Goal: Transaction & Acquisition: Purchase product/service

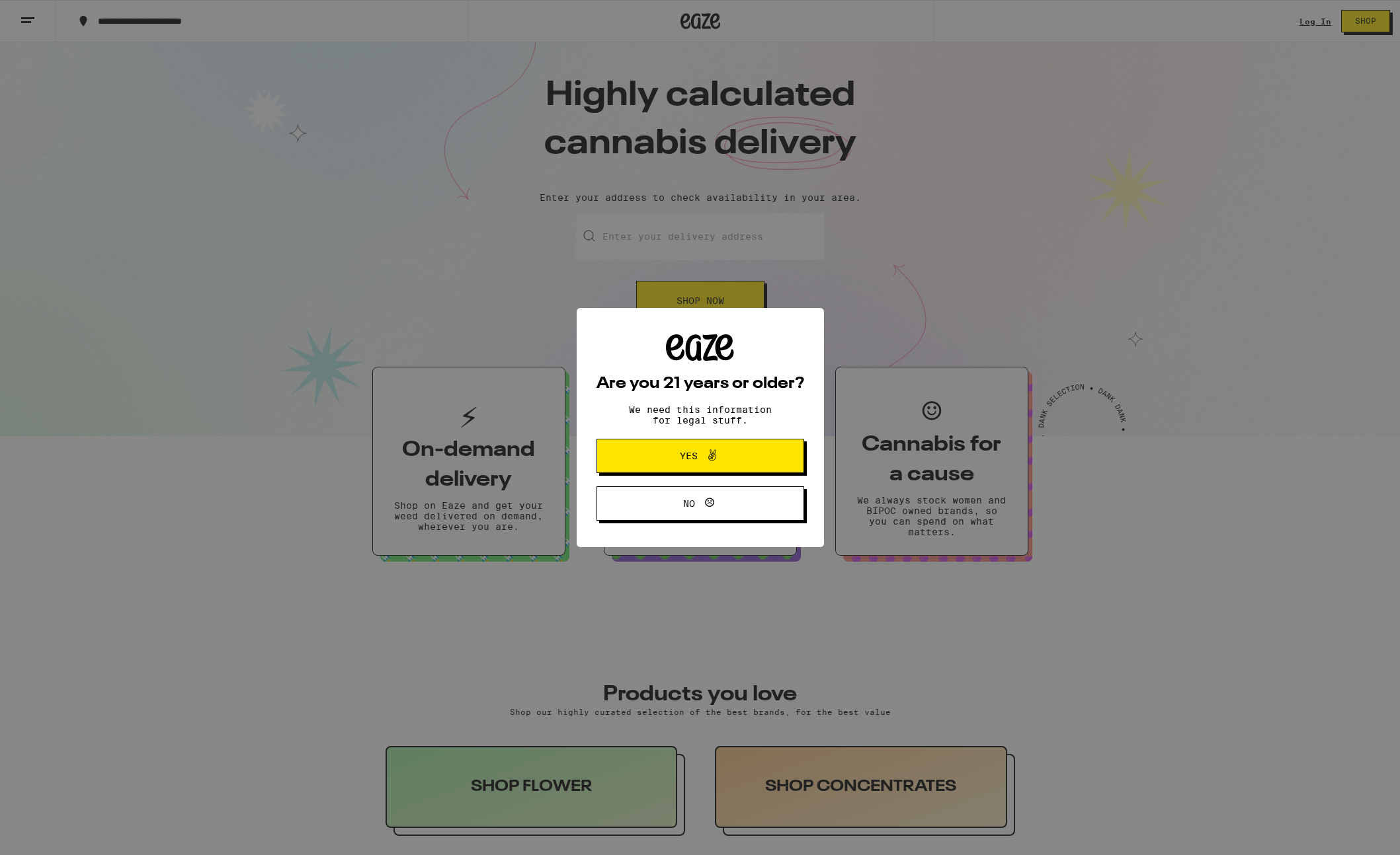
click at [739, 455] on span "Yes" at bounding box center [700, 456] width 100 height 18
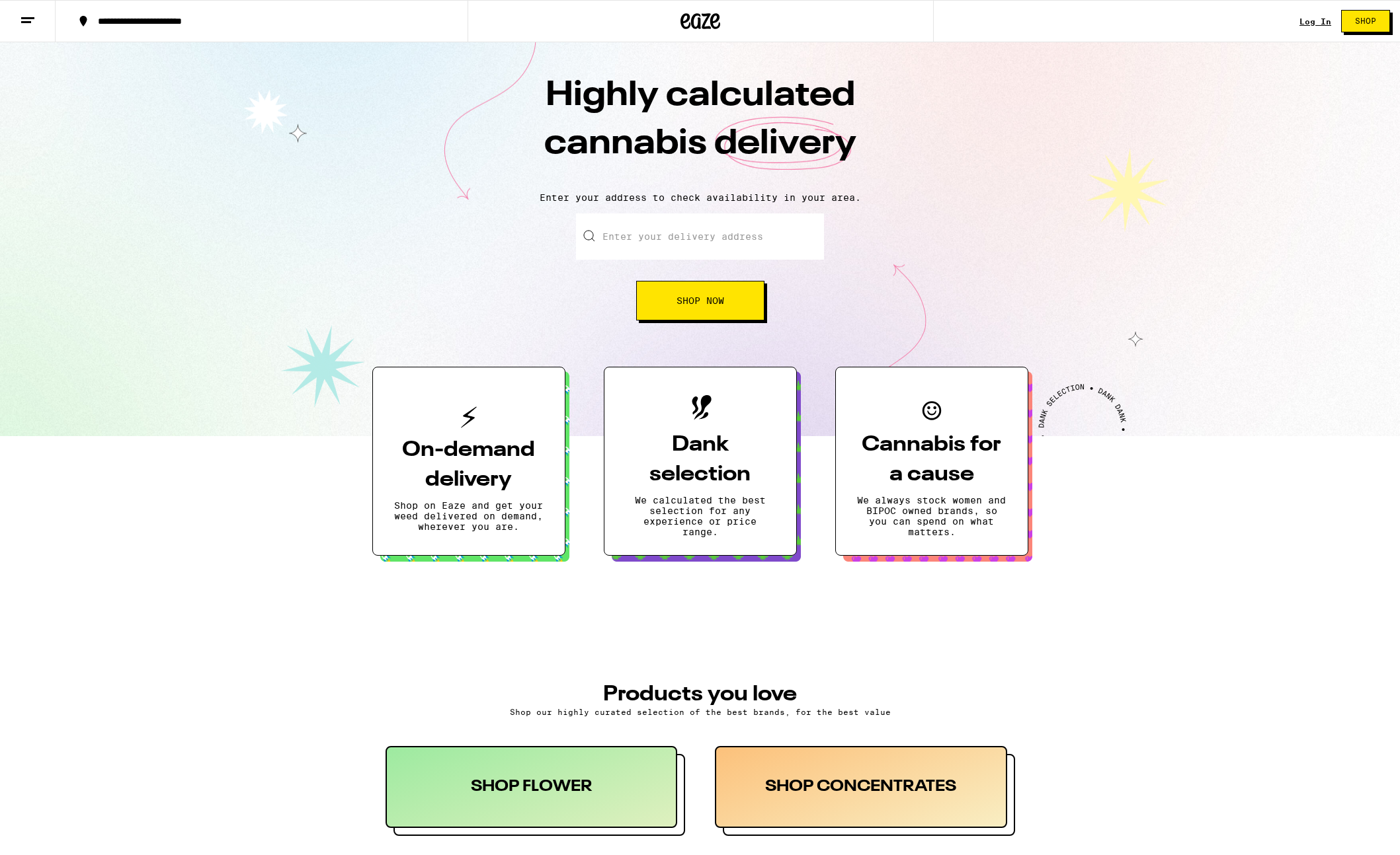
click at [989, 21] on link "Log In" at bounding box center [1314, 21] width 32 height 9
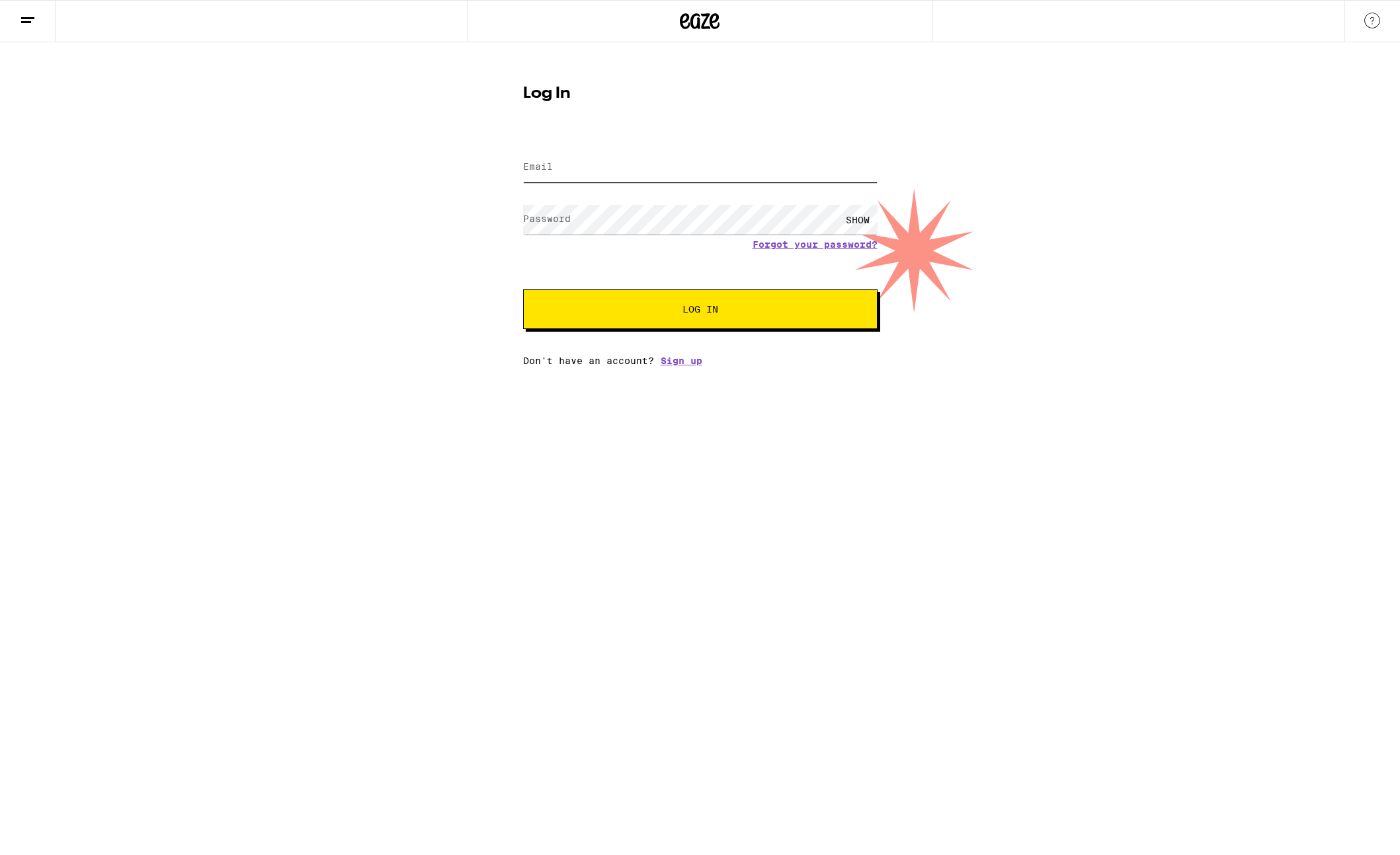
click at [604, 176] on input "Email" at bounding box center [700, 167] width 354 height 30
type input "[EMAIL_ADDRESS][DOMAIN_NAME]"
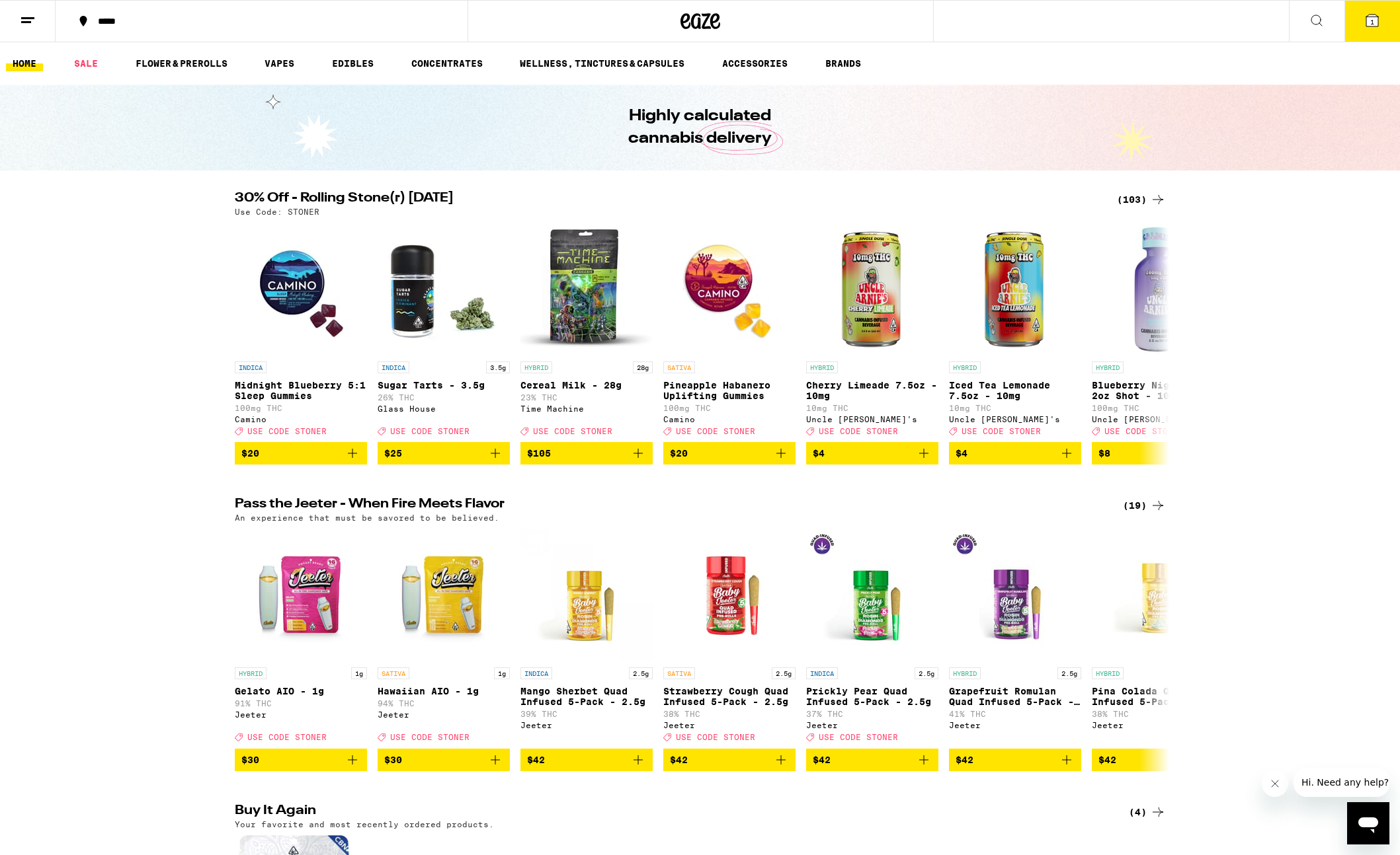
click at [989, 18] on icon at bounding box center [1372, 20] width 12 height 12
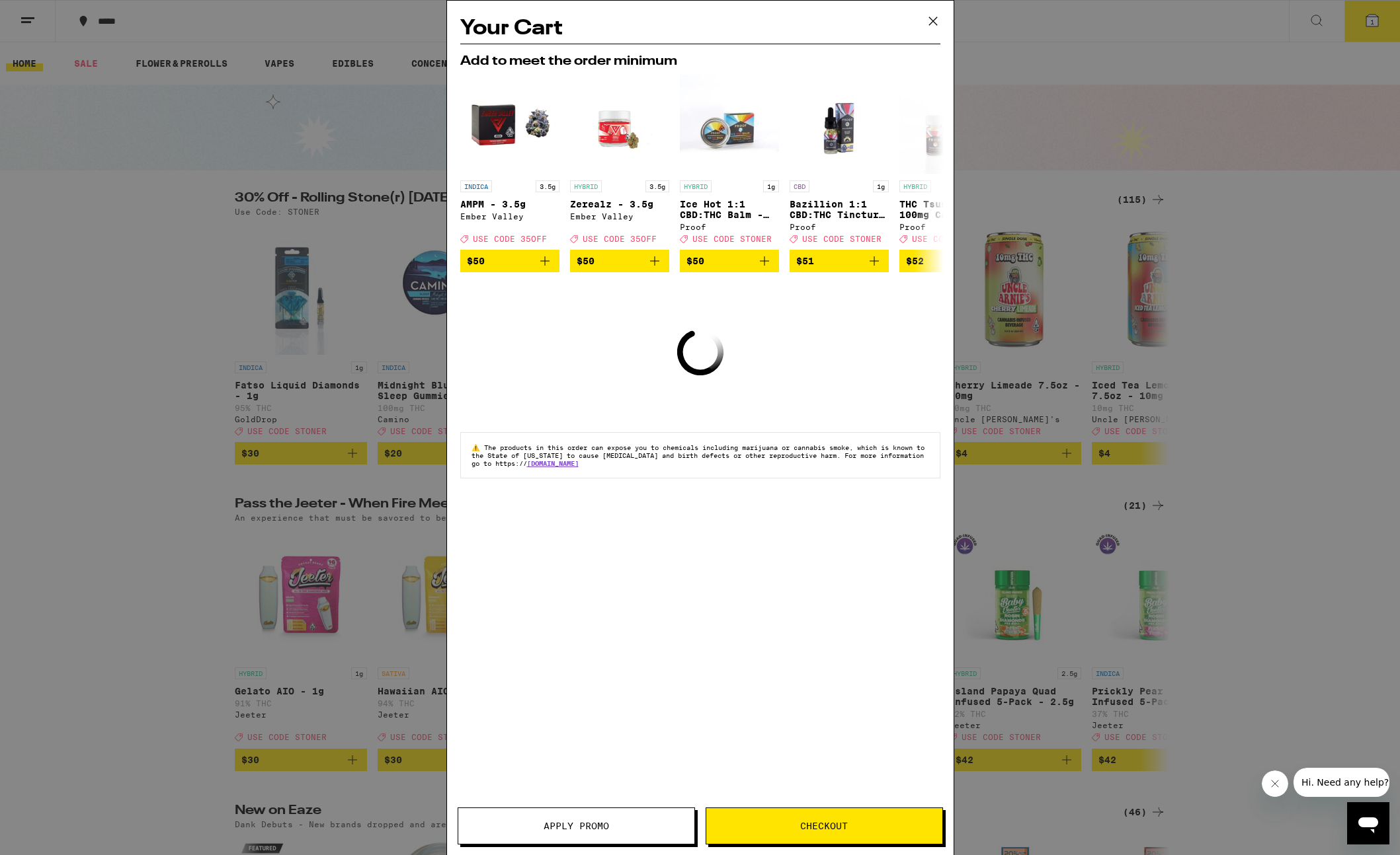
click at [932, 18] on icon at bounding box center [933, 21] width 19 height 19
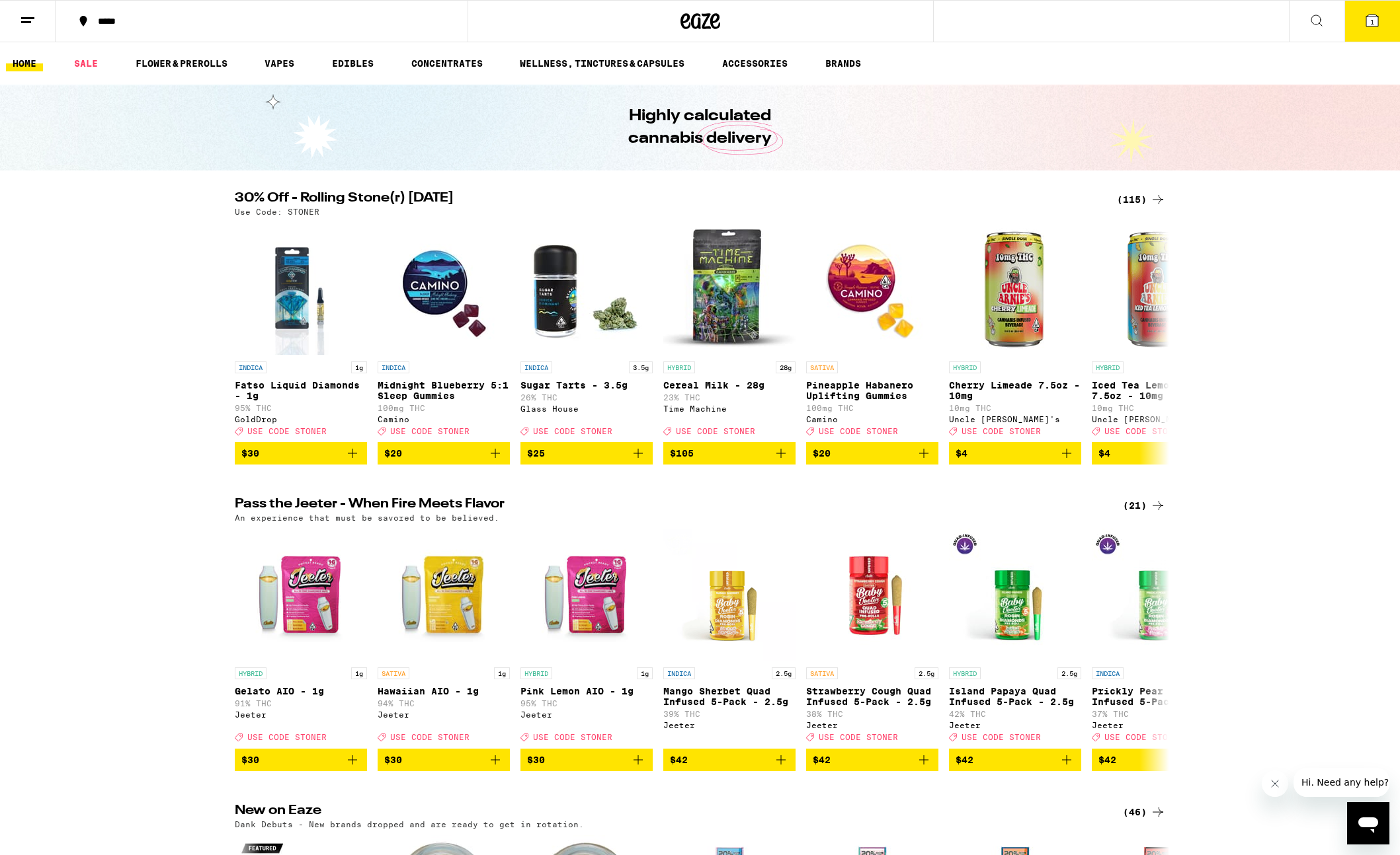
click at [989, 16] on icon at bounding box center [1316, 20] width 11 height 11
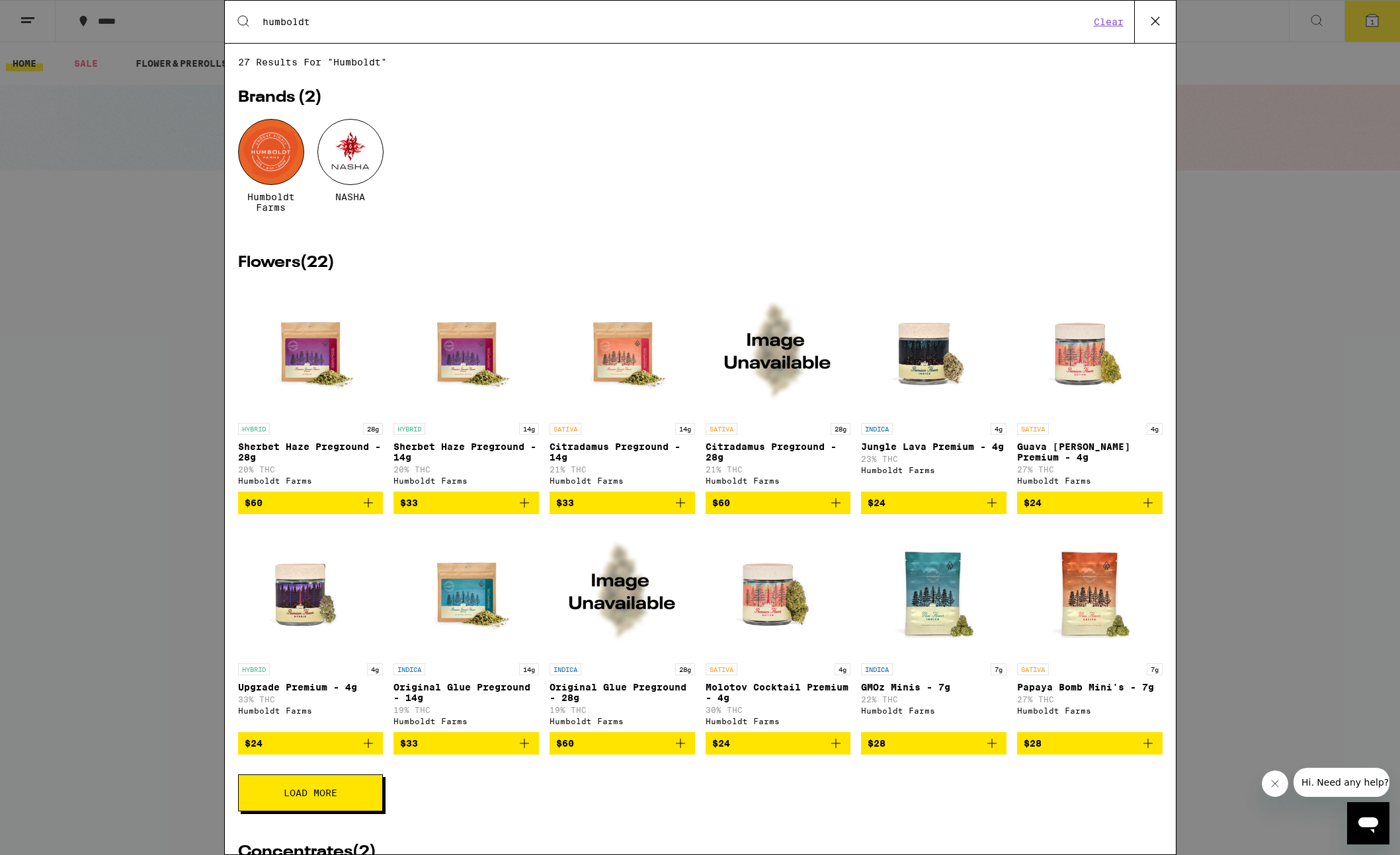
type input "humboldt"
click at [783, 605] on img "Open page for Molotov Cocktail Premium - 4g from Humboldt Farms" at bounding box center [777, 591] width 132 height 132
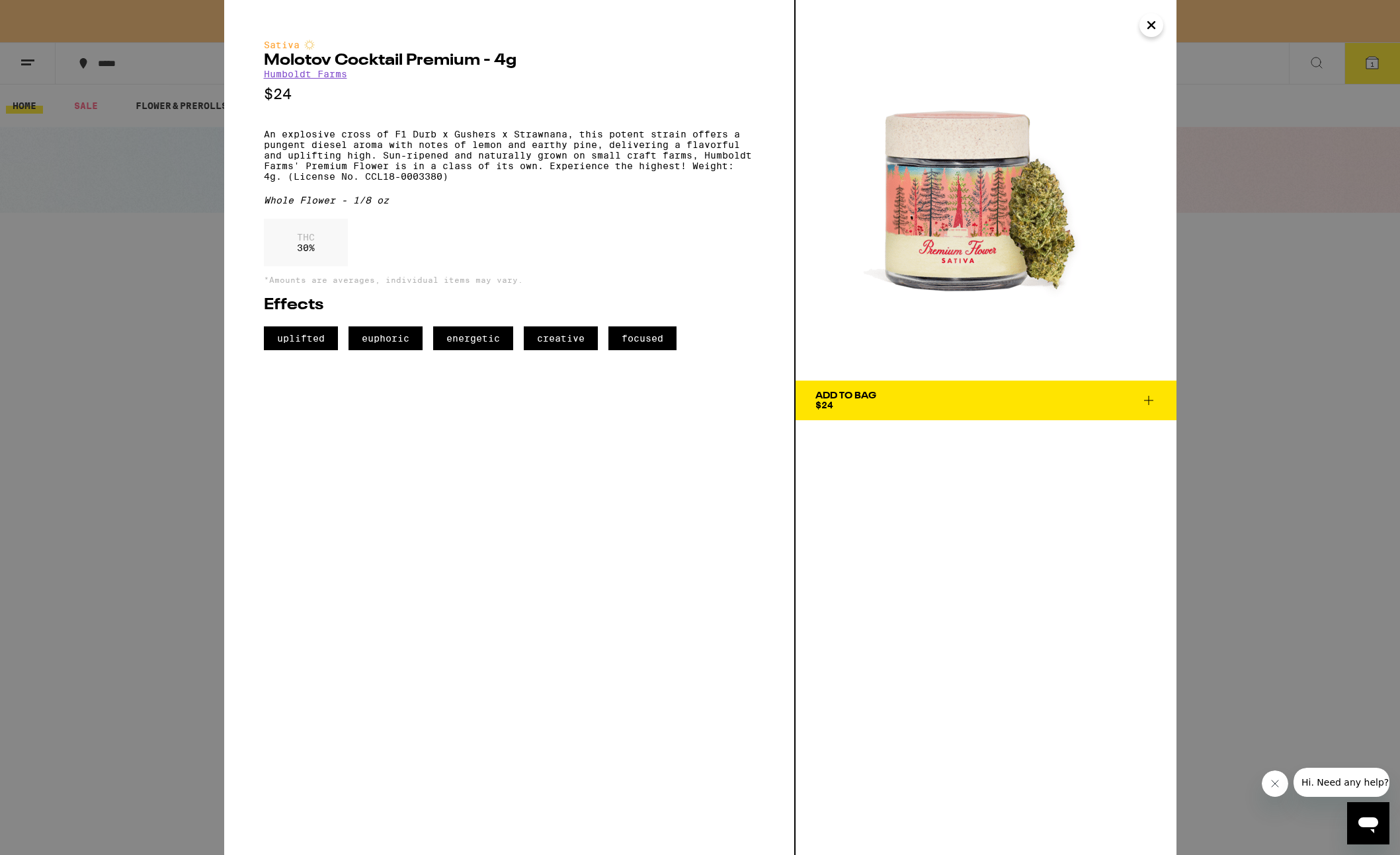
click at [989, 26] on icon "Close" at bounding box center [1151, 24] width 7 height 7
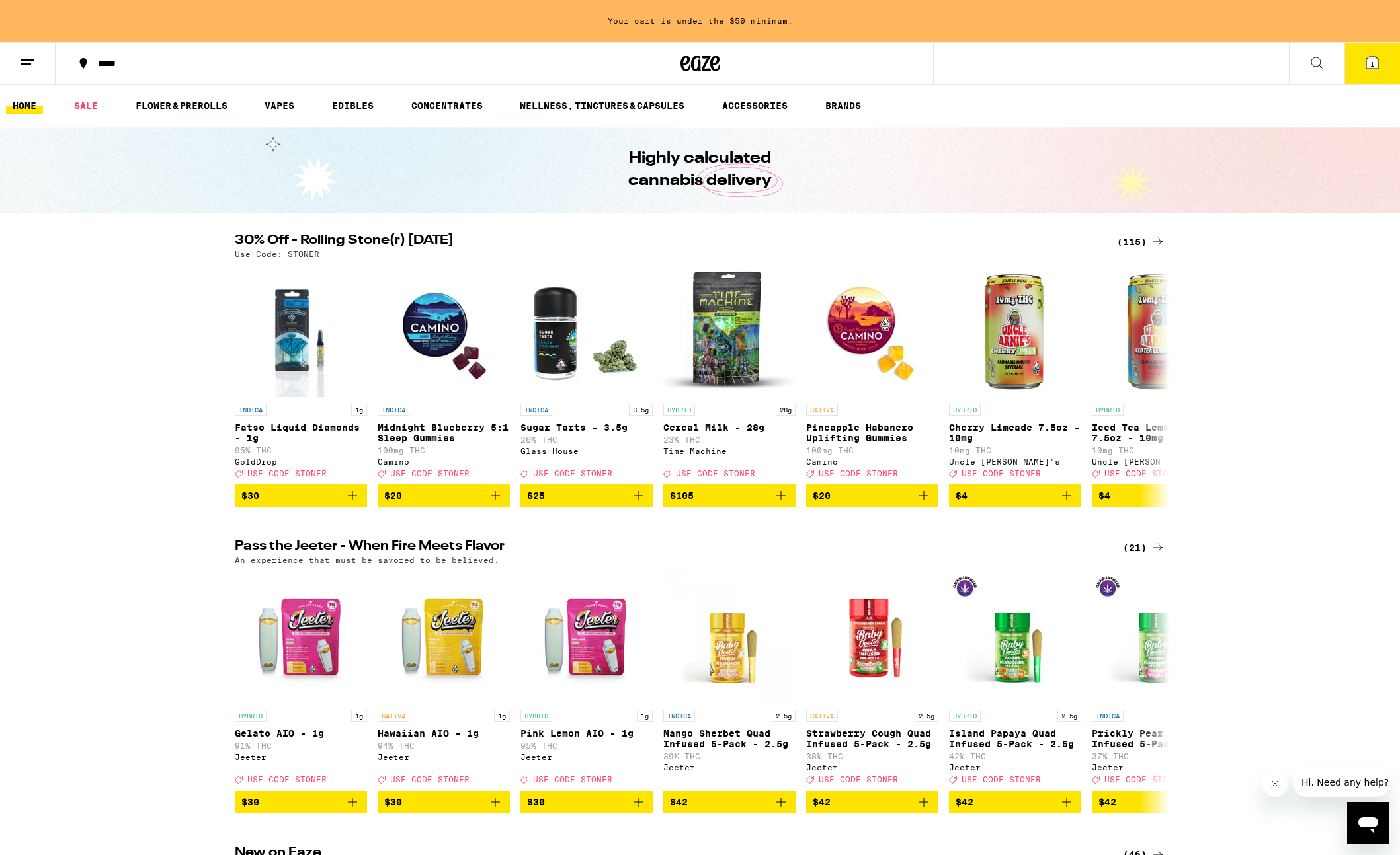
click at [989, 70] on button at bounding box center [1315, 63] width 55 height 42
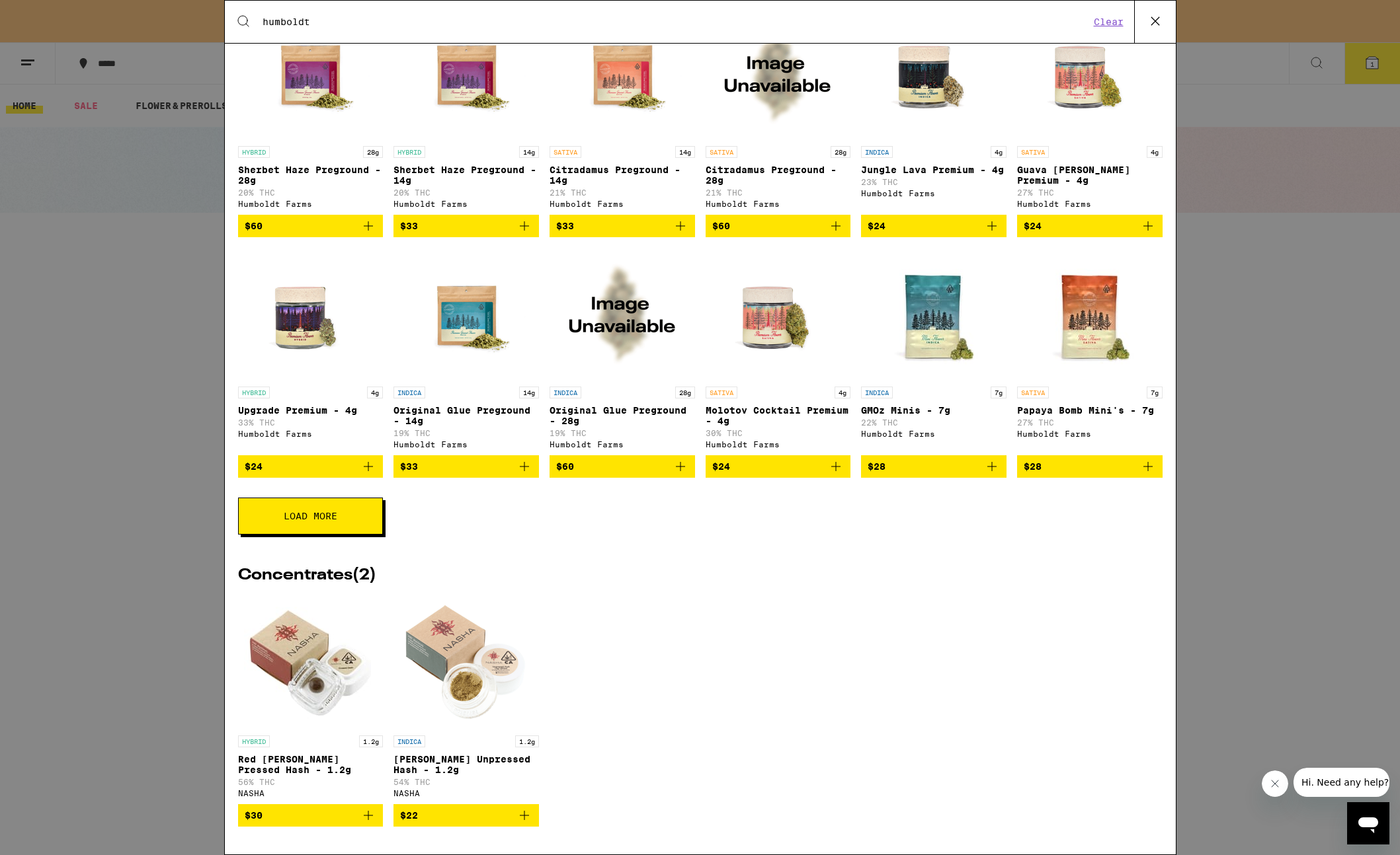
scroll to position [170, 0]
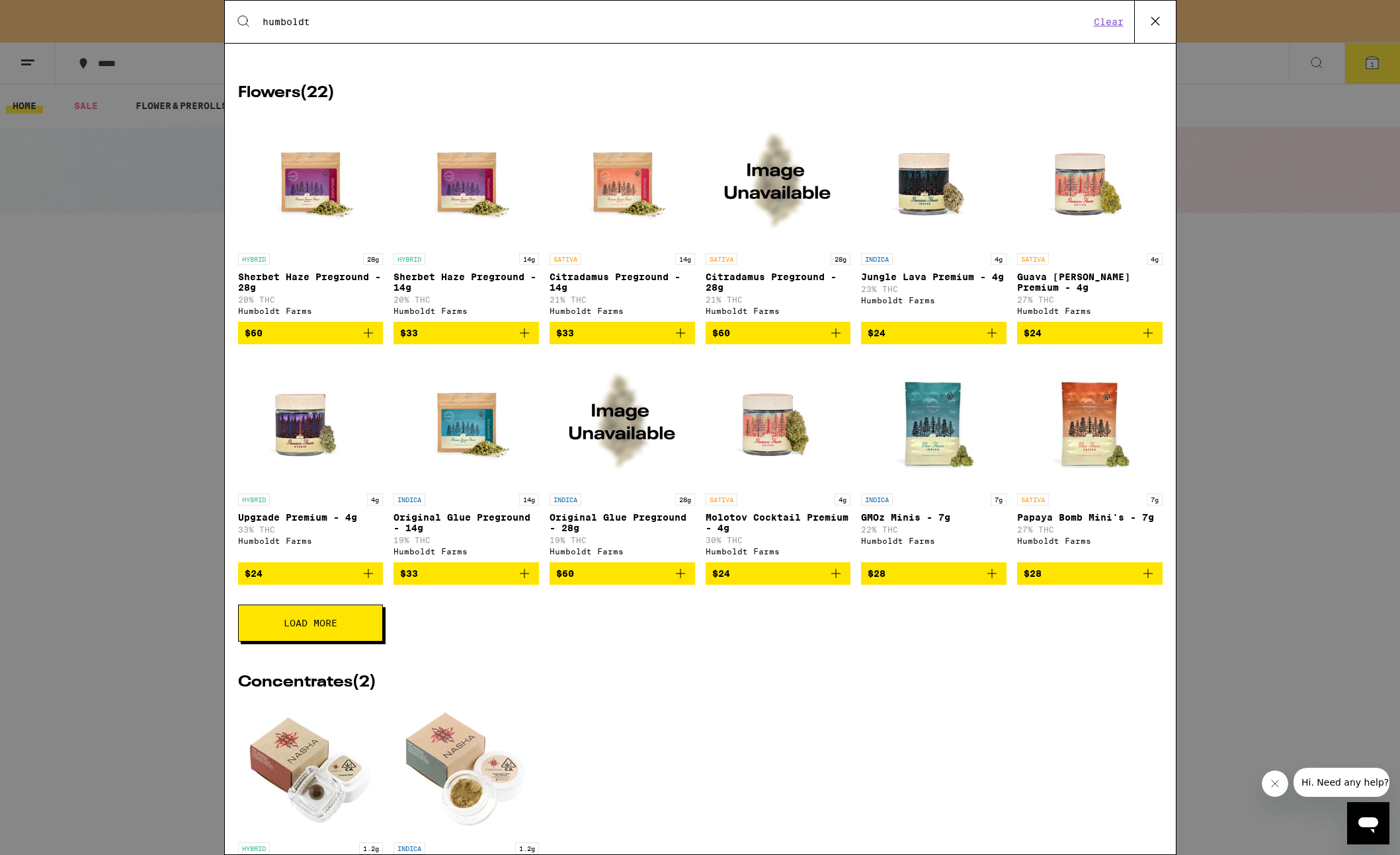
click at [307, 448] on img "Open page for Upgrade Premium - 4g from Humboldt Farms" at bounding box center [310, 421] width 132 height 132
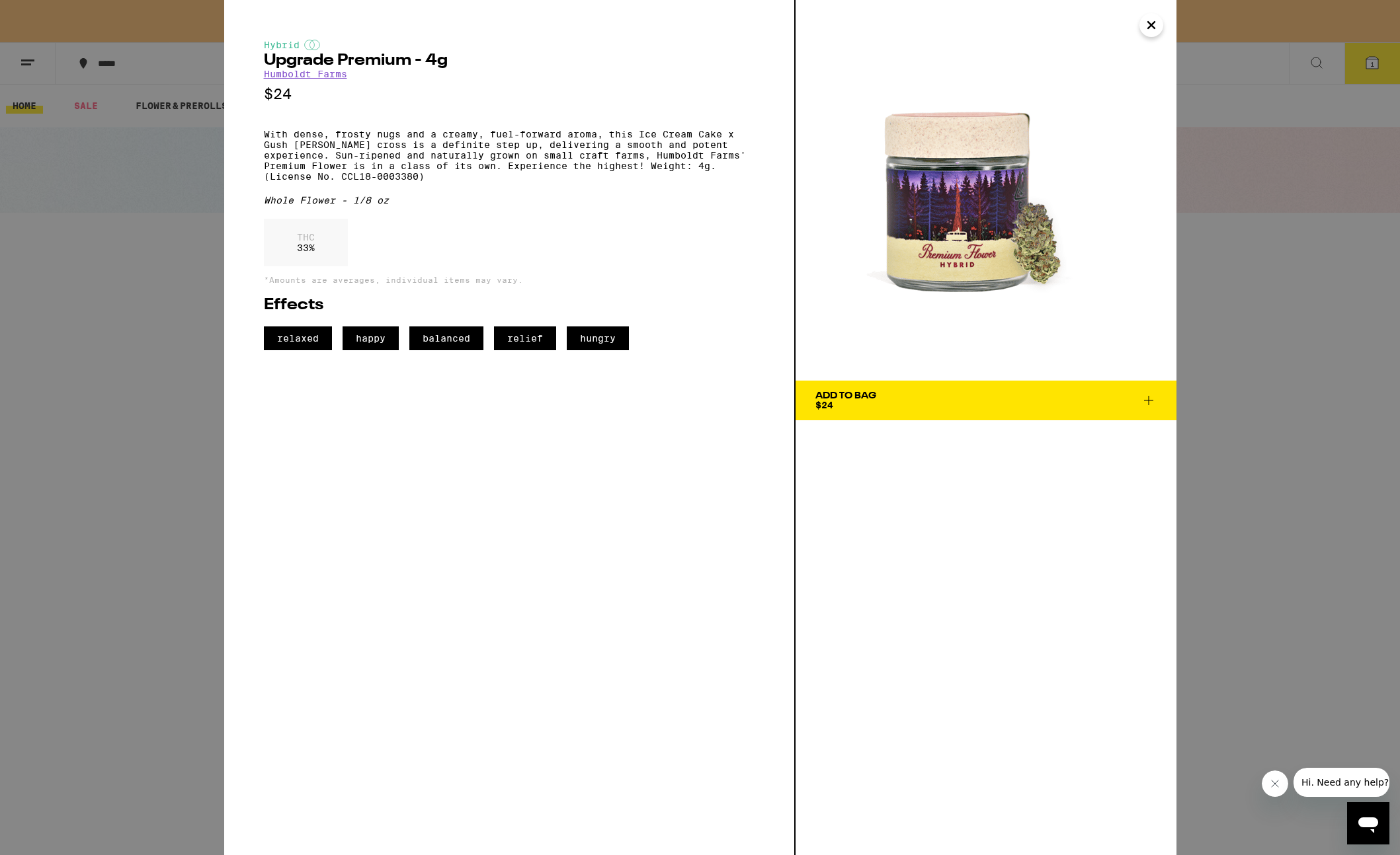
click at [299, 350] on span "relaxed" at bounding box center [298, 338] width 68 height 23
click at [134, 262] on div "Hybrid Upgrade Premium - 4g Humboldt Farms $24 With dense, frosty nugs and a cr…" at bounding box center [700, 427] width 1400 height 855
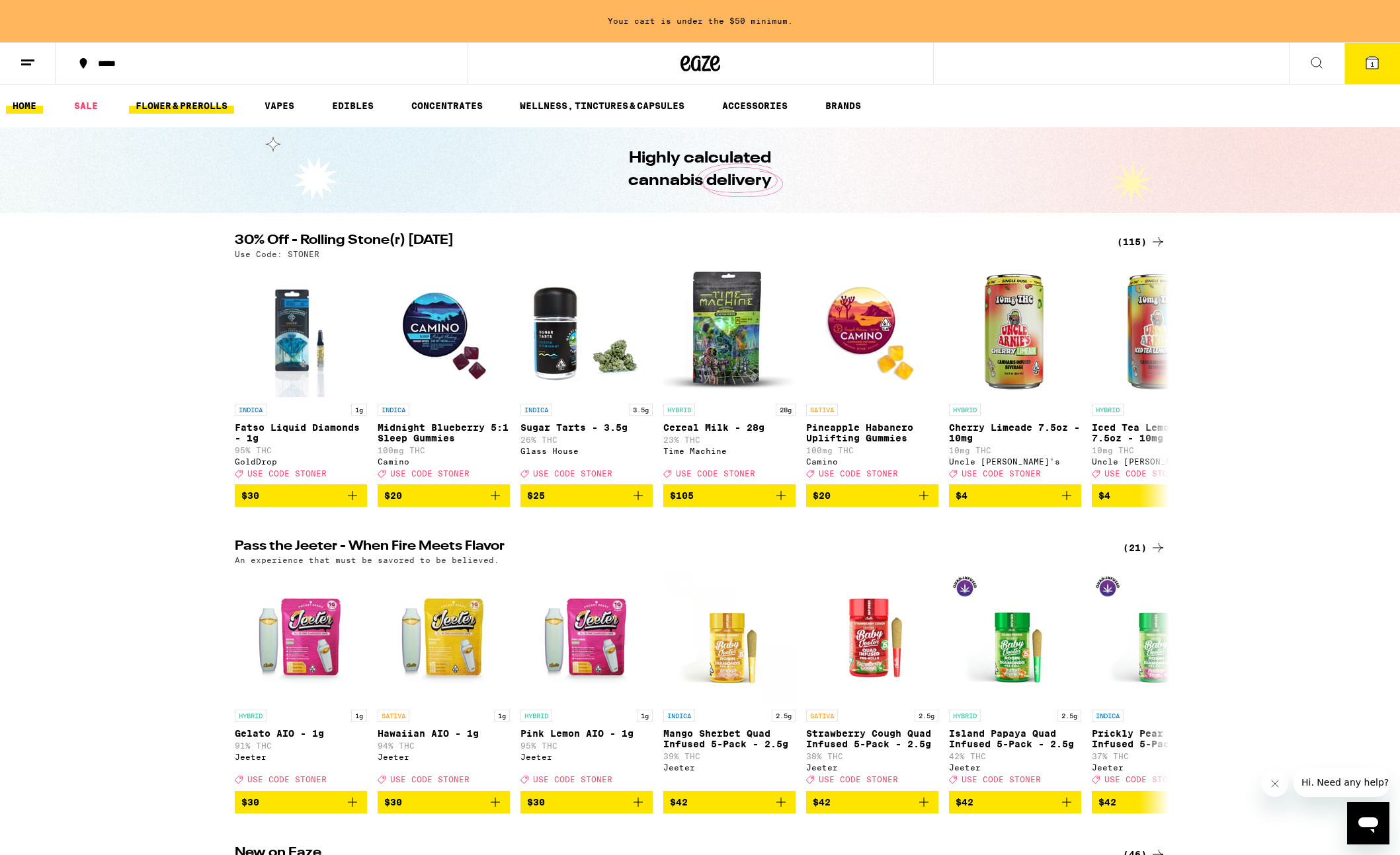
click at [197, 107] on link "FLOWER & PREROLLS" at bounding box center [182, 106] width 105 height 16
click at [195, 106] on link "FLOWER & PREROLLS" at bounding box center [182, 106] width 105 height 16
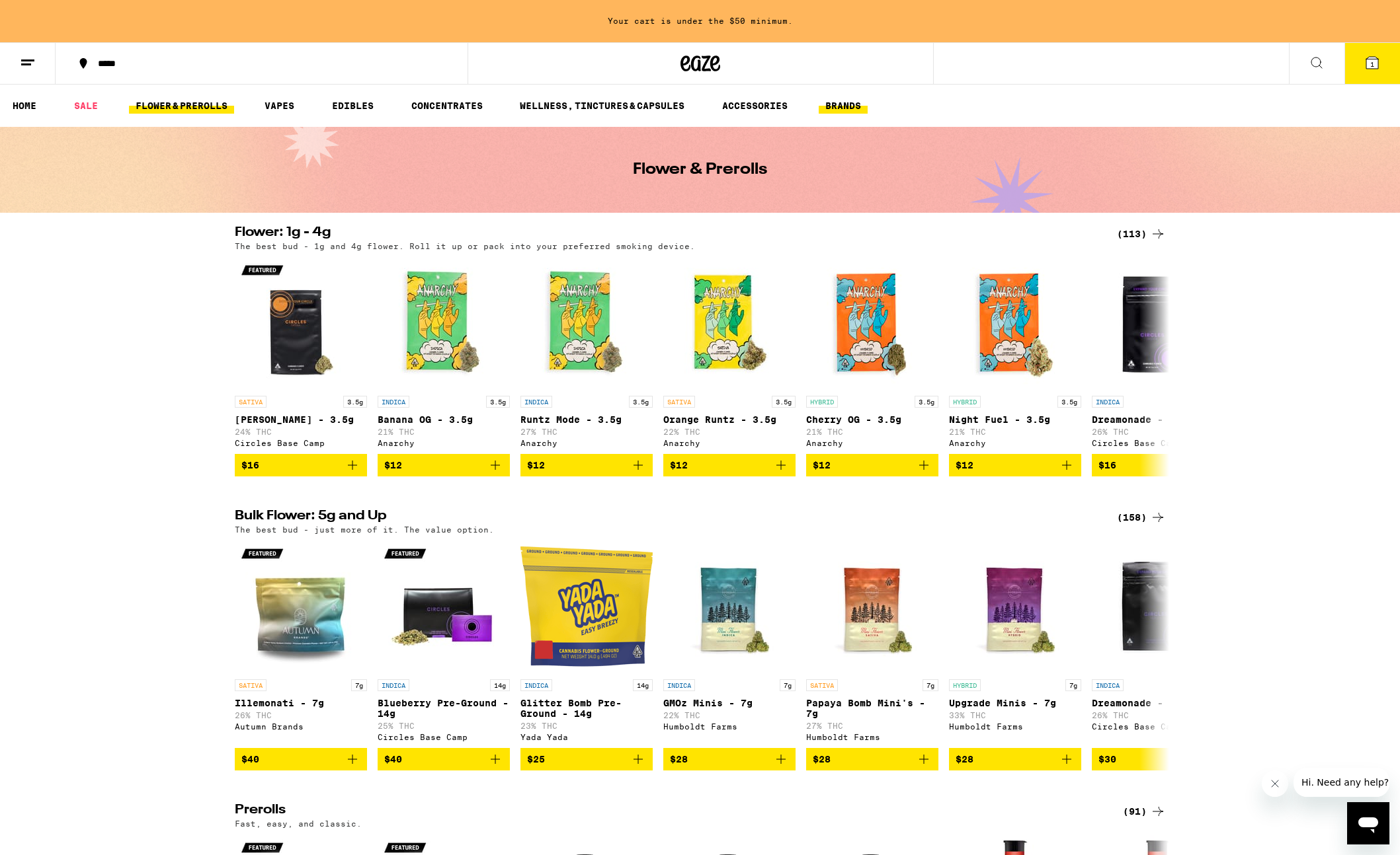
click at [842, 102] on link "BRANDS" at bounding box center [843, 106] width 49 height 16
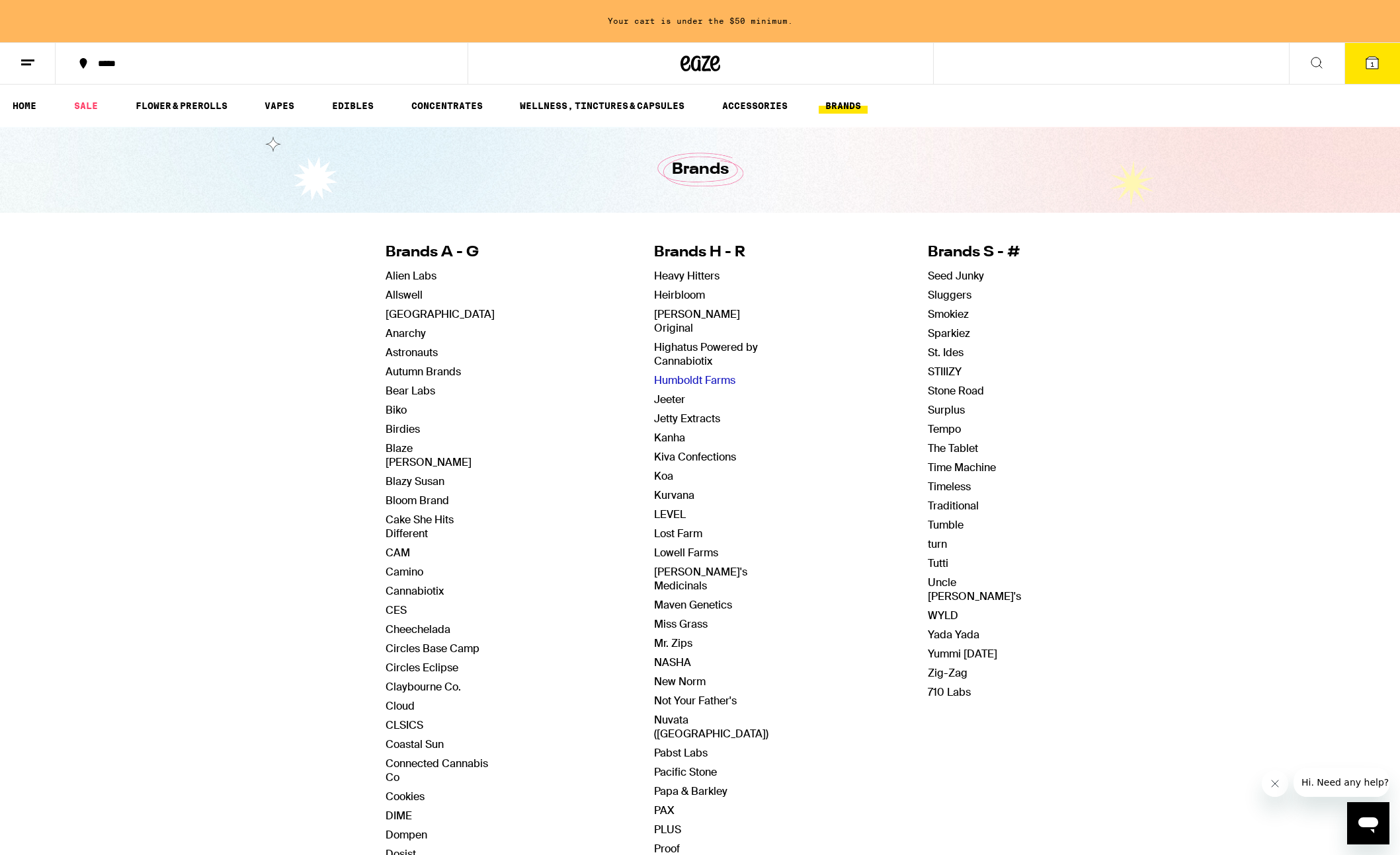
click at [673, 374] on link "Humboldt Farms" at bounding box center [695, 380] width 82 height 14
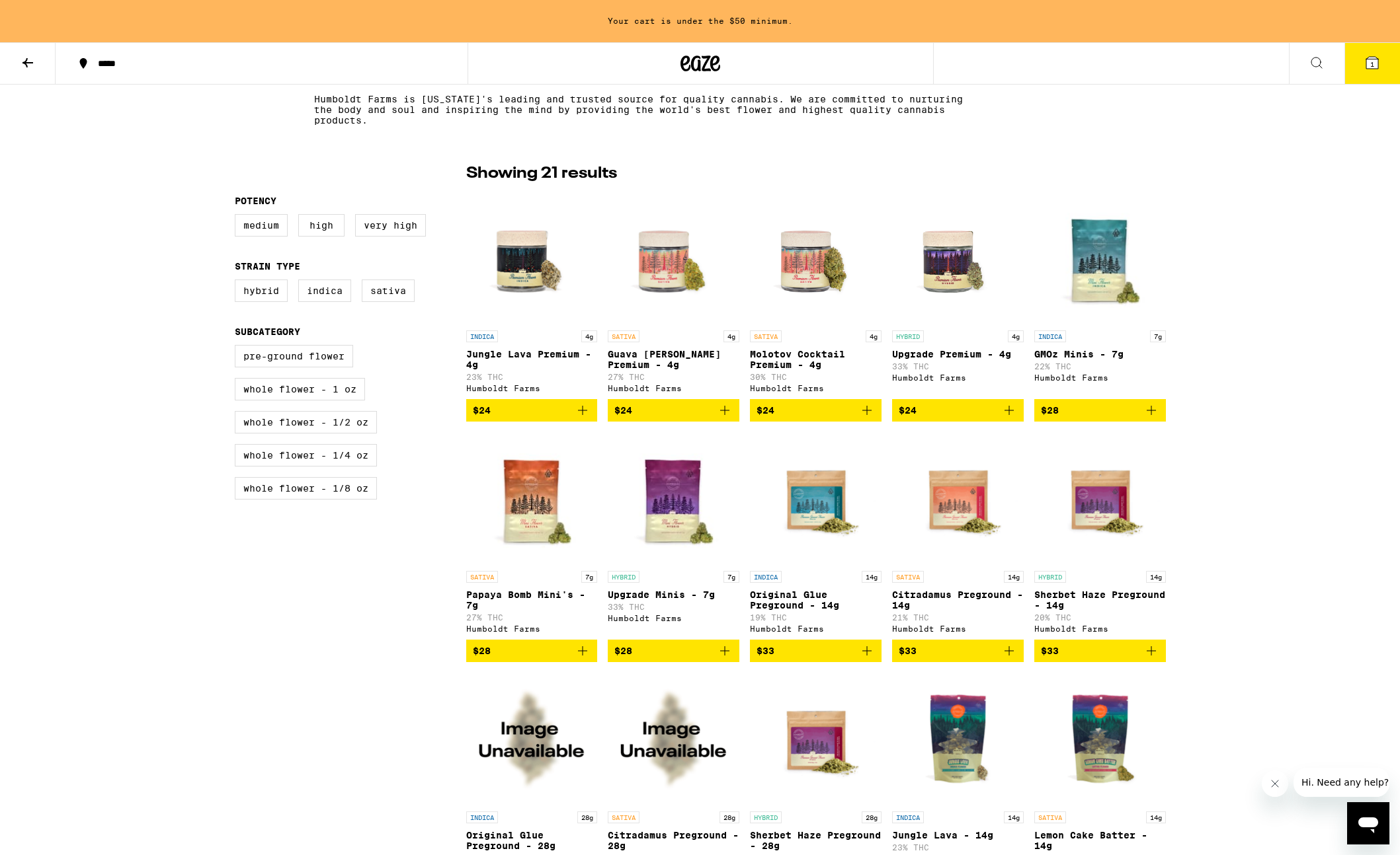
scroll to position [273, 0]
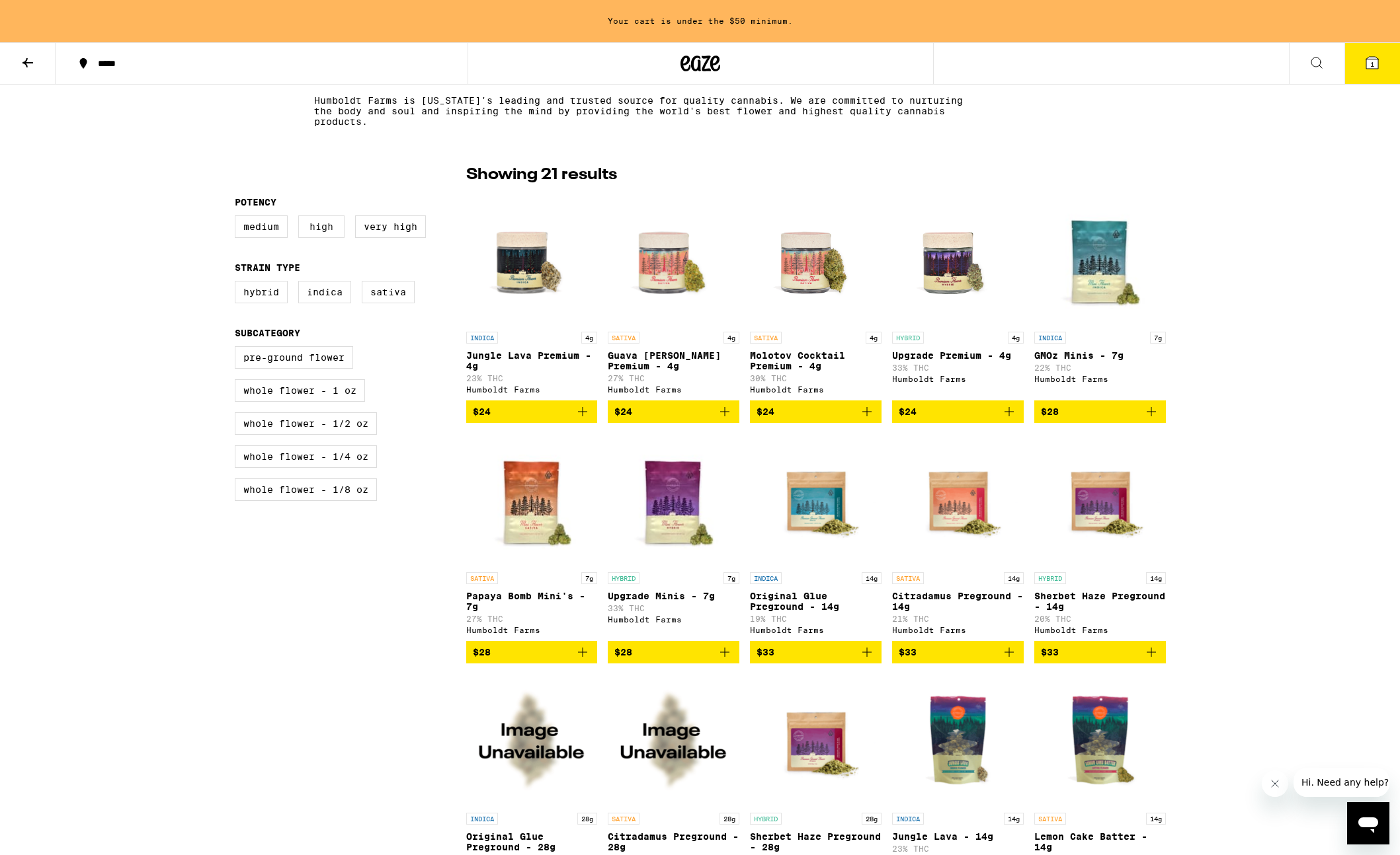
click at [328, 228] on label "High" at bounding box center [321, 227] width 47 height 22
click at [238, 218] on input "High" at bounding box center [237, 218] width 1 height 1
checkbox input "true"
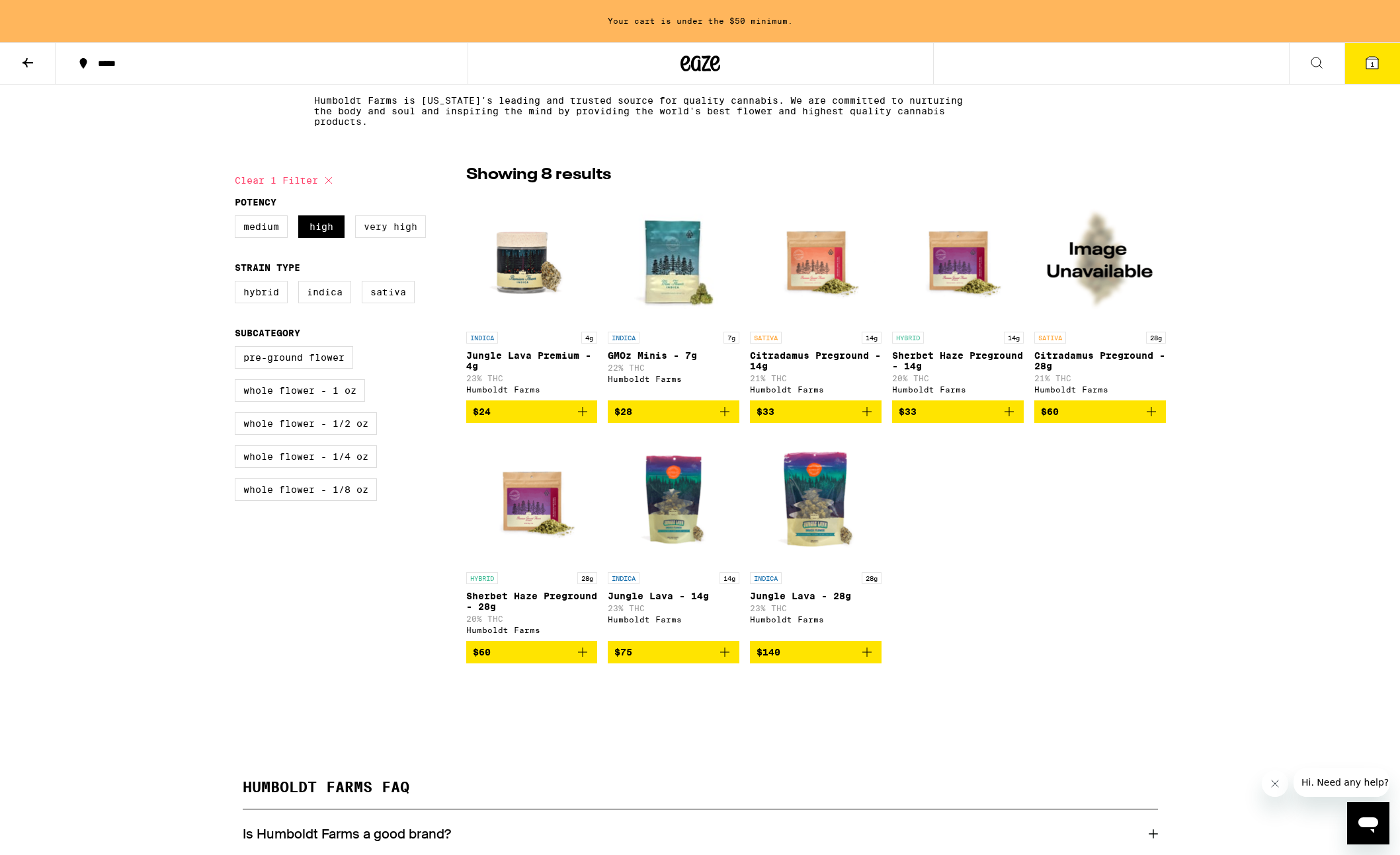
click at [412, 224] on label "Very High" at bounding box center [390, 227] width 71 height 22
click at [238, 218] on input "Very High" at bounding box center [237, 218] width 1 height 1
checkbox input "true"
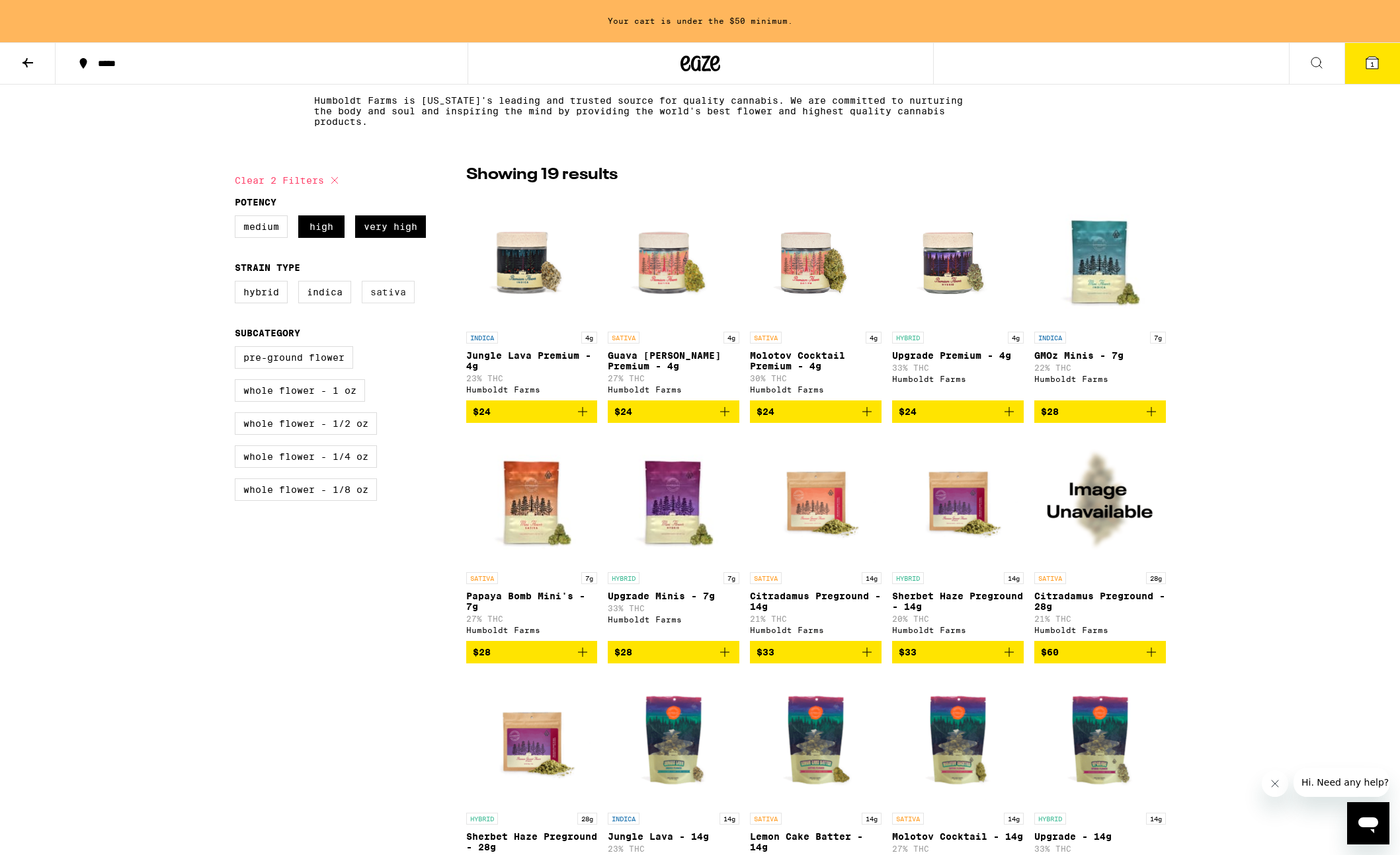
click at [387, 297] on label "Sativa" at bounding box center [388, 292] width 53 height 22
click at [238, 284] on input "Sativa" at bounding box center [237, 283] width 1 height 1
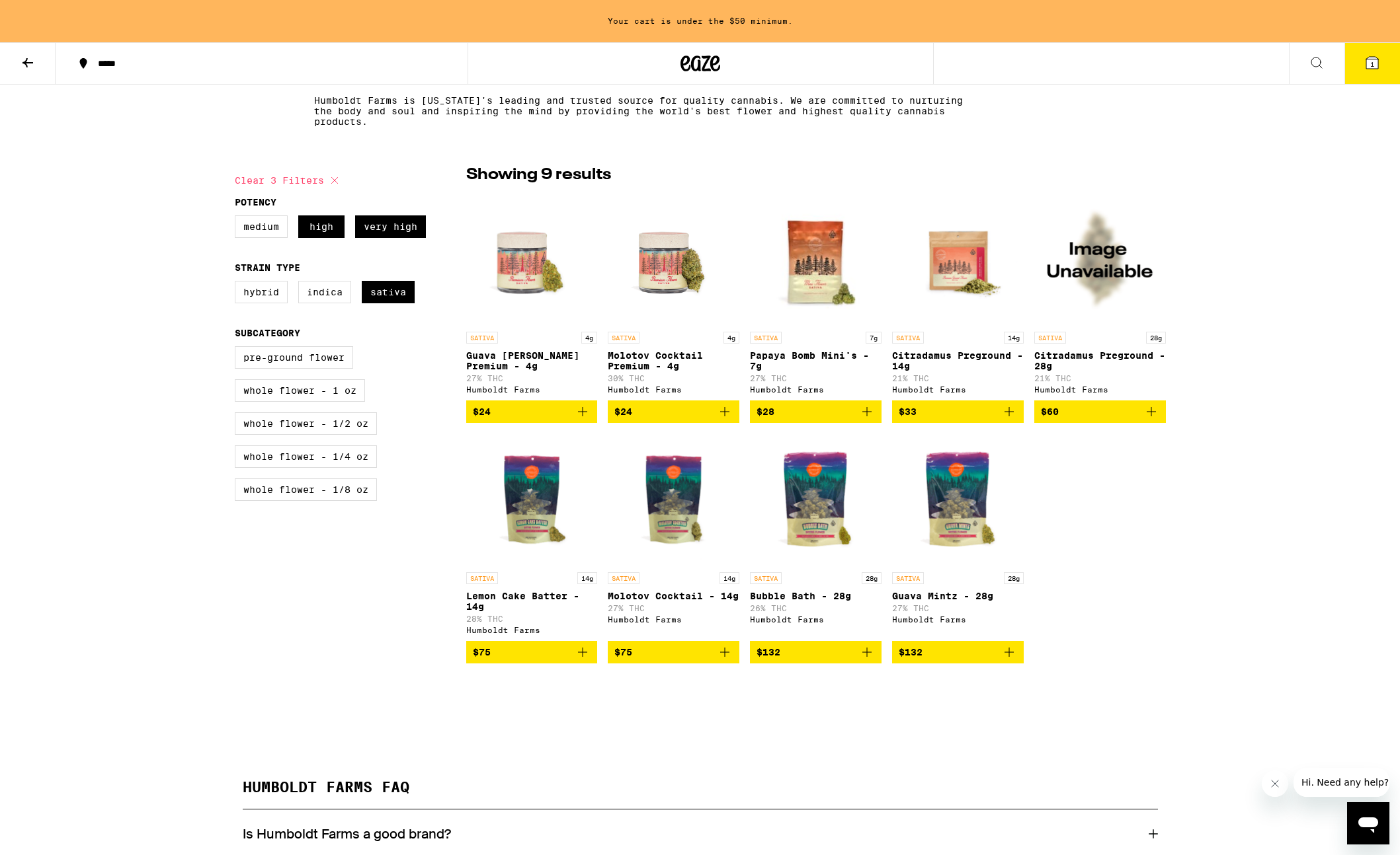
click at [809, 356] on p "Papaya Bomb Mini's - 7g" at bounding box center [815, 361] width 131 height 21
click at [411, 294] on label "Sativa" at bounding box center [388, 292] width 53 height 22
click at [238, 284] on input "Sativa" at bounding box center [237, 283] width 1 height 1
checkbox input "false"
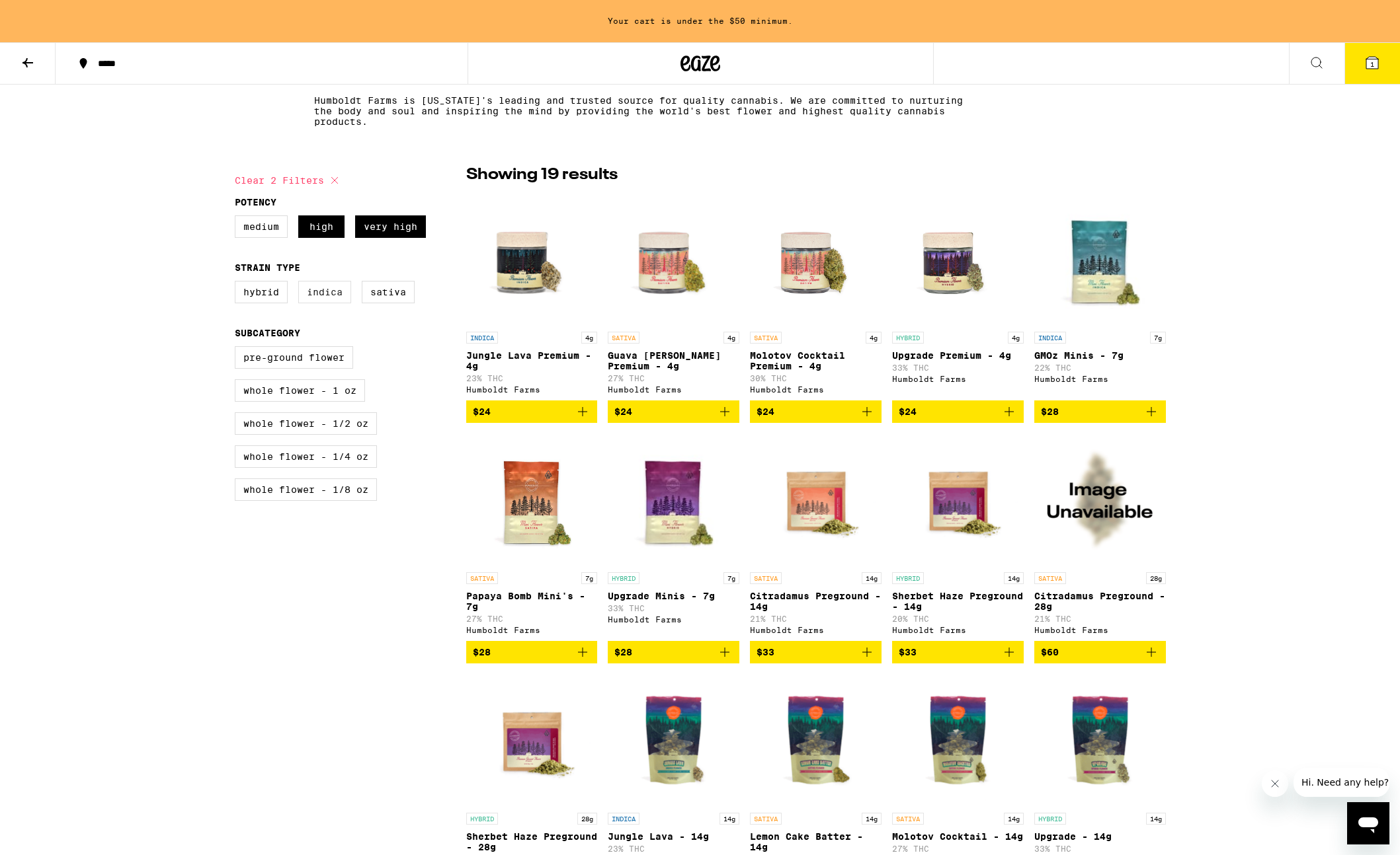
click at [331, 298] on label "Indica" at bounding box center [324, 292] width 53 height 22
click at [238, 284] on input "Indica" at bounding box center [237, 283] width 1 height 1
checkbox input "true"
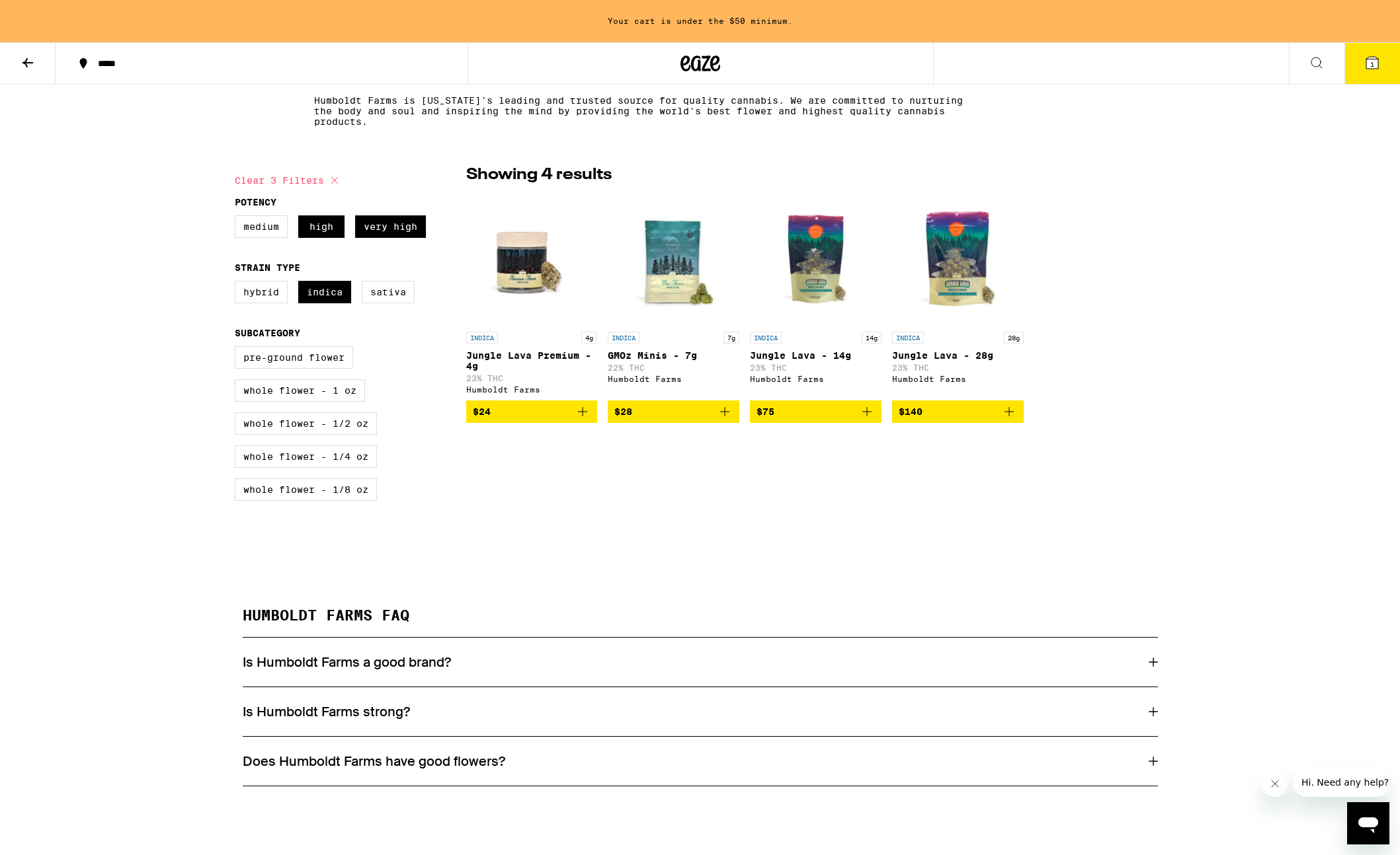
click at [527, 366] on p "Jungle Lava Premium - 4g" at bounding box center [531, 361] width 131 height 21
click at [633, 361] on p "GMOz Minis - 7g" at bounding box center [673, 355] width 131 height 11
click at [774, 361] on p "Jungle Lava - 14g" at bounding box center [815, 355] width 131 height 11
click at [927, 361] on p "Jungle Lava - 28g" at bounding box center [957, 355] width 131 height 11
click at [257, 296] on label "Hybrid" at bounding box center [261, 292] width 53 height 22
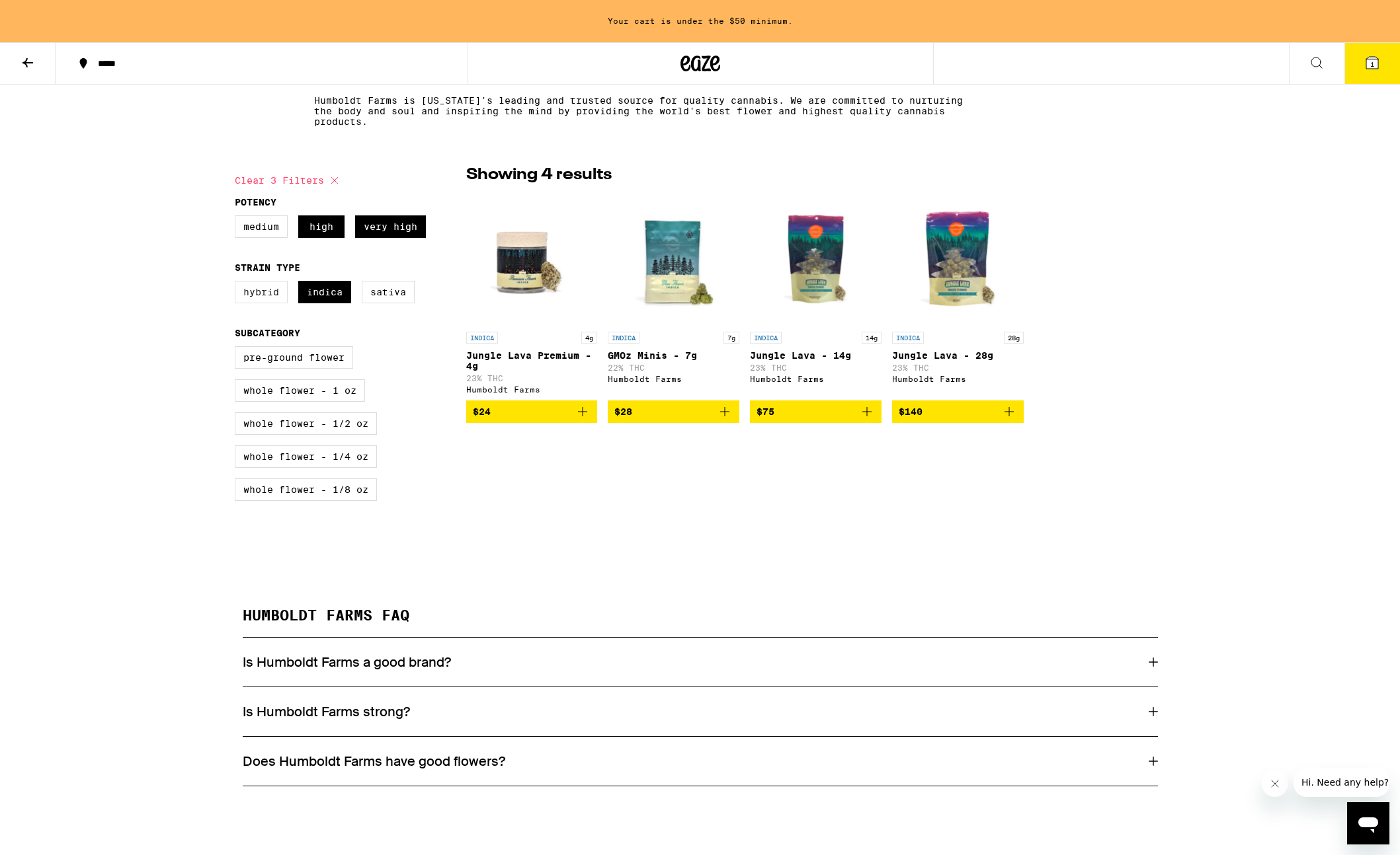
click at [238, 284] on input "Hybrid" at bounding box center [237, 283] width 1 height 1
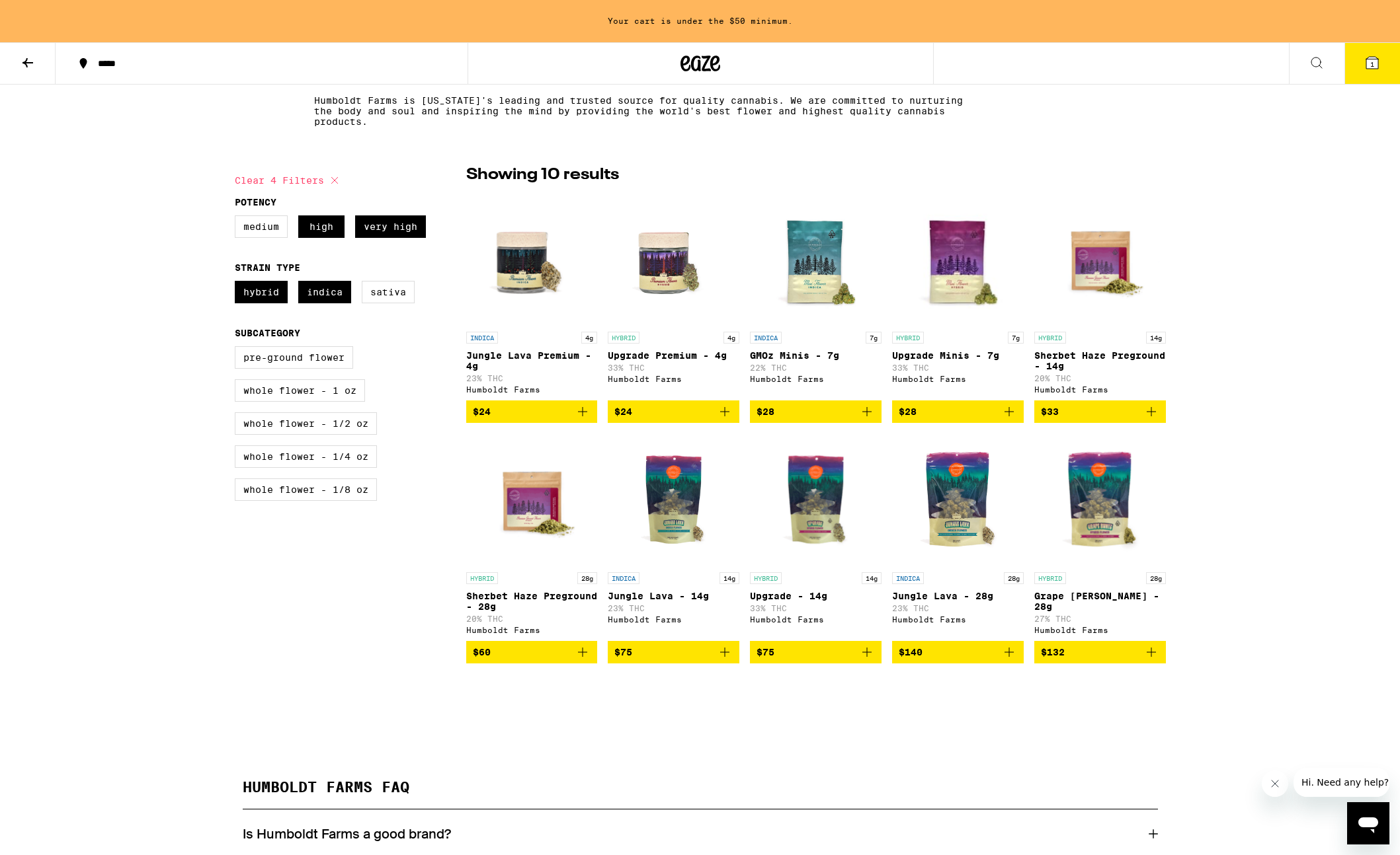
click at [772, 601] on p "Upgrade - 14g" at bounding box center [815, 596] width 131 height 11
click at [944, 613] on p "23% THC" at bounding box center [957, 608] width 131 height 9
click at [654, 354] on p "Upgrade Premium - 4g" at bounding box center [673, 355] width 131 height 11
click at [511, 394] on div "Humboldt Farms" at bounding box center [531, 389] width 131 height 9
click at [255, 284] on fieldset "Strain Type Hybrid Indica Sativa" at bounding box center [350, 288] width 232 height 52
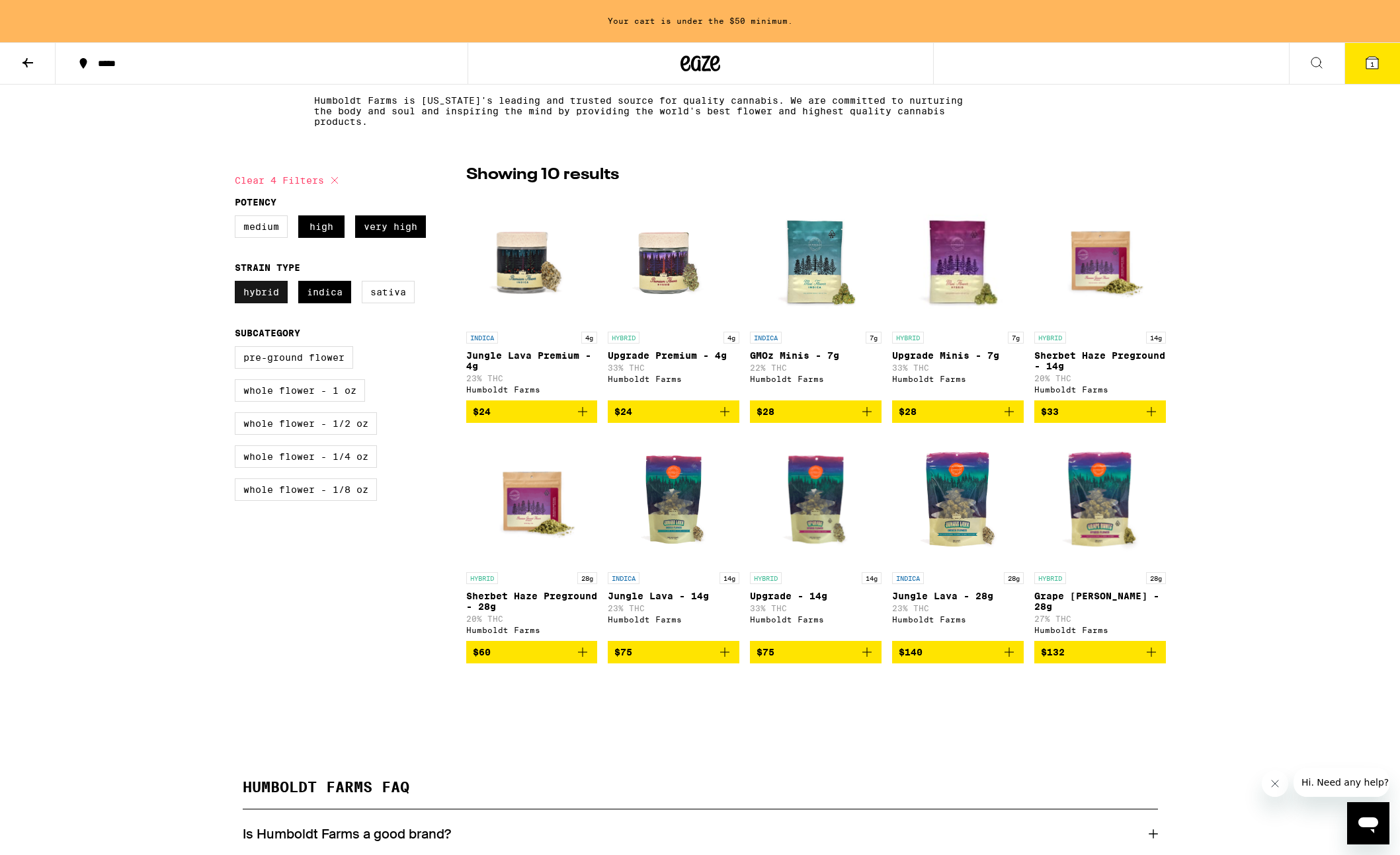
click at [264, 292] on label "Hybrid" at bounding box center [261, 292] width 53 height 22
click at [238, 284] on input "Hybrid" at bounding box center [237, 283] width 1 height 1
checkbox input "false"
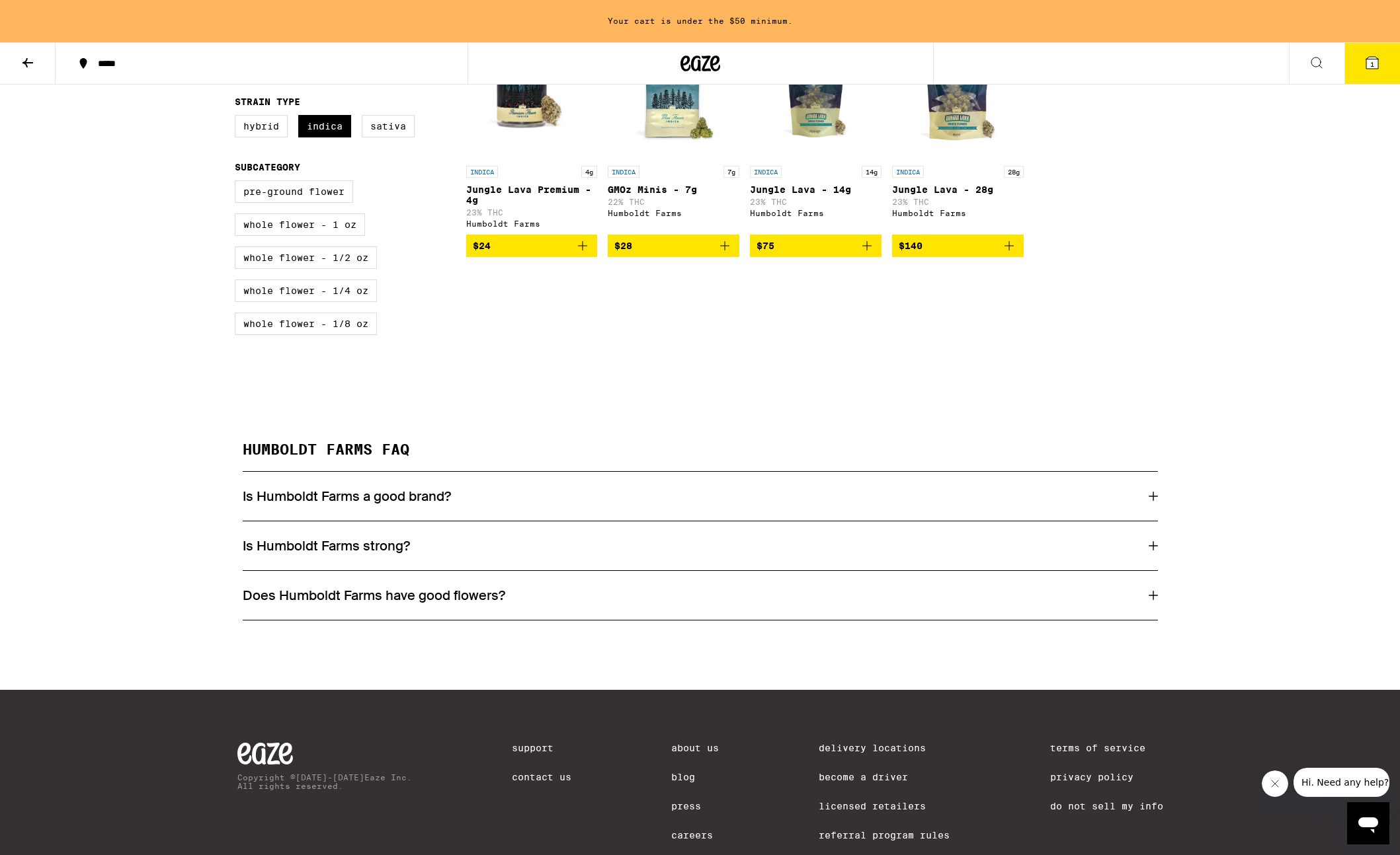
scroll to position [501, 0]
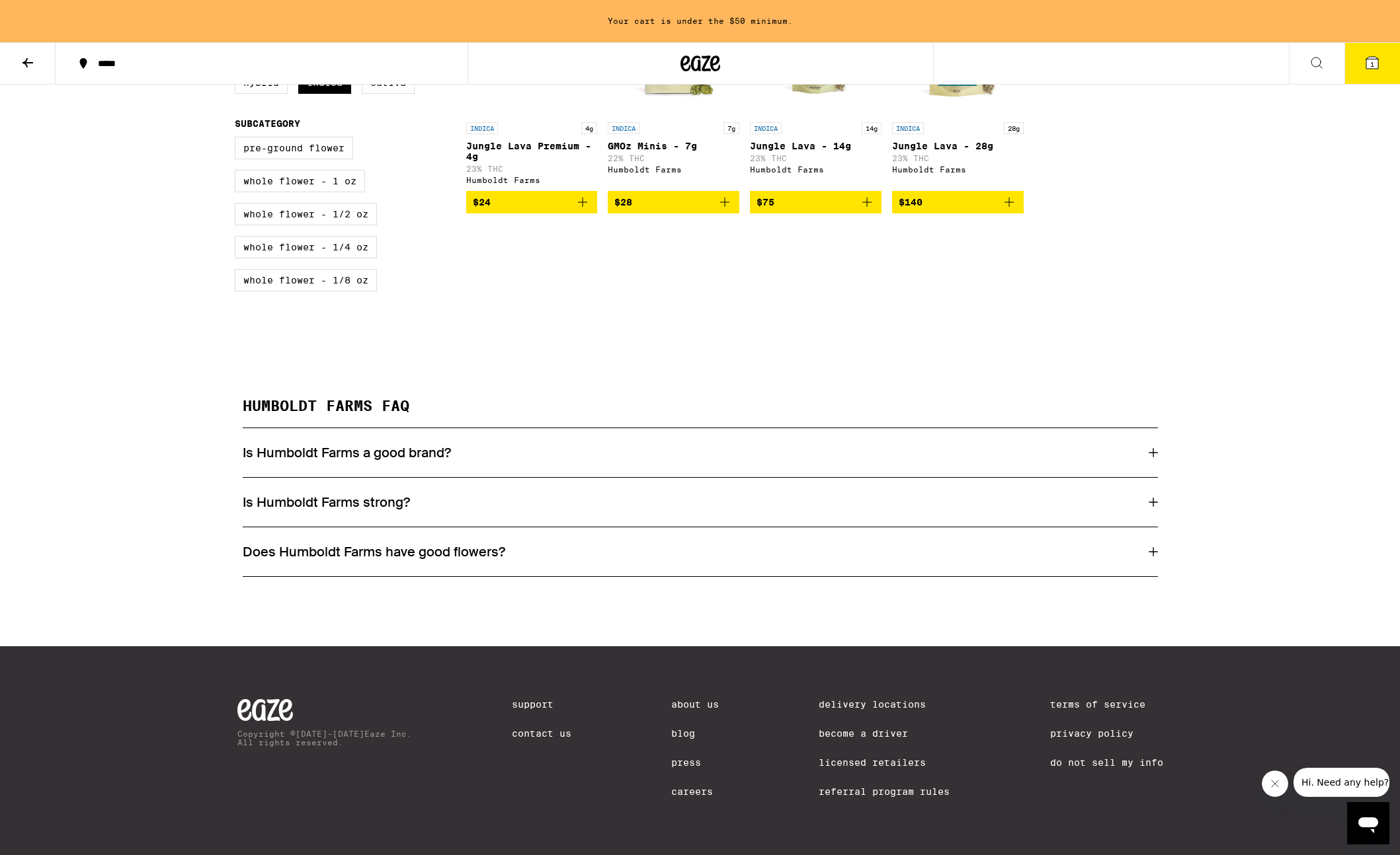
click at [277, 449] on h3 "Is Humboldt Farms a good brand?" at bounding box center [346, 453] width 208 height 18
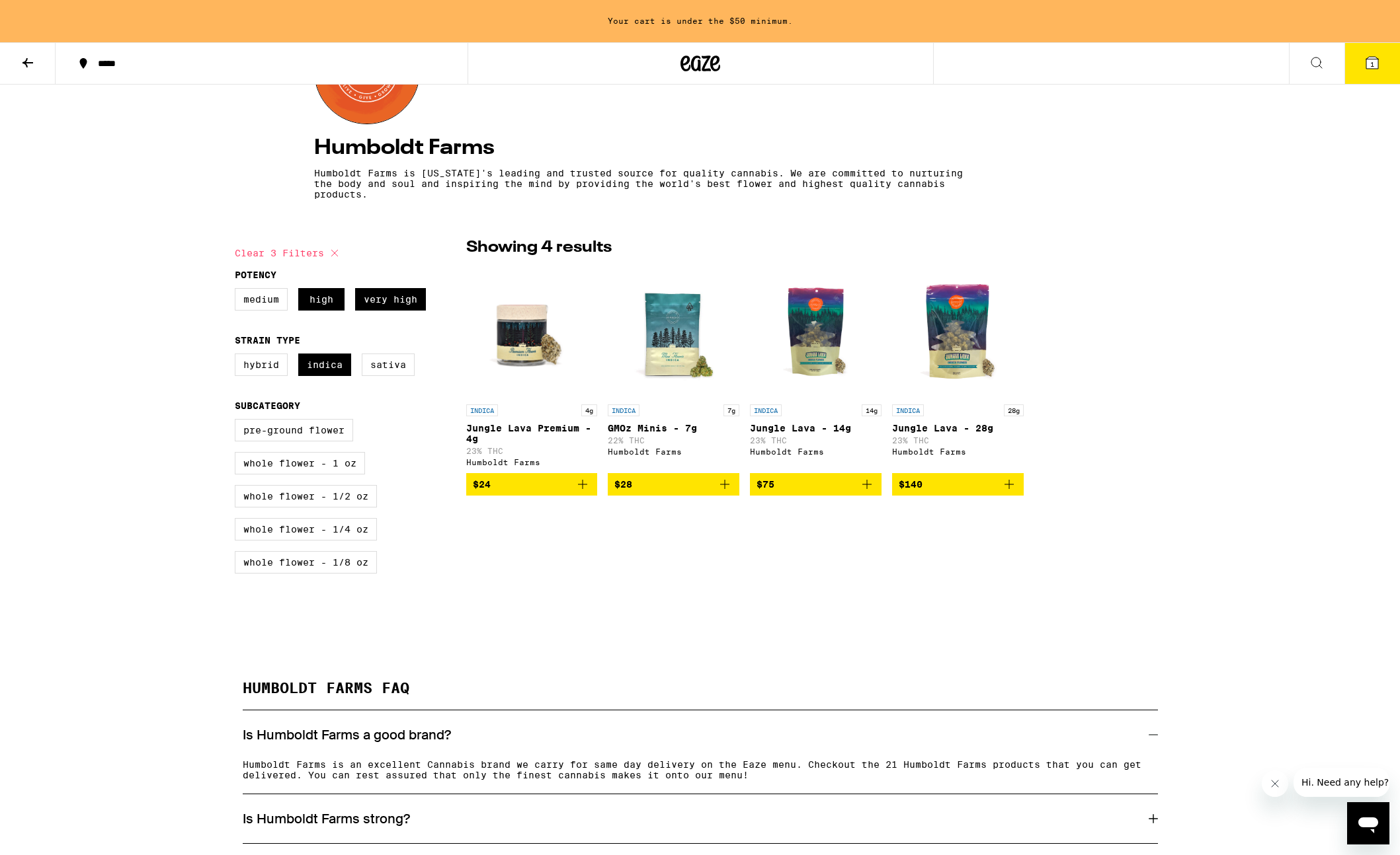
scroll to position [256, 0]
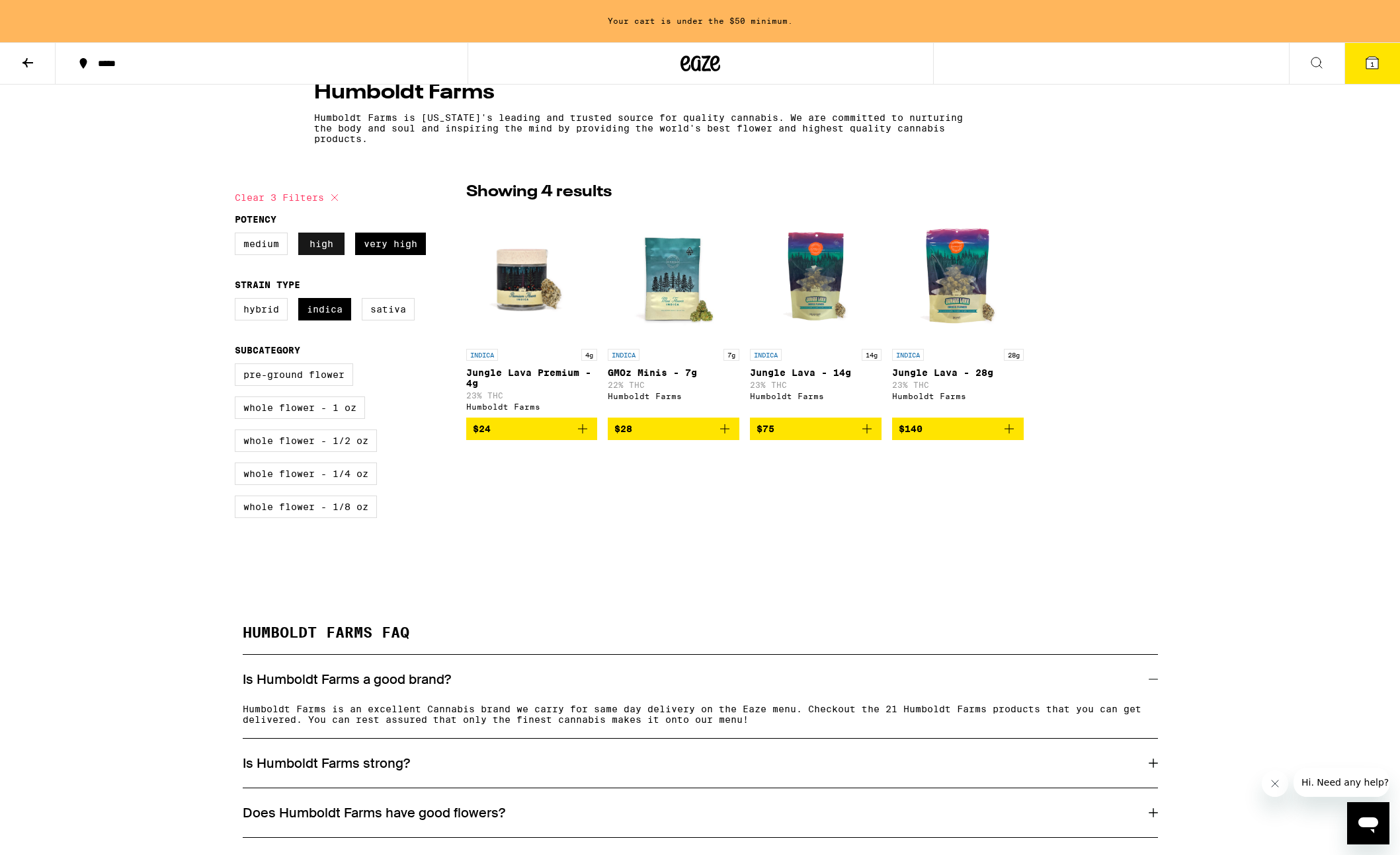
click at [335, 248] on label "High" at bounding box center [321, 243] width 47 height 22
click at [238, 235] on input "High" at bounding box center [237, 234] width 1 height 1
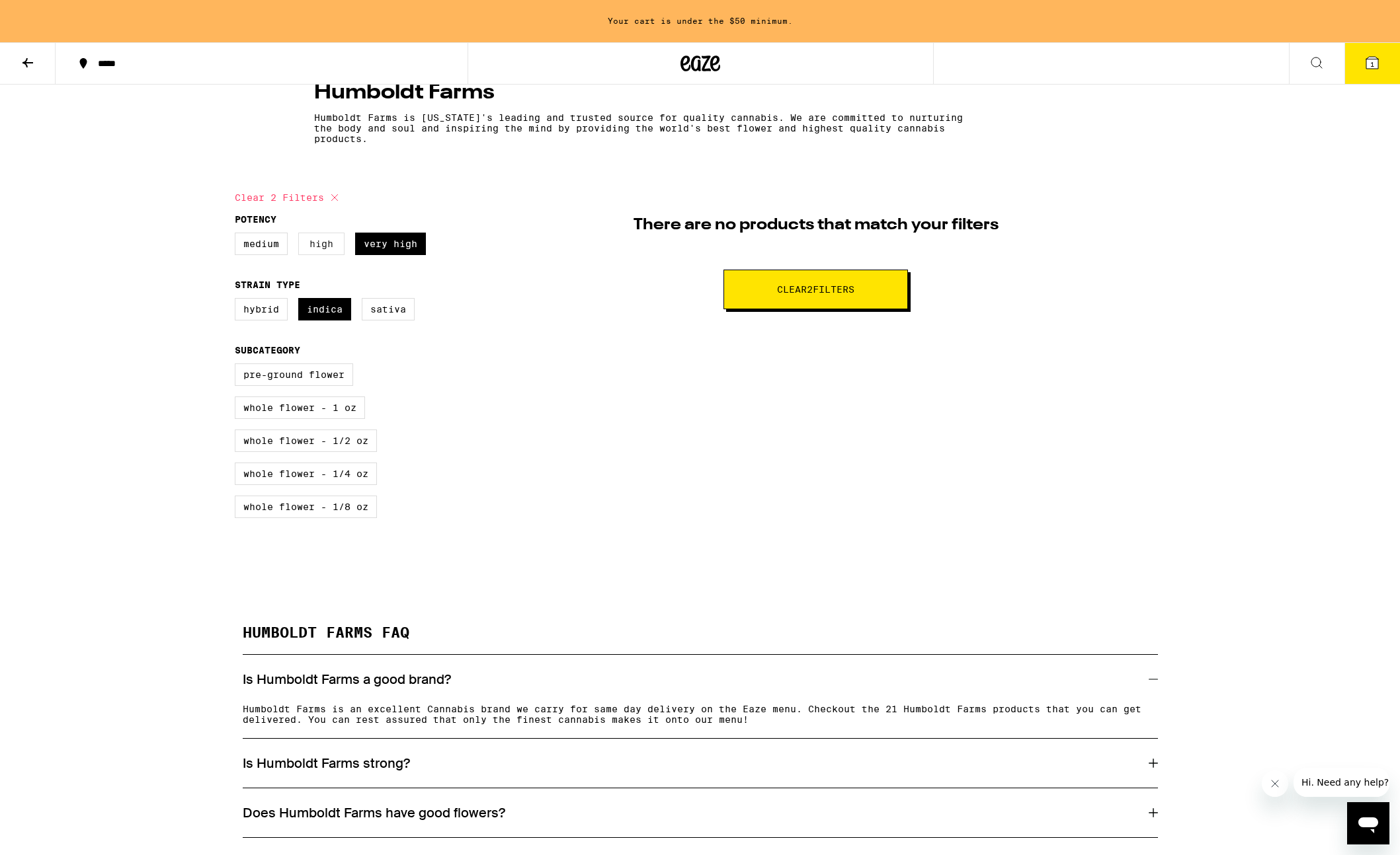
click at [314, 246] on label "High" at bounding box center [321, 243] width 47 height 22
click at [238, 235] on input "High" at bounding box center [237, 234] width 1 height 1
checkbox input "true"
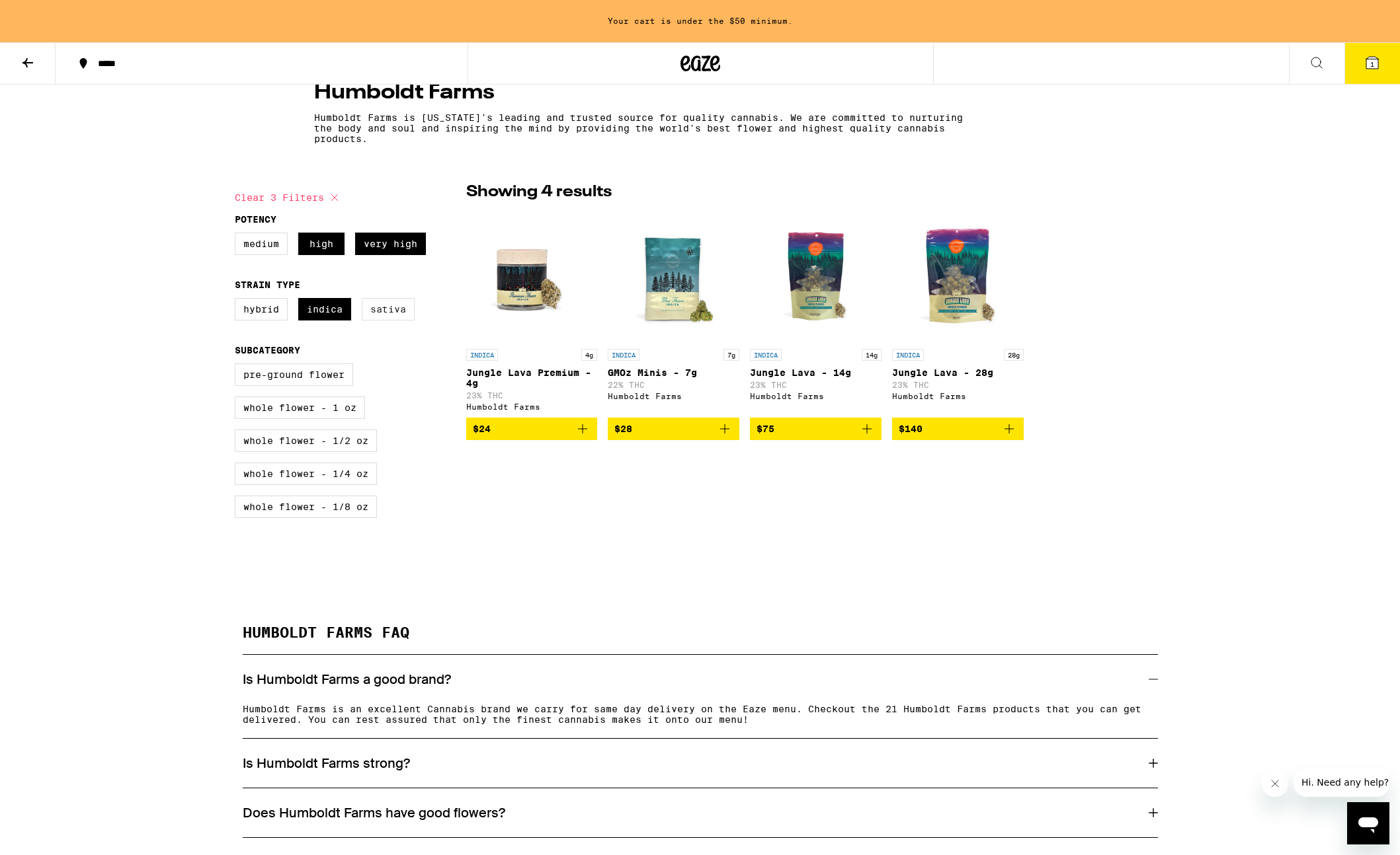
click at [382, 314] on label "Sativa" at bounding box center [388, 308] width 53 height 22
click at [238, 301] on input "Sativa" at bounding box center [237, 301] width 1 height 1
checkbox input "true"
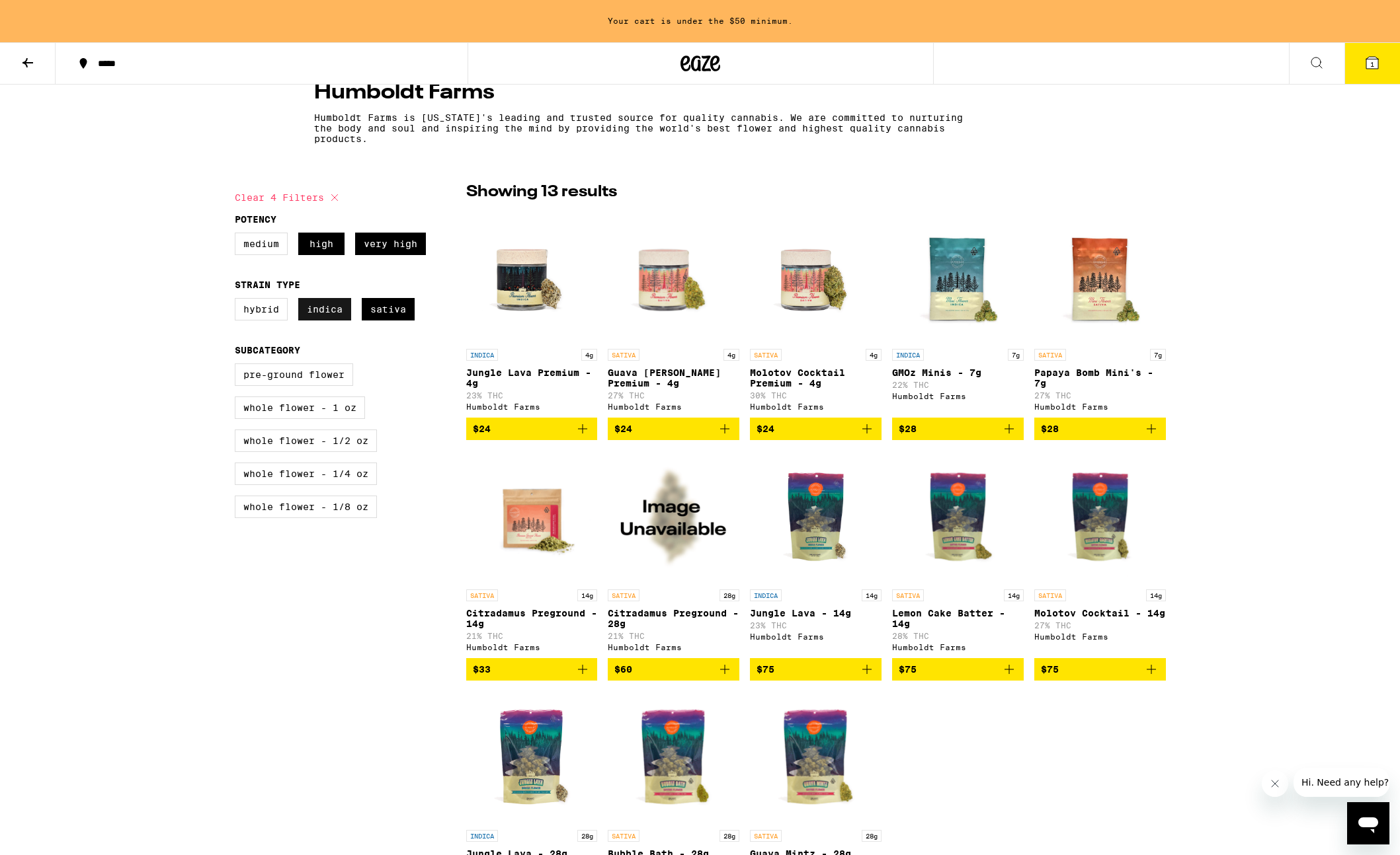
click at [338, 312] on label "Indica" at bounding box center [324, 308] width 53 height 22
click at [238, 301] on input "Indica" at bounding box center [237, 301] width 1 height 1
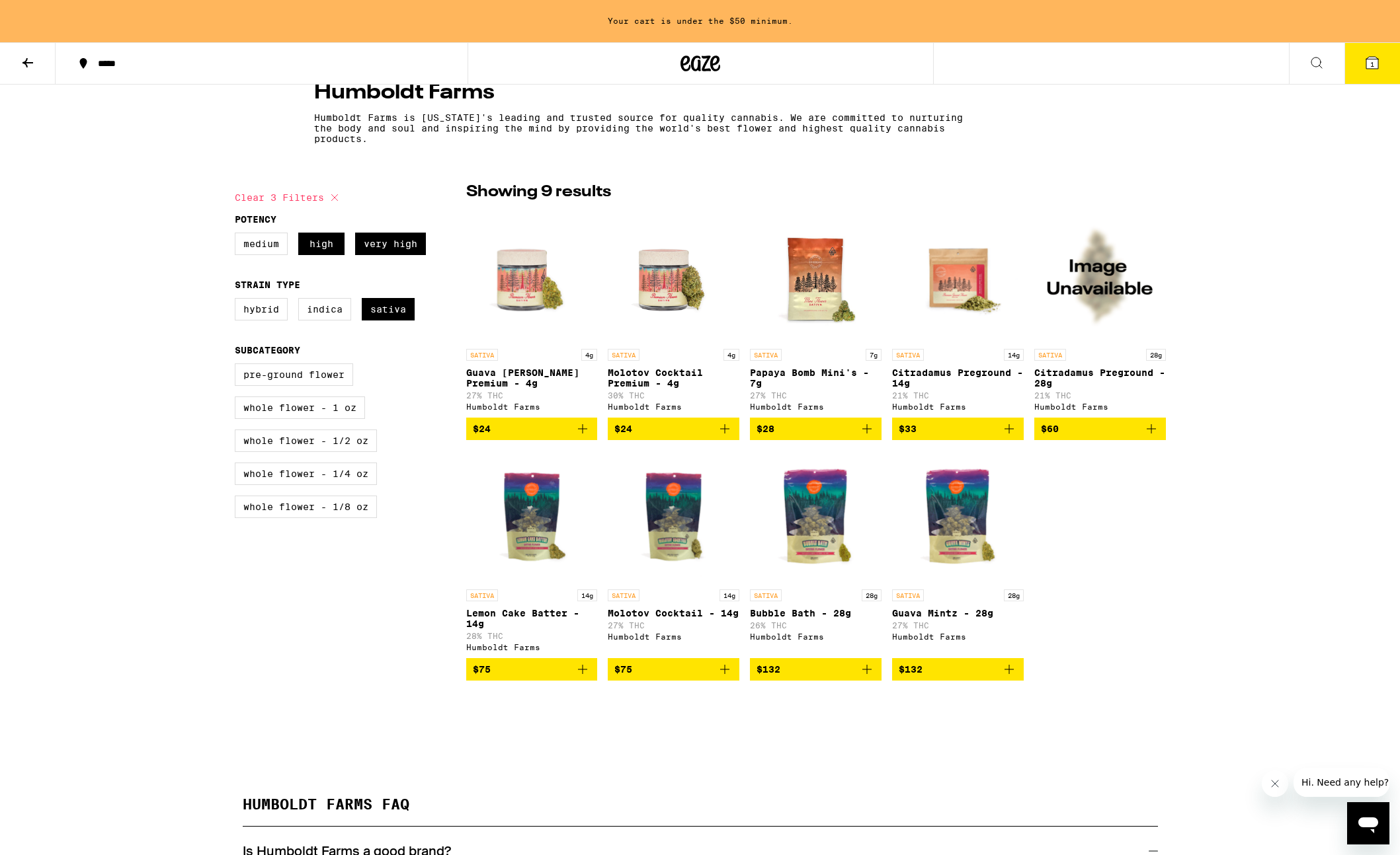
click at [521, 372] on p "Guava [PERSON_NAME] Premium - 4g" at bounding box center [531, 378] width 131 height 21
click at [670, 377] on p "Molotov Cocktail Premium - 4g" at bounding box center [673, 378] width 131 height 21
click at [804, 378] on p "Papaya Bomb Mini's - 7g" at bounding box center [815, 378] width 131 height 21
click at [971, 374] on p "Citradamus Preground - 14g" at bounding box center [957, 378] width 131 height 21
click at [989, 377] on p "Citradamus Preground - 28g" at bounding box center [1099, 378] width 131 height 21
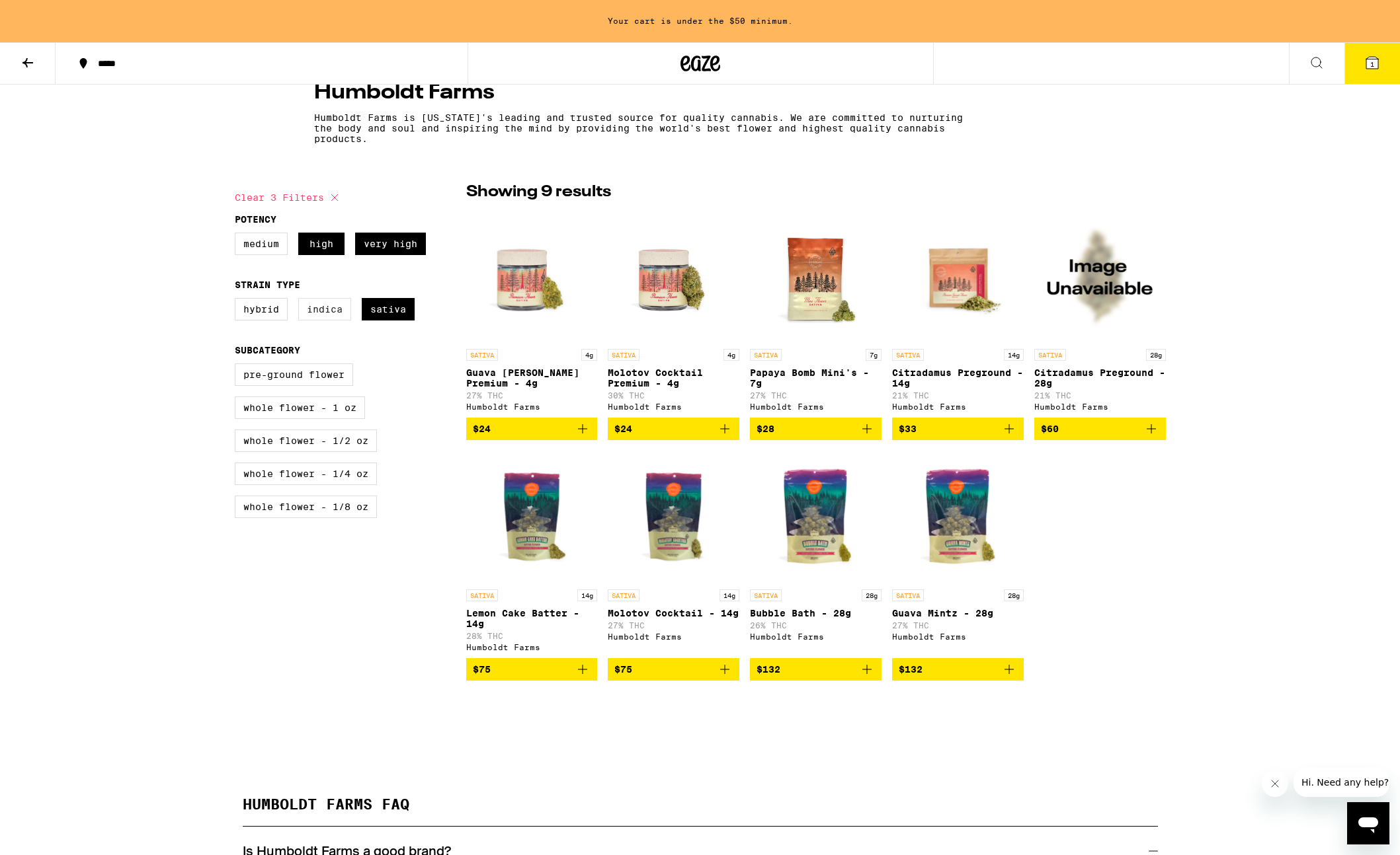
click at [318, 306] on label "Indica" at bounding box center [324, 308] width 53 height 22
click at [238, 301] on input "Indica" at bounding box center [237, 301] width 1 height 1
checkbox input "true"
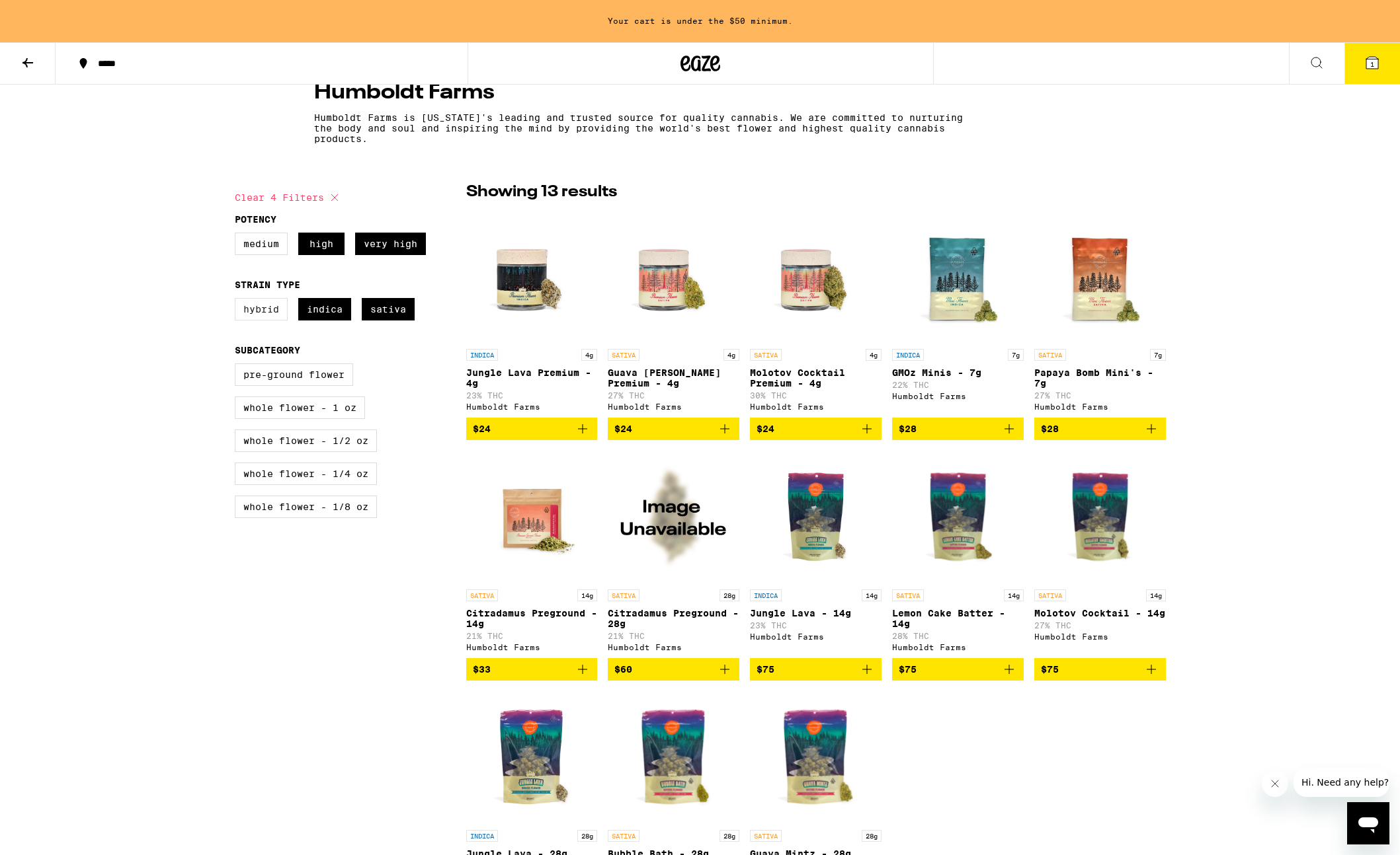
drag, startPoint x: 376, startPoint y: 310, endPoint x: 260, endPoint y: 312, distance: 116.0
click at [376, 310] on label "Sativa" at bounding box center [388, 308] width 53 height 22
click at [238, 301] on input "Sativa" at bounding box center [237, 301] width 1 height 1
checkbox input "false"
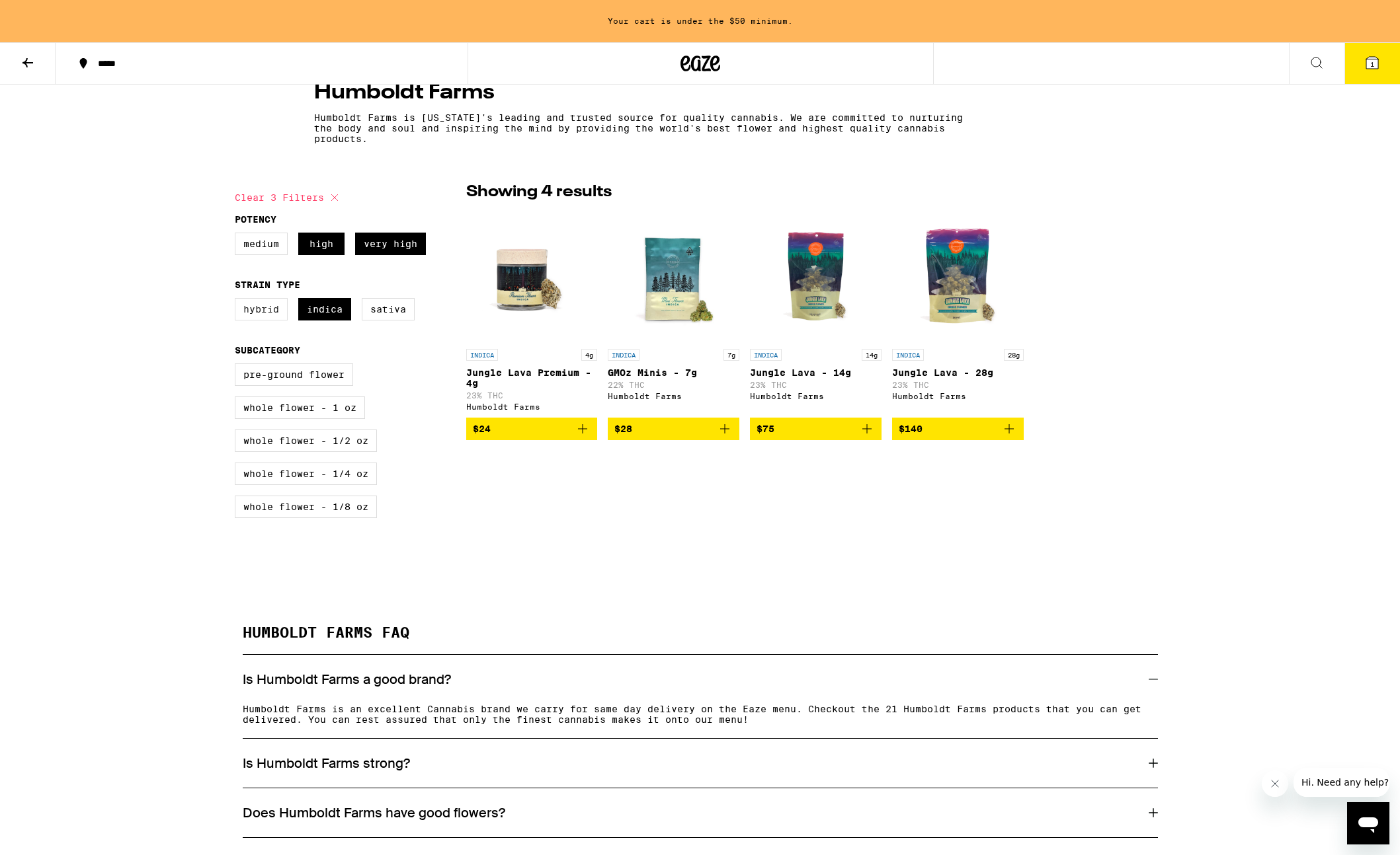
click at [259, 312] on label "Hybrid" at bounding box center [261, 308] width 53 height 22
click at [238, 301] on input "Hybrid" at bounding box center [237, 301] width 1 height 1
checkbox input "true"
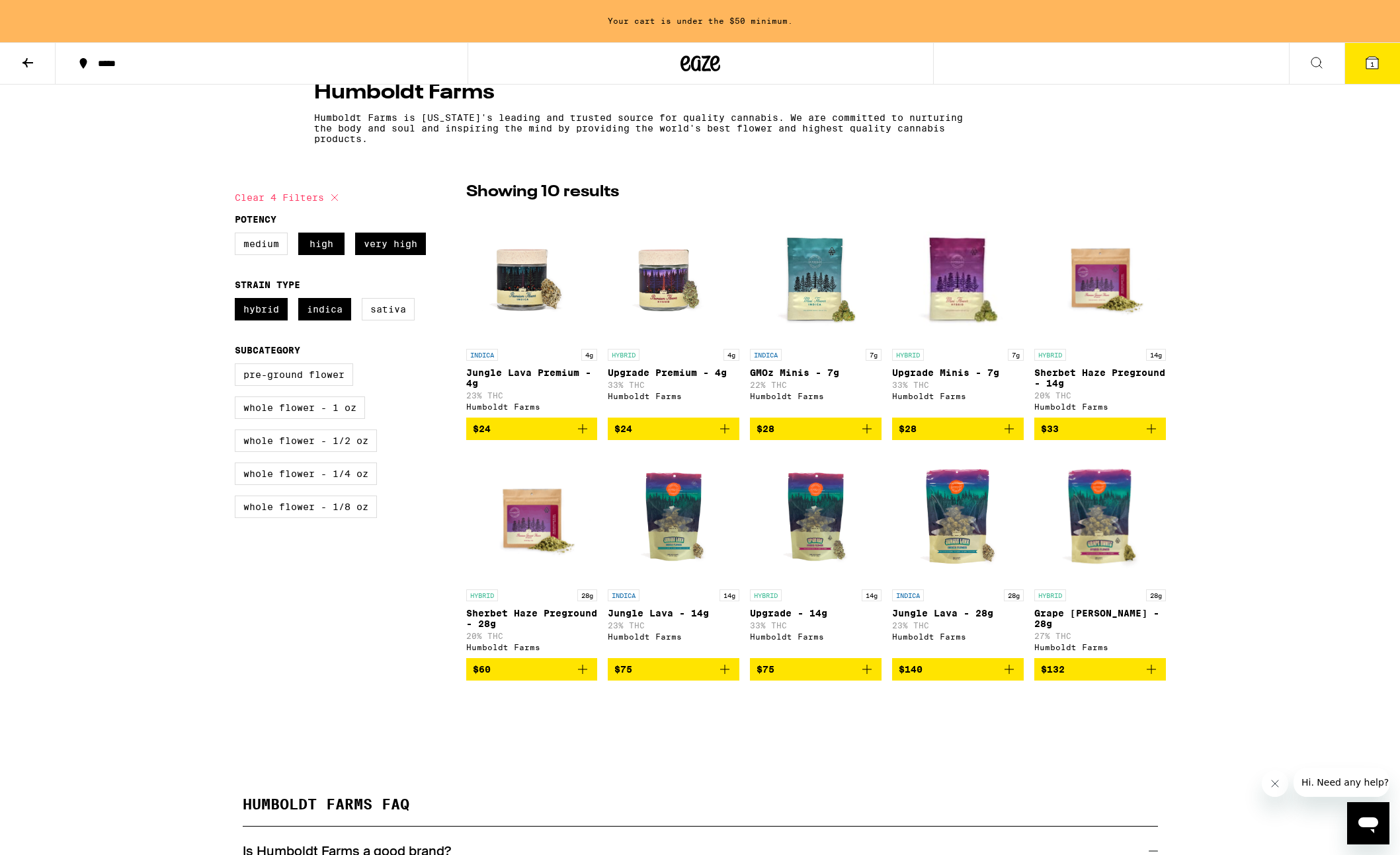
click at [938, 376] on p "Upgrade Minis - 7g" at bounding box center [957, 373] width 131 height 11
click at [643, 397] on div "Humboldt Farms" at bounding box center [673, 396] width 131 height 9
click at [785, 619] on p "Upgrade - 14g" at bounding box center [815, 613] width 131 height 11
click at [989, 624] on p "Grape [PERSON_NAME] - 28g" at bounding box center [1099, 619] width 131 height 21
click at [659, 374] on p "Upgrade Premium - 4g" at bounding box center [673, 373] width 131 height 11
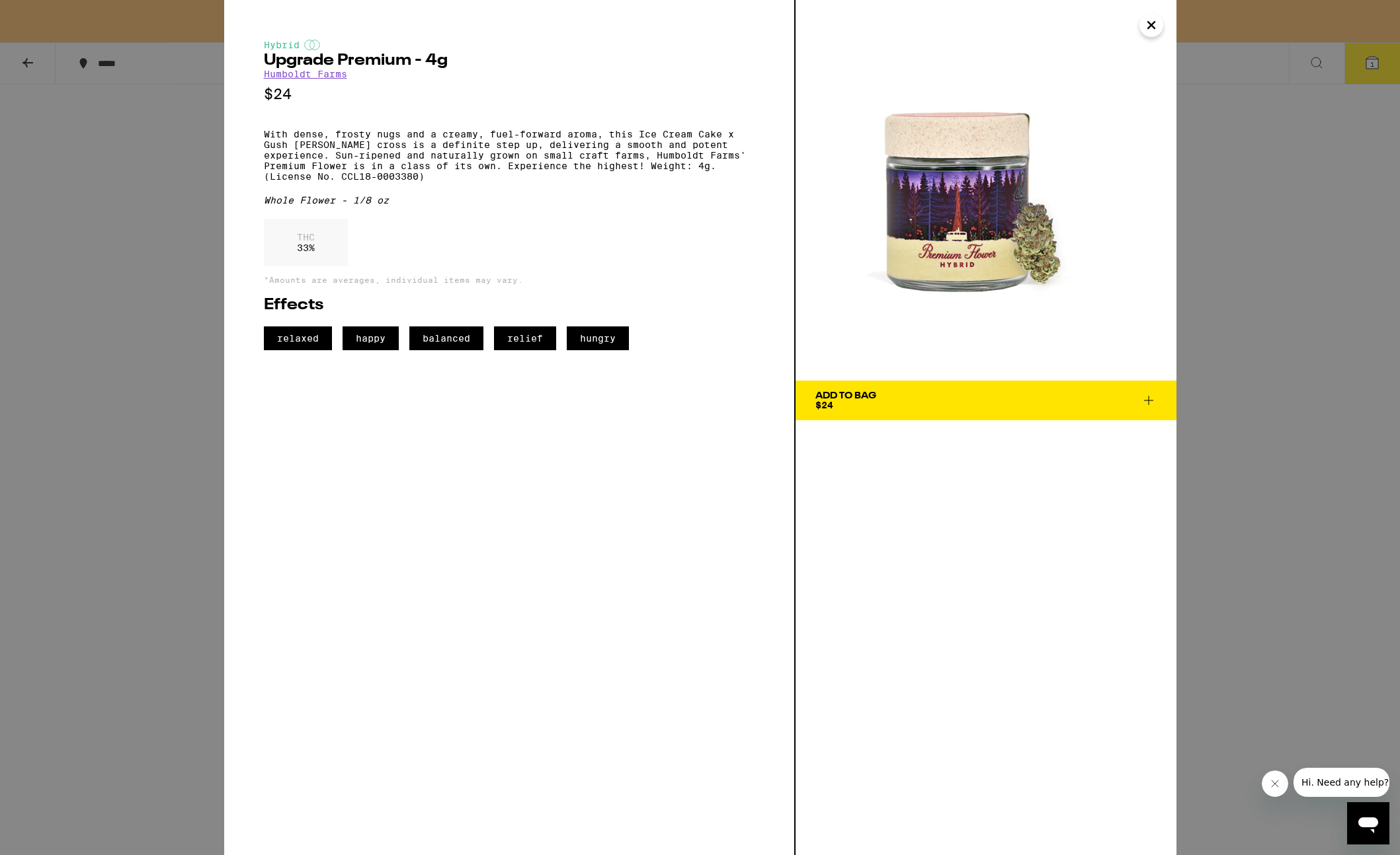
click at [861, 399] on div "Add To Bag" at bounding box center [845, 396] width 61 height 10
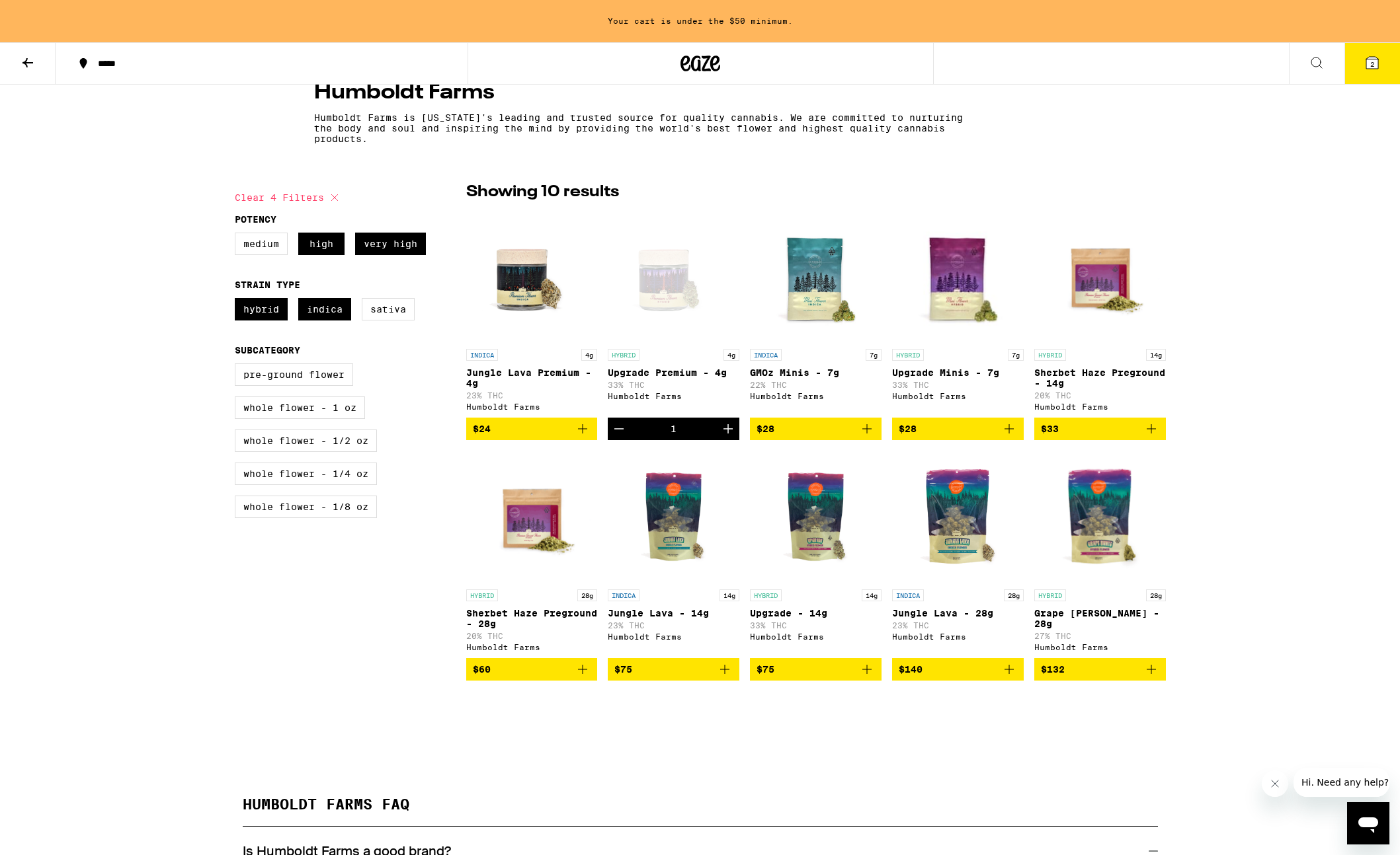
click at [989, 57] on icon at bounding box center [1316, 62] width 16 height 16
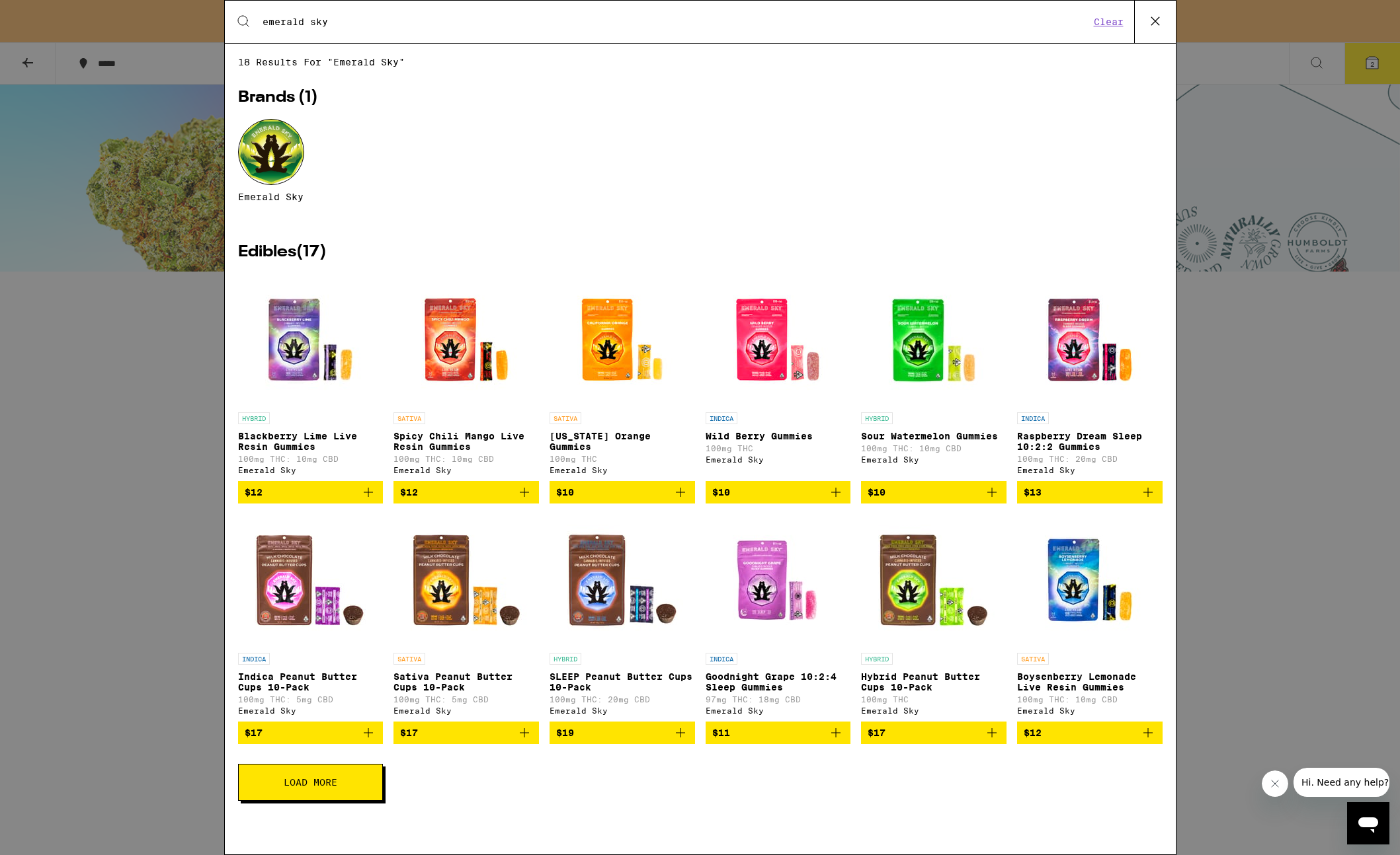
type input "emerald sky"
click at [924, 358] on img "Open page for Sour Watermelon Gummies from Emerald Sky" at bounding box center [934, 339] width 132 height 132
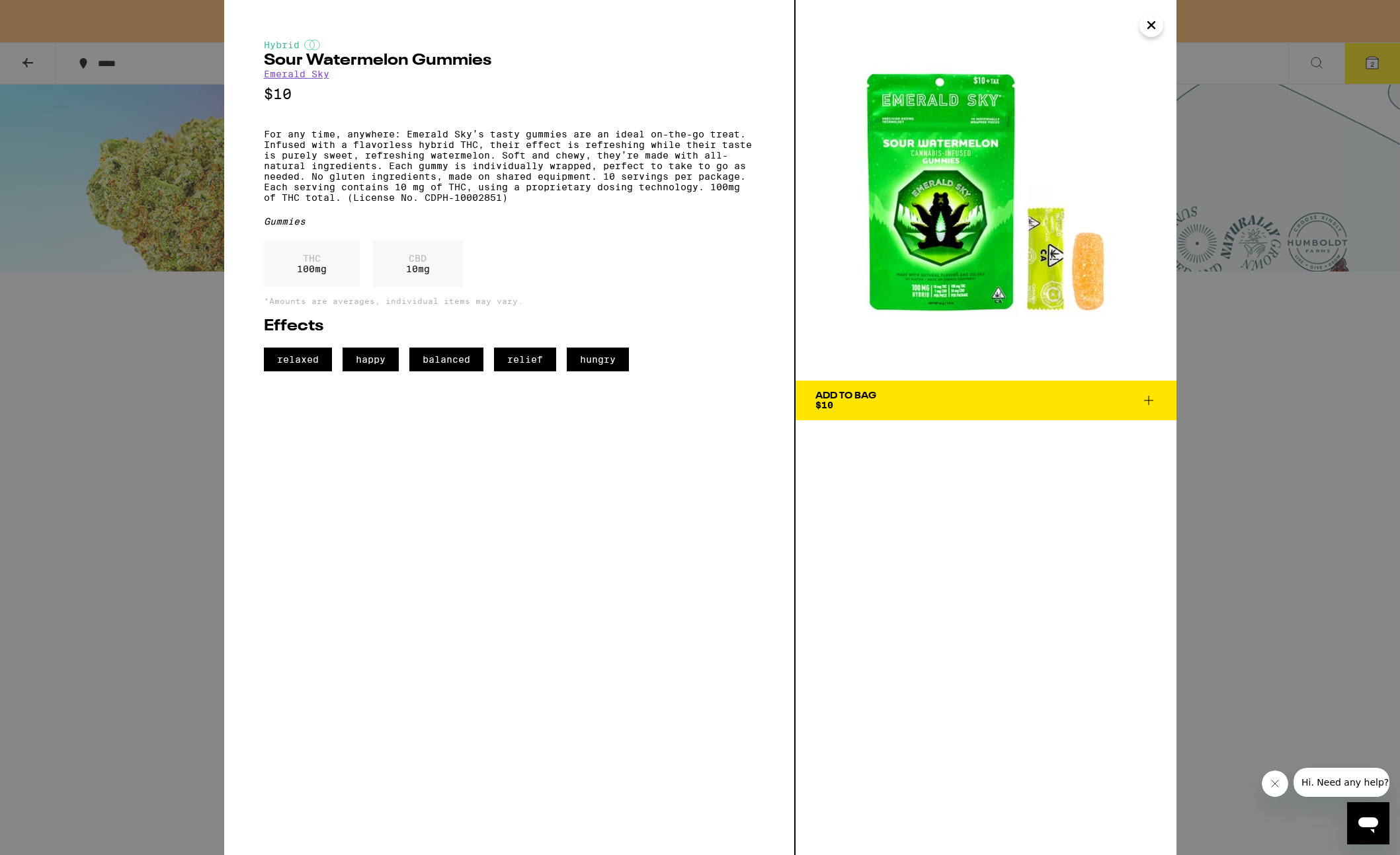
click at [846, 401] on div "Add To Bag $10" at bounding box center [845, 400] width 61 height 18
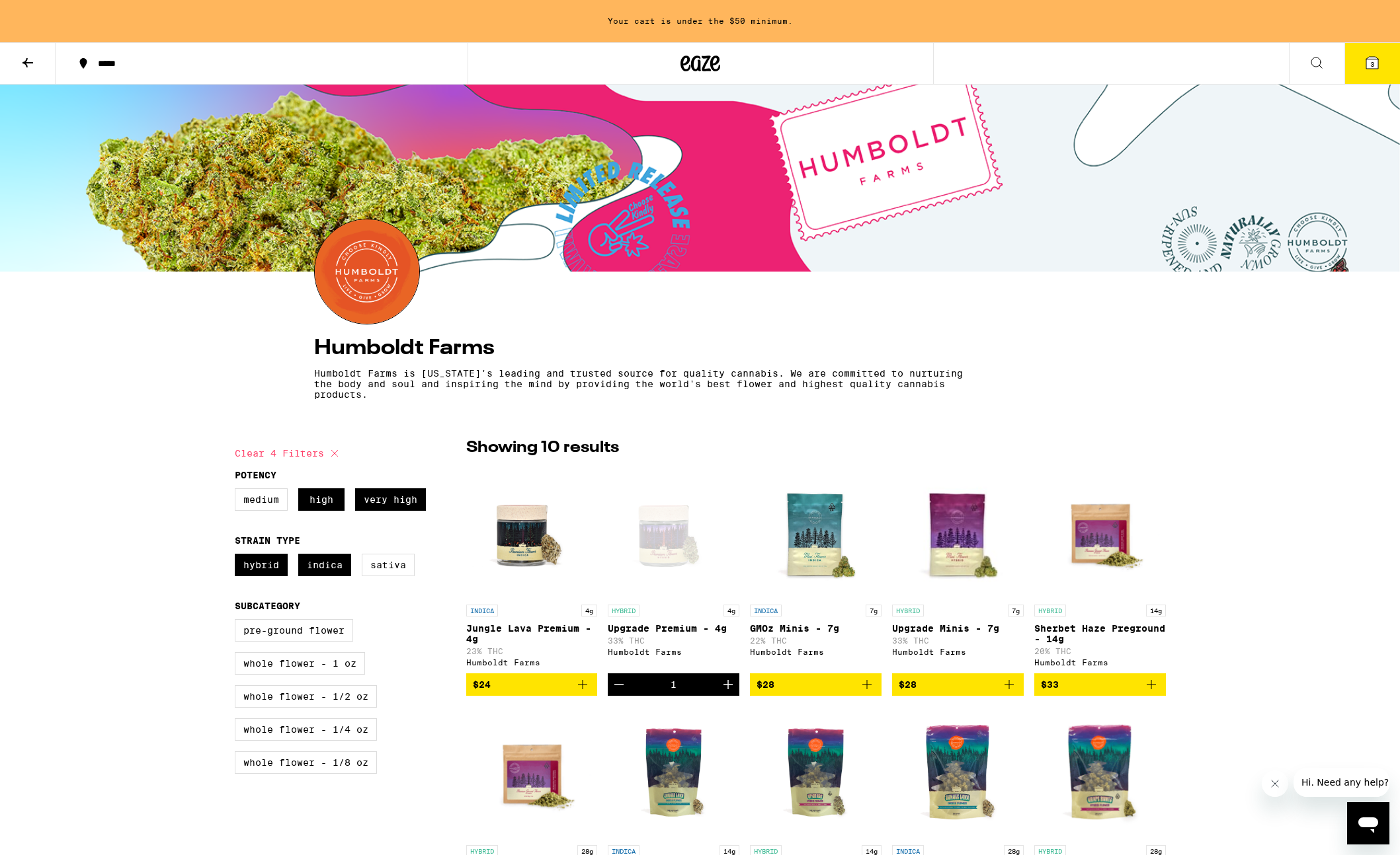
click at [989, 63] on button "3" at bounding box center [1372, 63] width 55 height 41
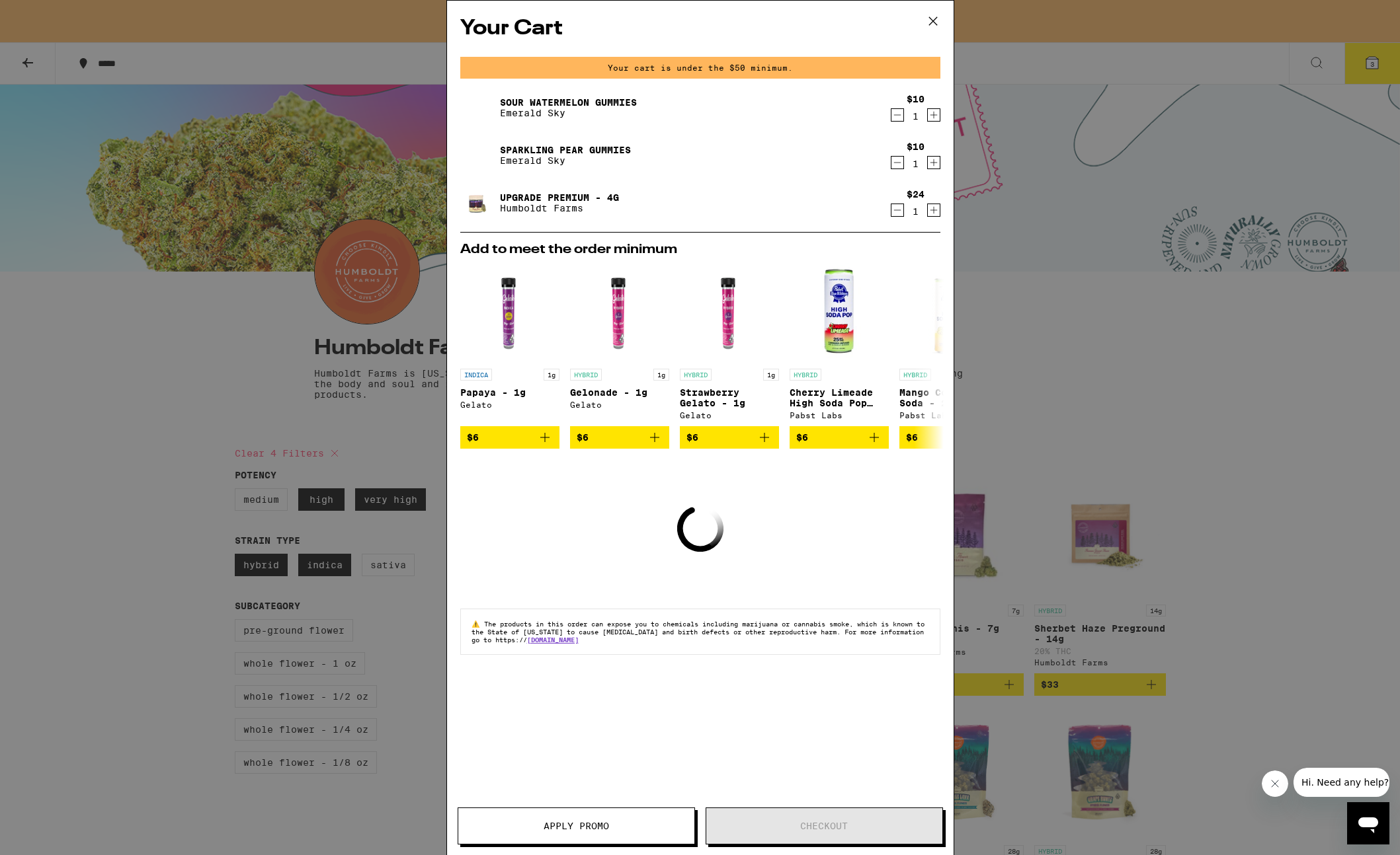
click at [989, 415] on div "Your Cart Your cart is under the $50 minimum. Sour Watermelon Gummies Emerald S…" at bounding box center [700, 427] width 1400 height 855
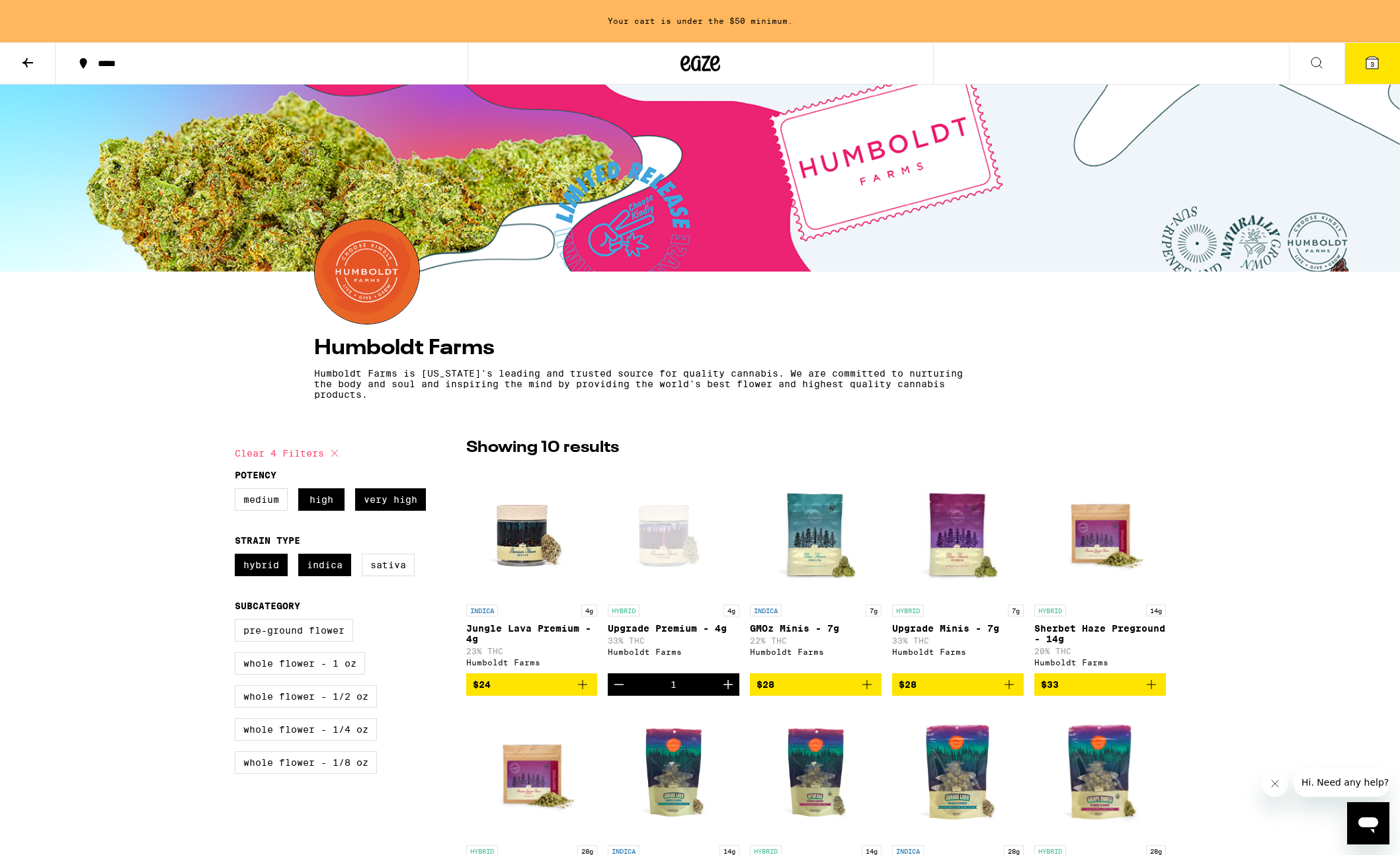
click at [23, 59] on icon at bounding box center [27, 62] width 16 height 16
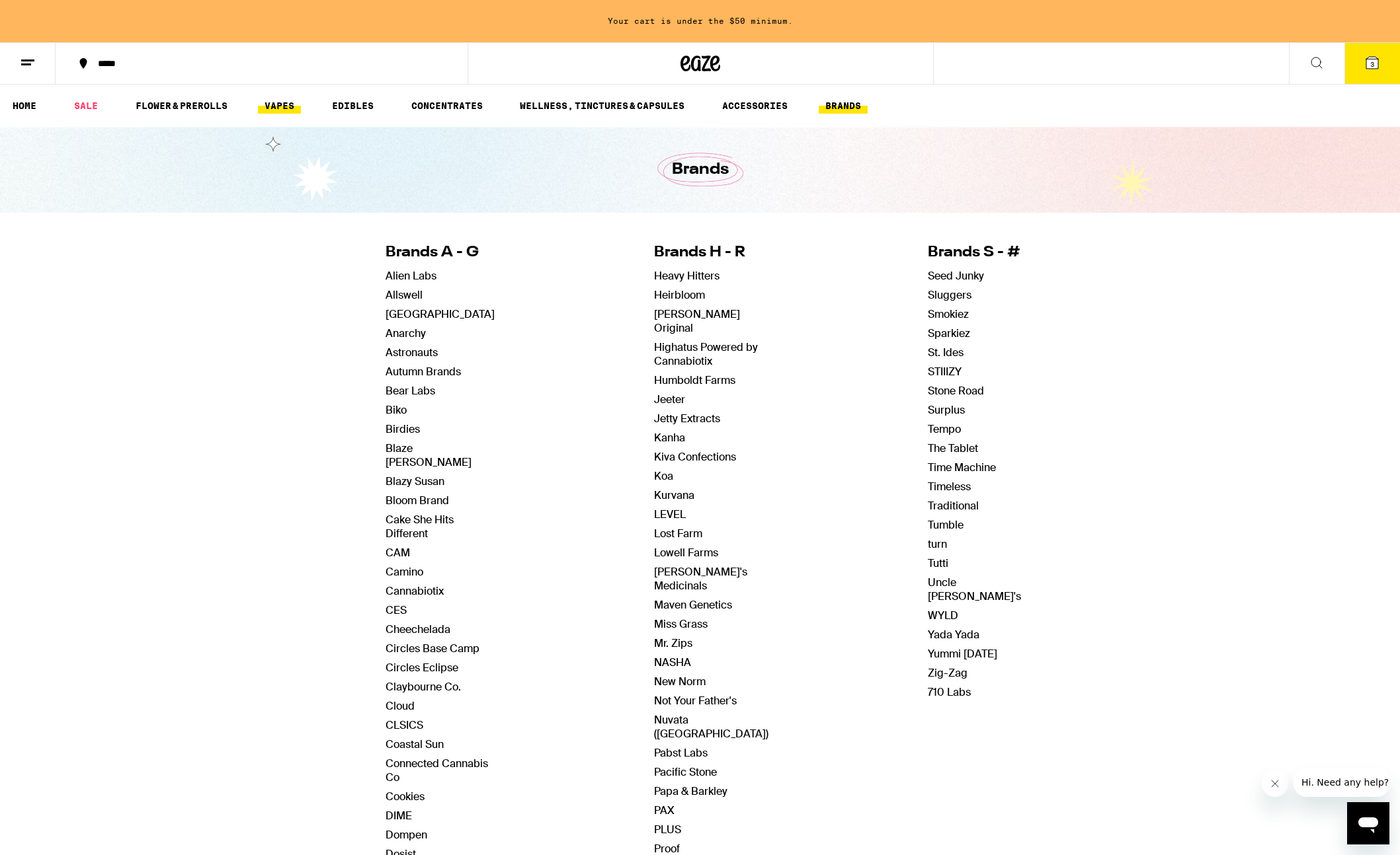
click at [280, 107] on link "VAPES" at bounding box center [279, 106] width 43 height 16
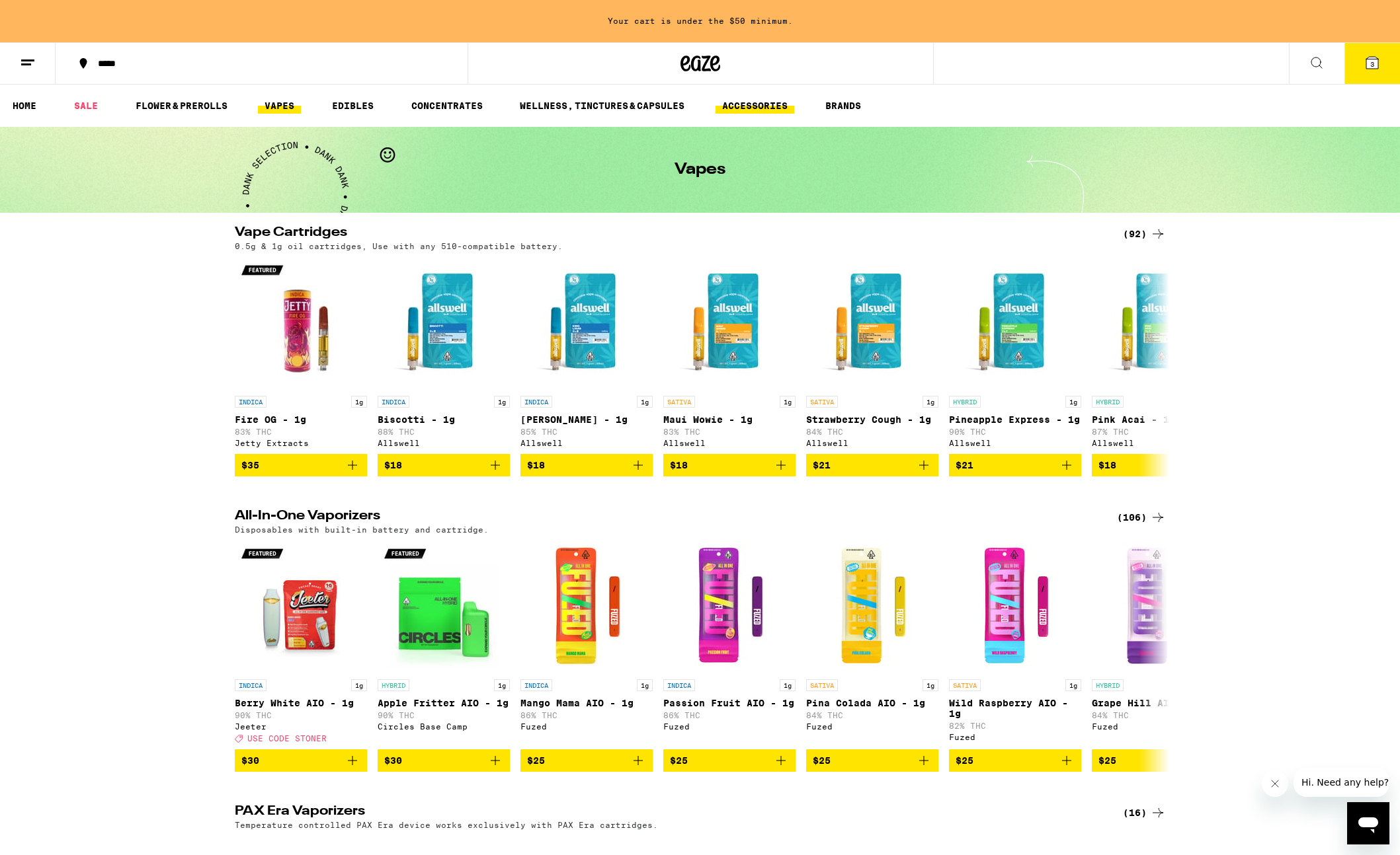
click at [763, 104] on link "ACCESSORIES" at bounding box center [754, 106] width 79 height 16
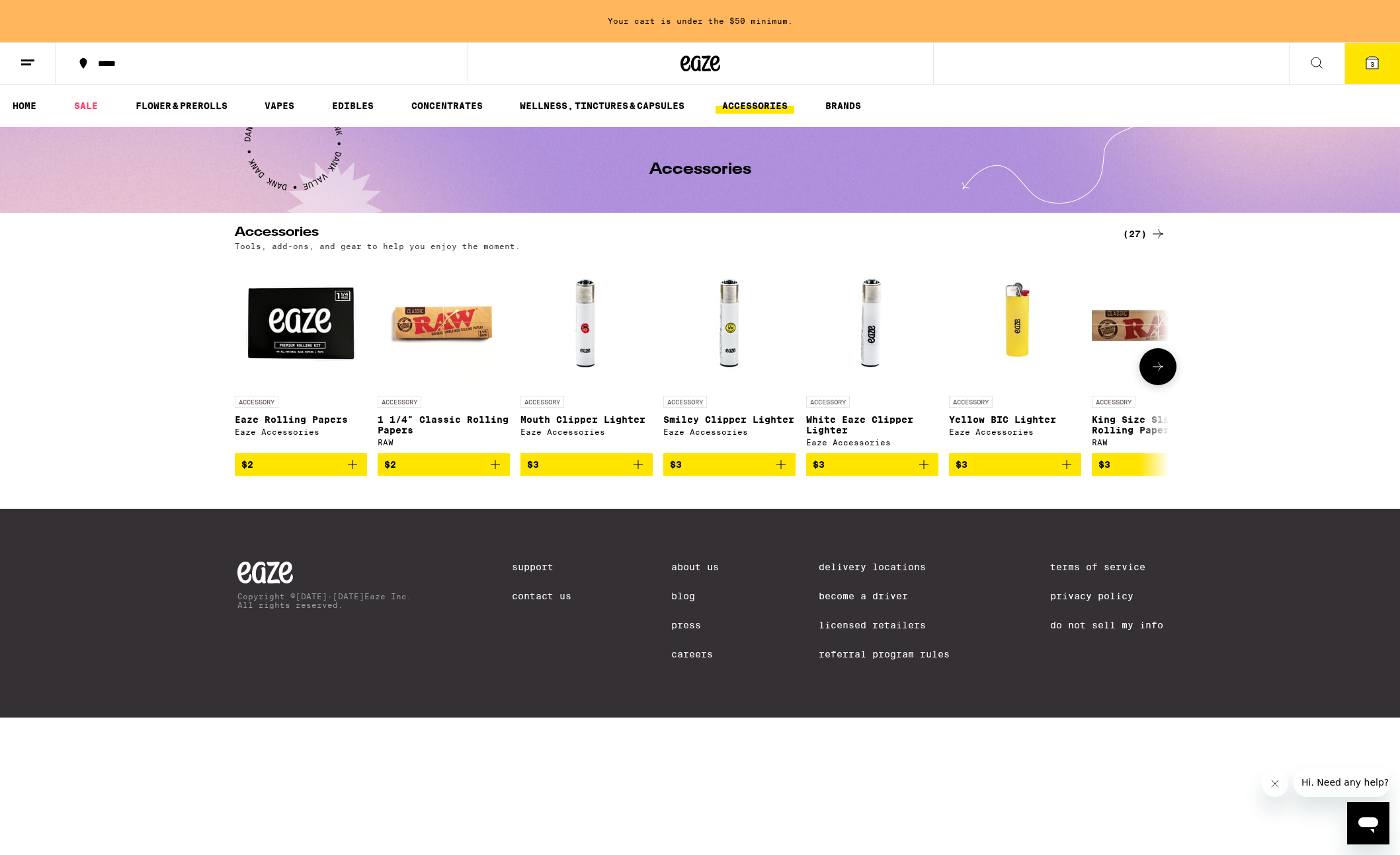
click at [713, 424] on p "Smiley Clipper Lighter" at bounding box center [730, 419] width 132 height 11
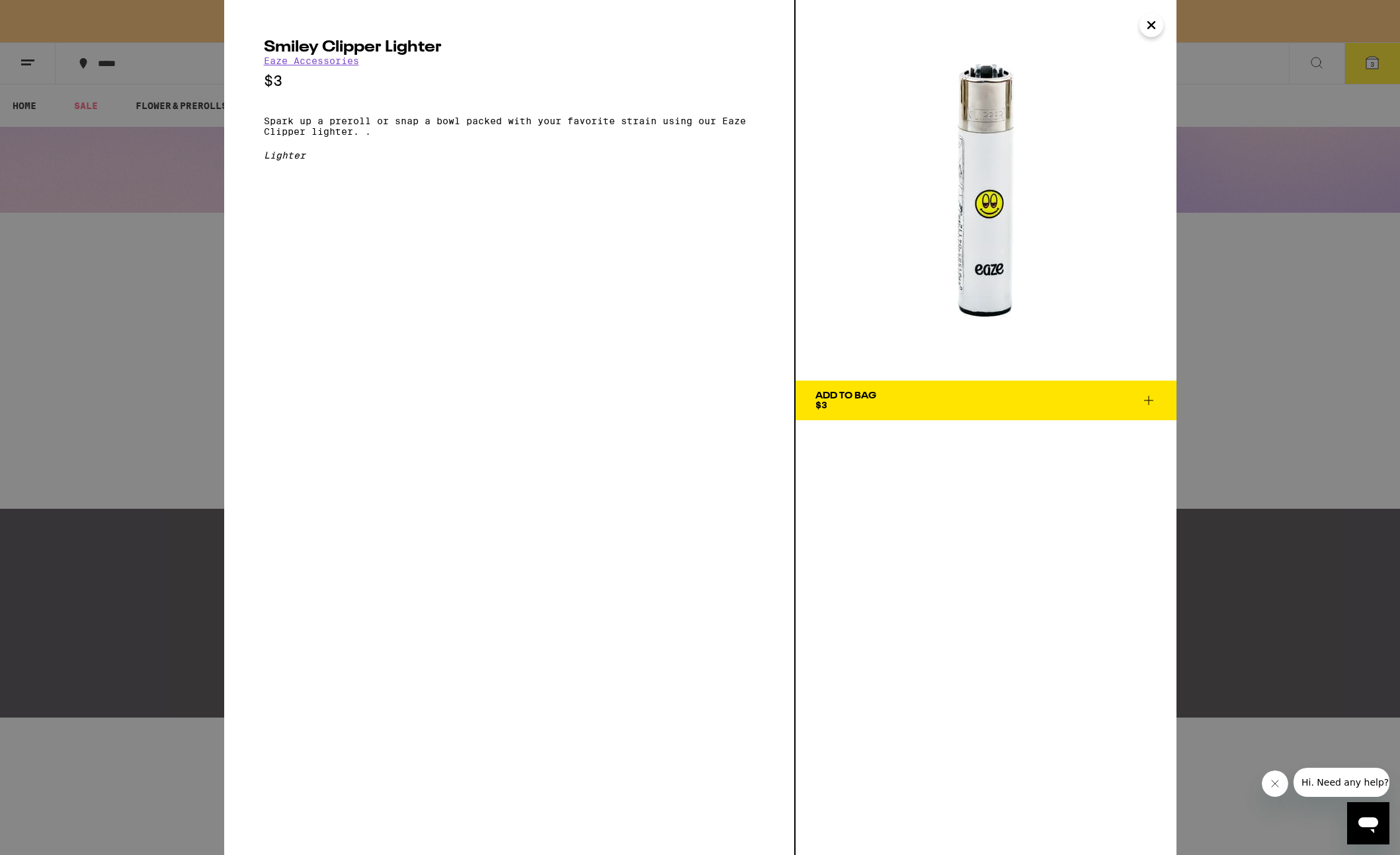
click at [903, 410] on span "Add To Bag $3" at bounding box center [986, 400] width 341 height 18
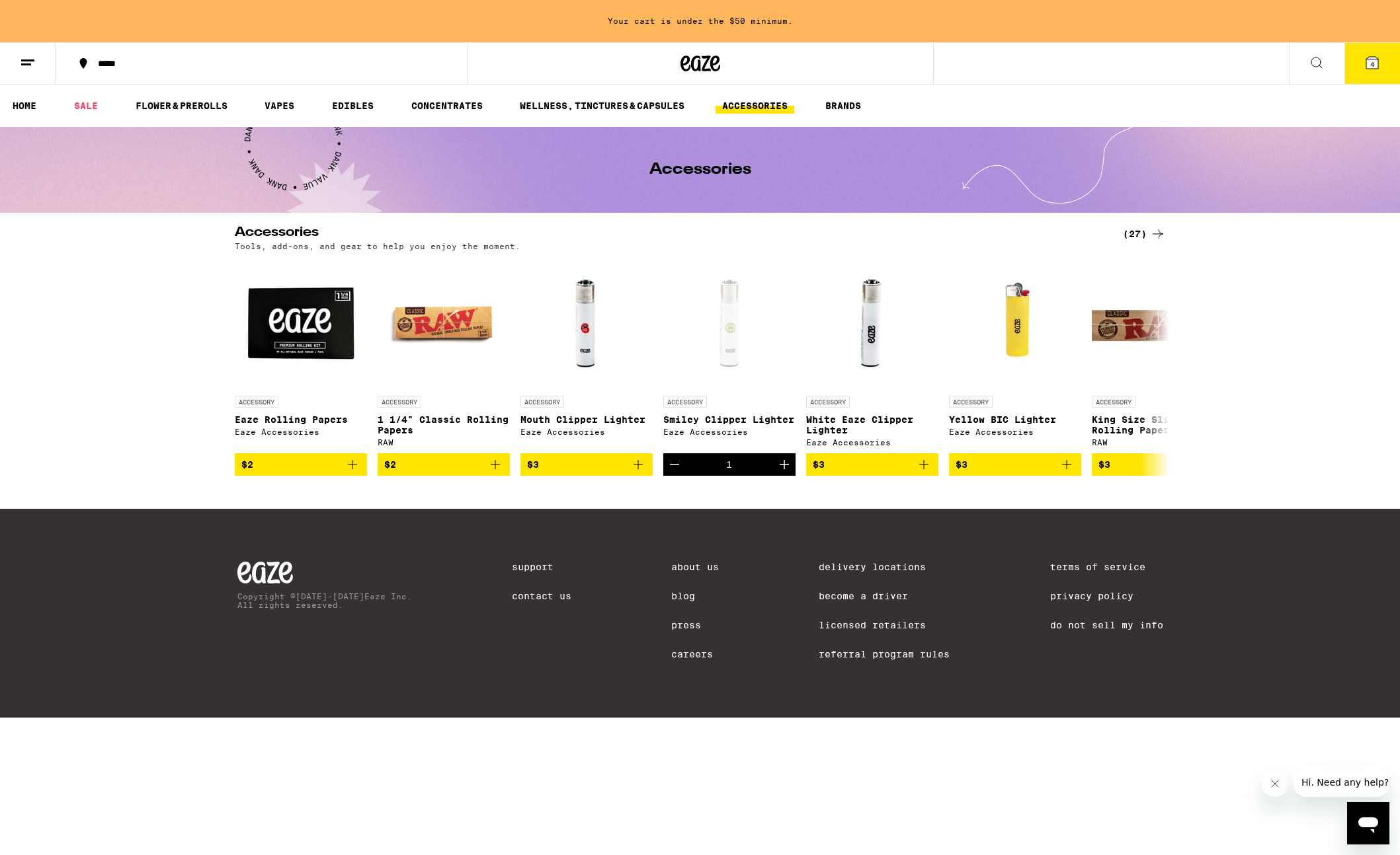
click at [989, 66] on button "4" at bounding box center [1372, 63] width 55 height 41
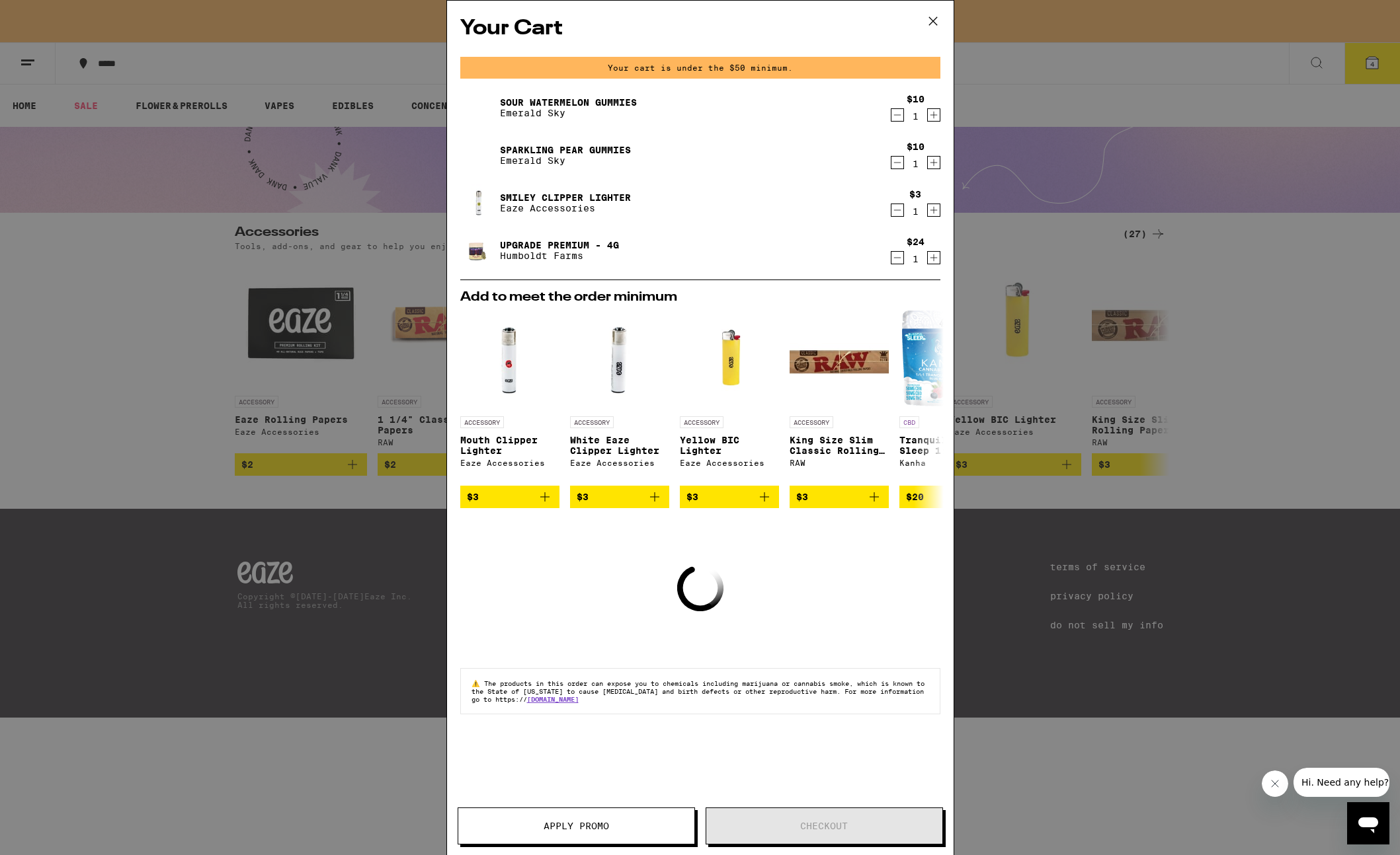
click at [989, 380] on div "Your Cart Your cart is under the $50 minimum. Sour Watermelon Gummies Emerald S…" at bounding box center [700, 427] width 1400 height 855
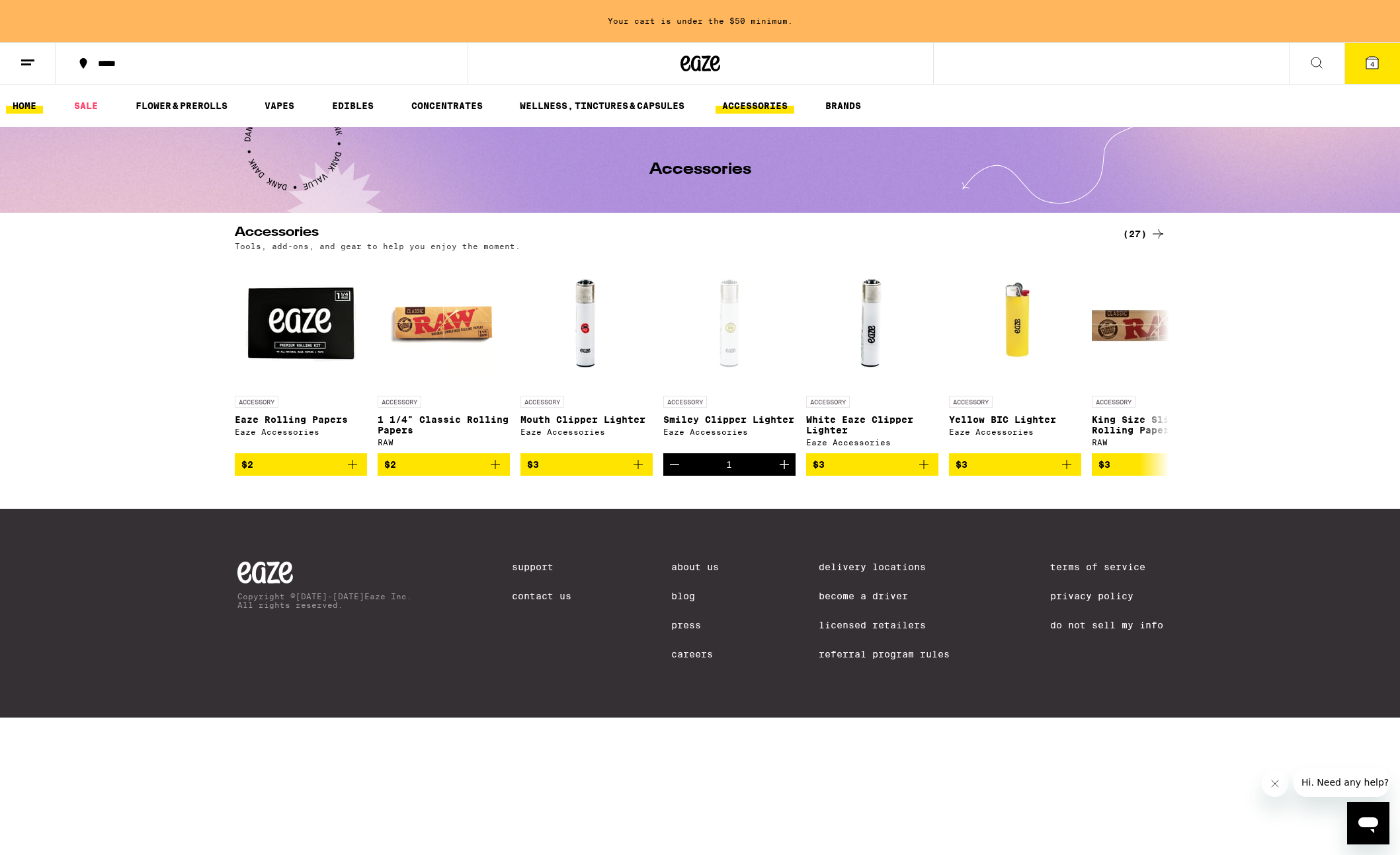
click at [38, 105] on link "HOME" at bounding box center [24, 106] width 37 height 16
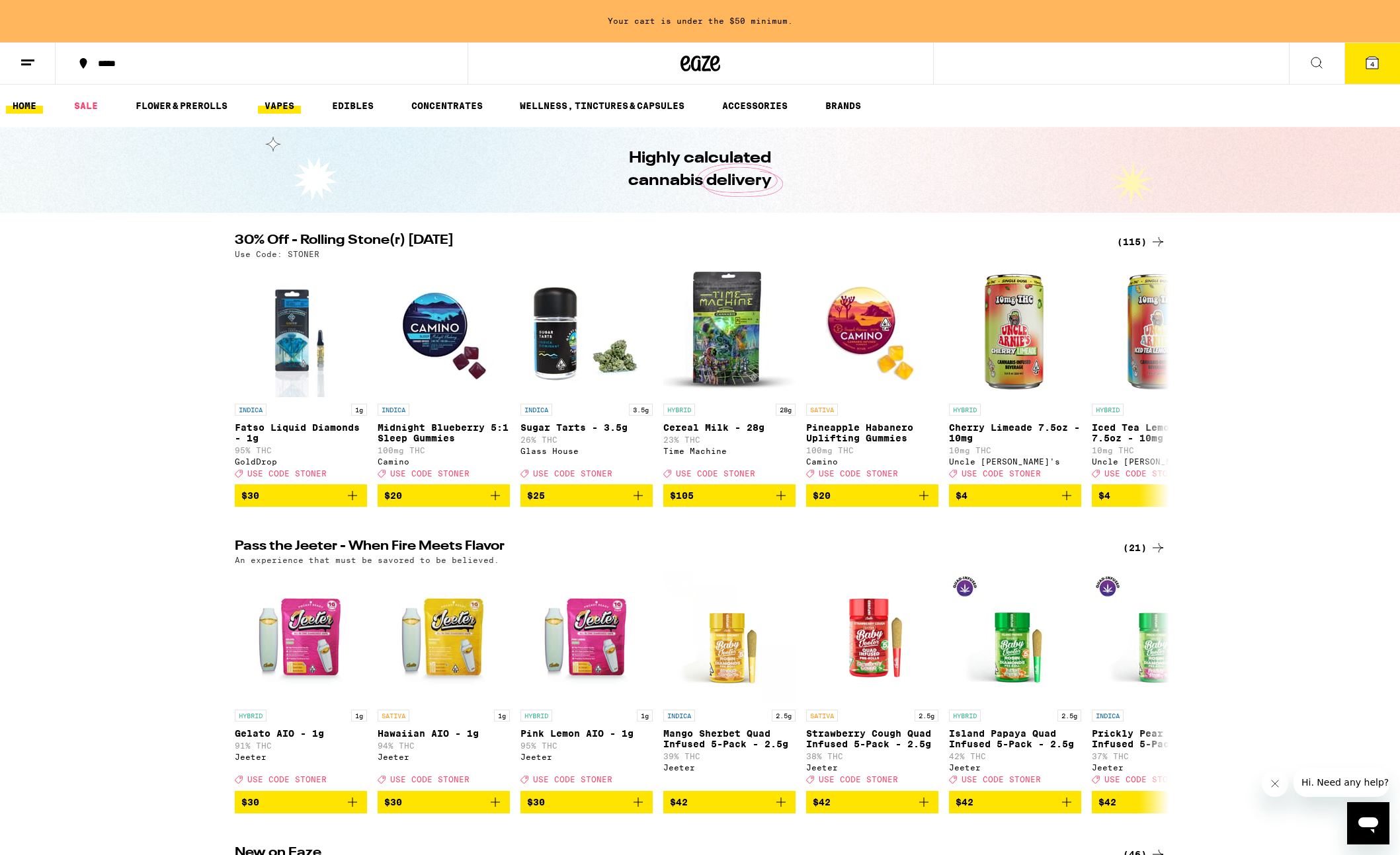
click at [296, 105] on link "VAPES" at bounding box center [279, 106] width 43 height 16
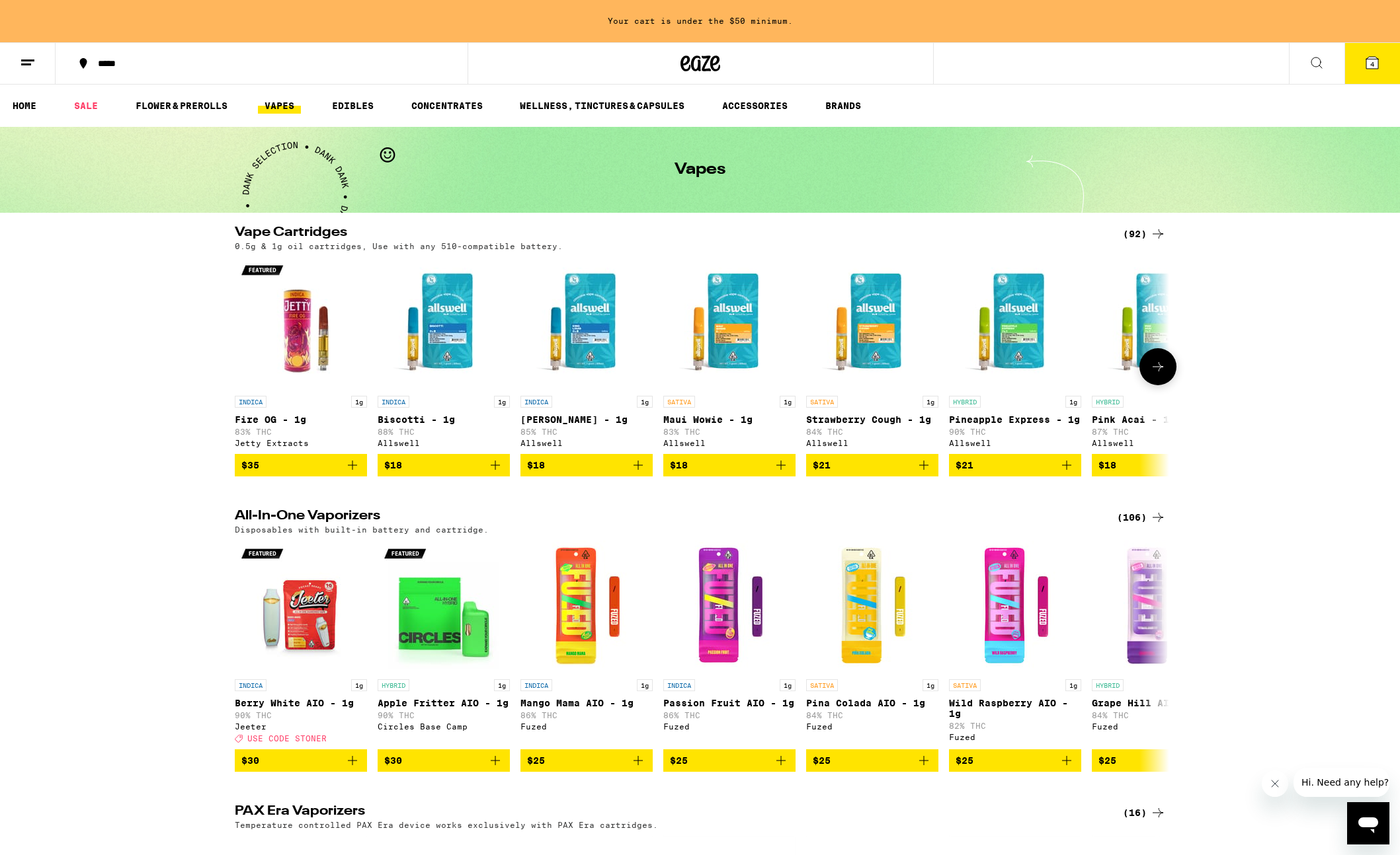
click at [452, 318] on img "Open page for Biscotti - 1g from Allswell" at bounding box center [444, 323] width 132 height 132
click at [452, 106] on link "CONCENTRATES" at bounding box center [447, 106] width 85 height 16
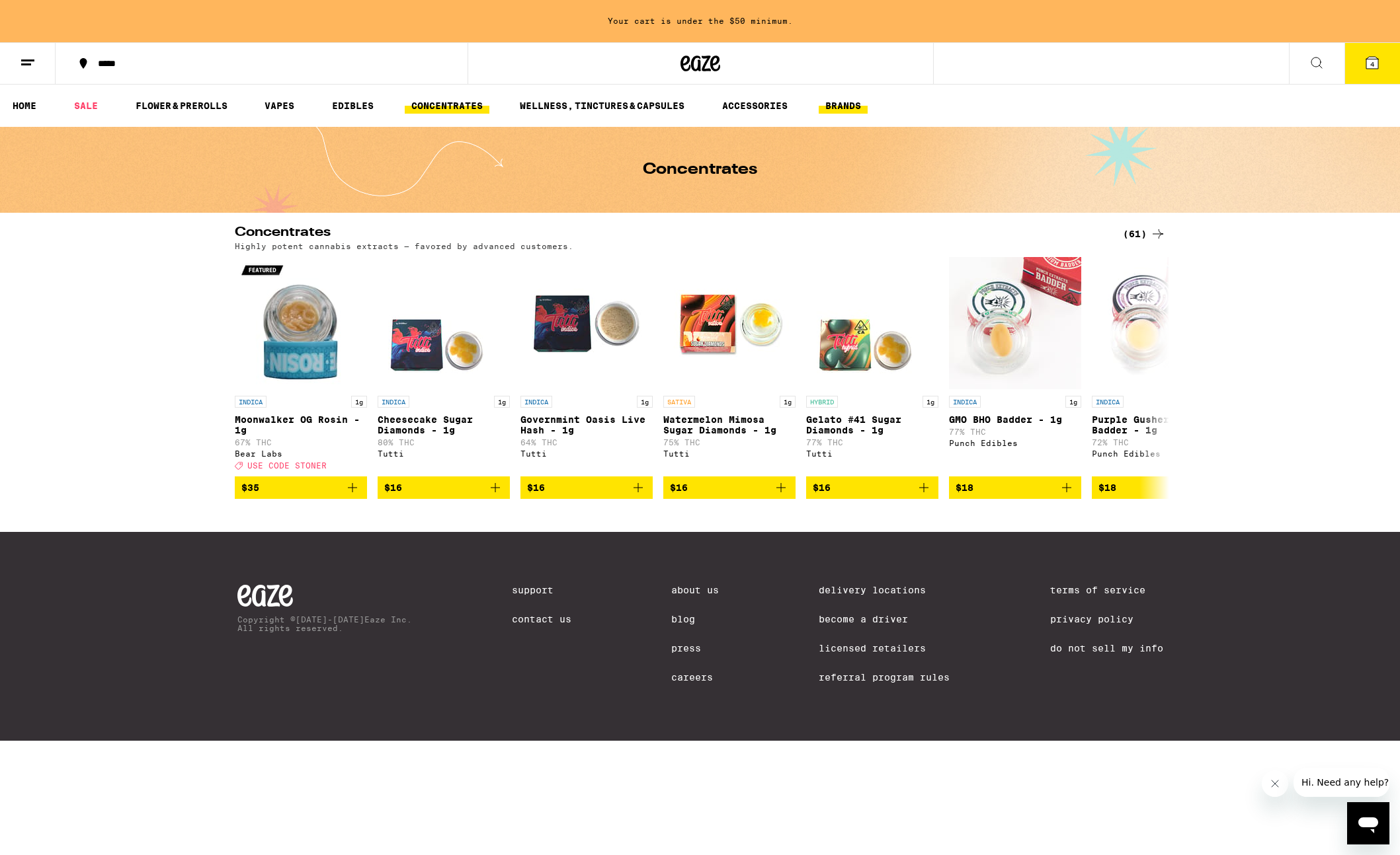
click at [843, 104] on link "BRANDS" at bounding box center [843, 106] width 49 height 16
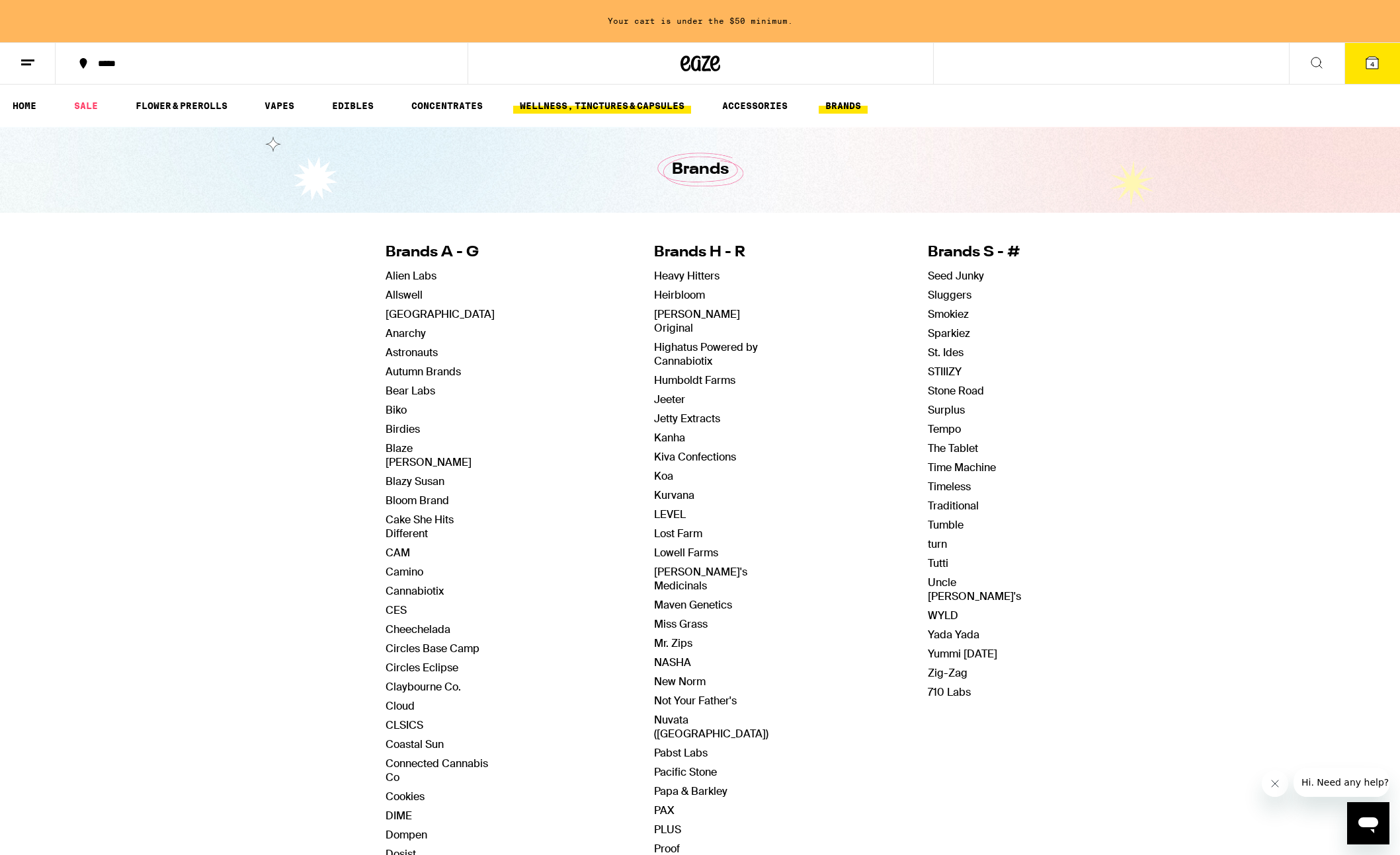
click at [594, 101] on link "WELLNESS, TINCTURES & CAPSULES" at bounding box center [601, 106] width 178 height 16
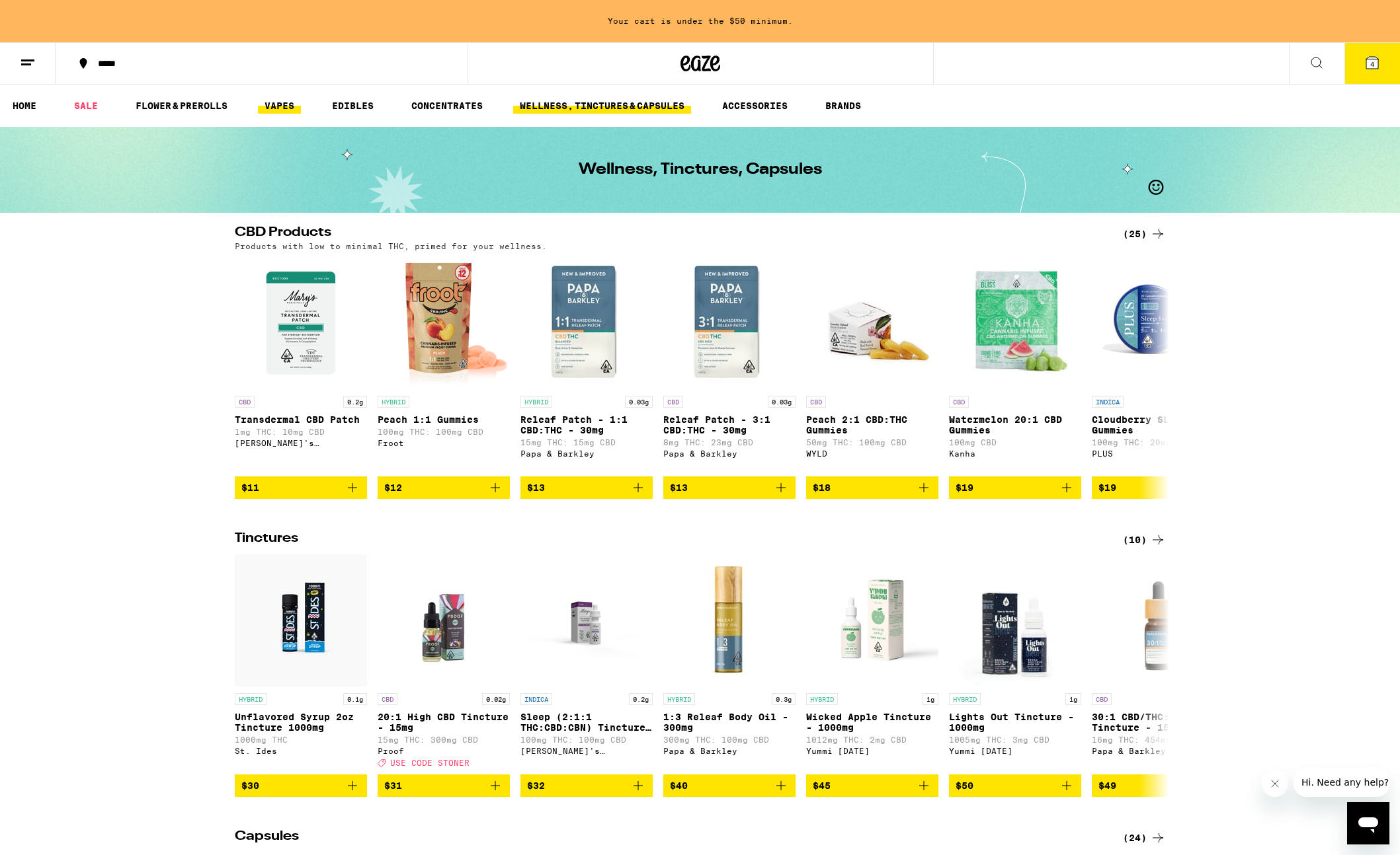
click at [286, 106] on link "VAPES" at bounding box center [279, 106] width 43 height 16
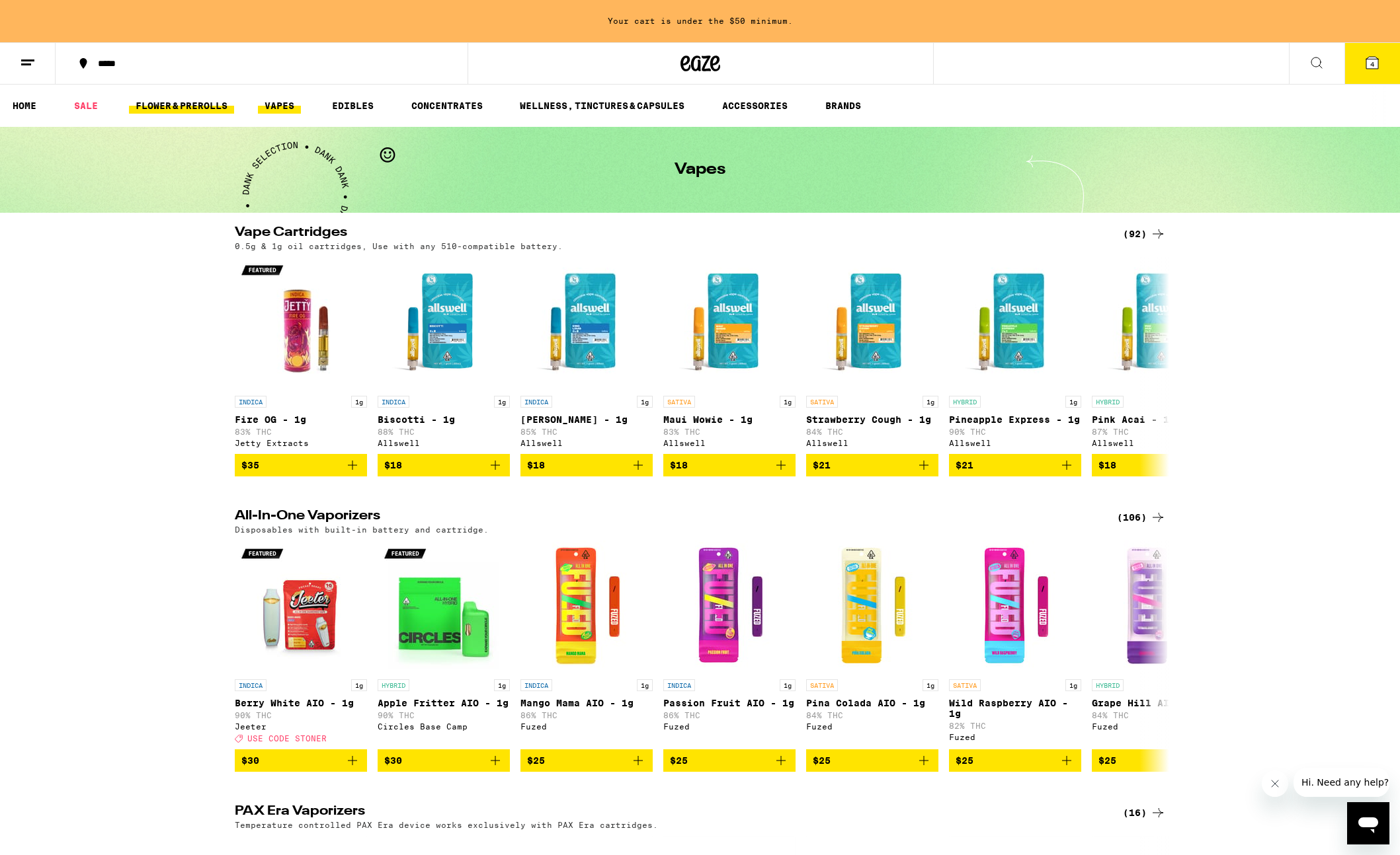
click at [170, 105] on link "FLOWER & PREROLLS" at bounding box center [182, 106] width 105 height 16
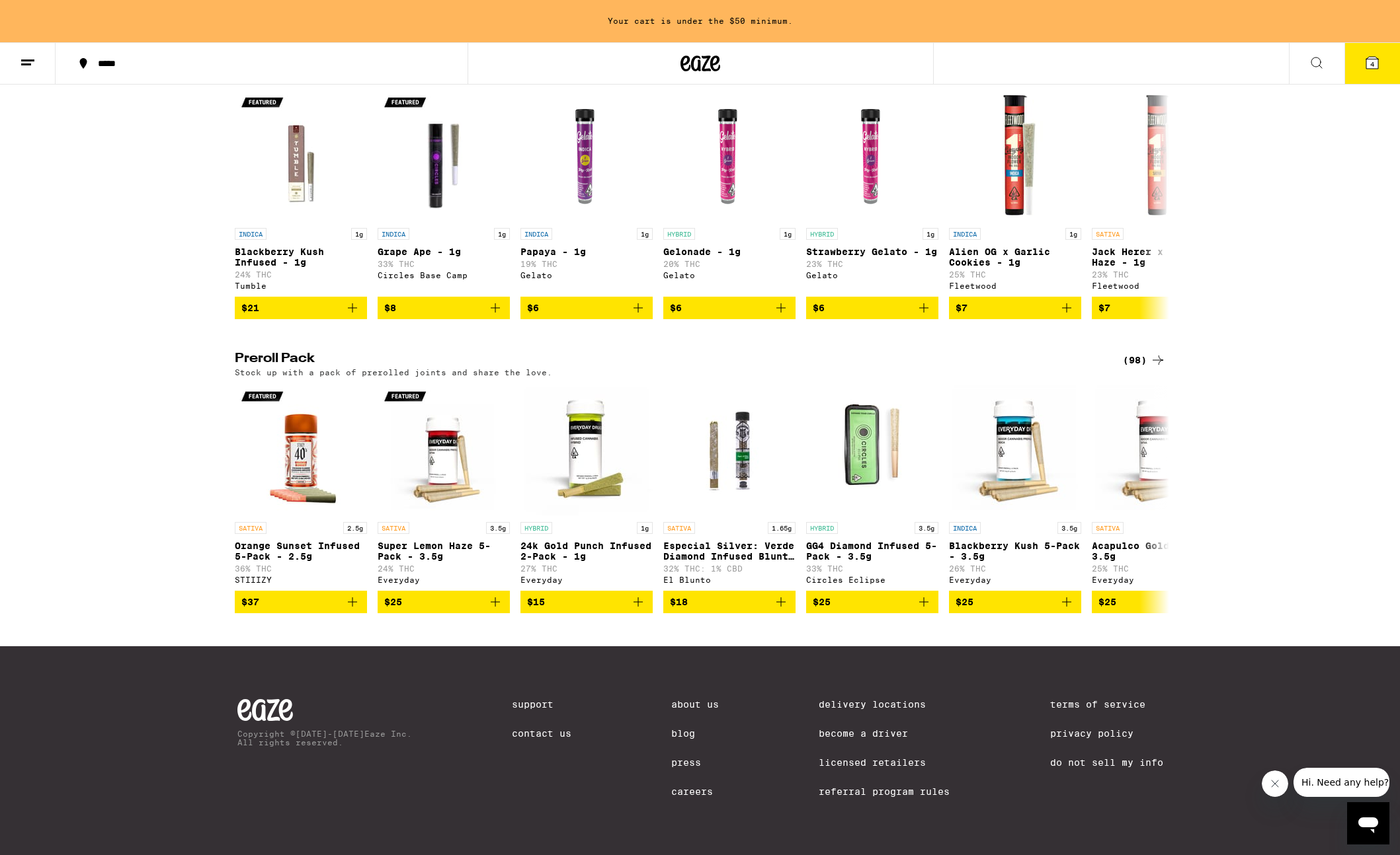
scroll to position [787, 0]
click at [731, 541] on p "Especial Silver: Verde Diamond Infused Blunt - 1.65g" at bounding box center [730, 552] width 132 height 21
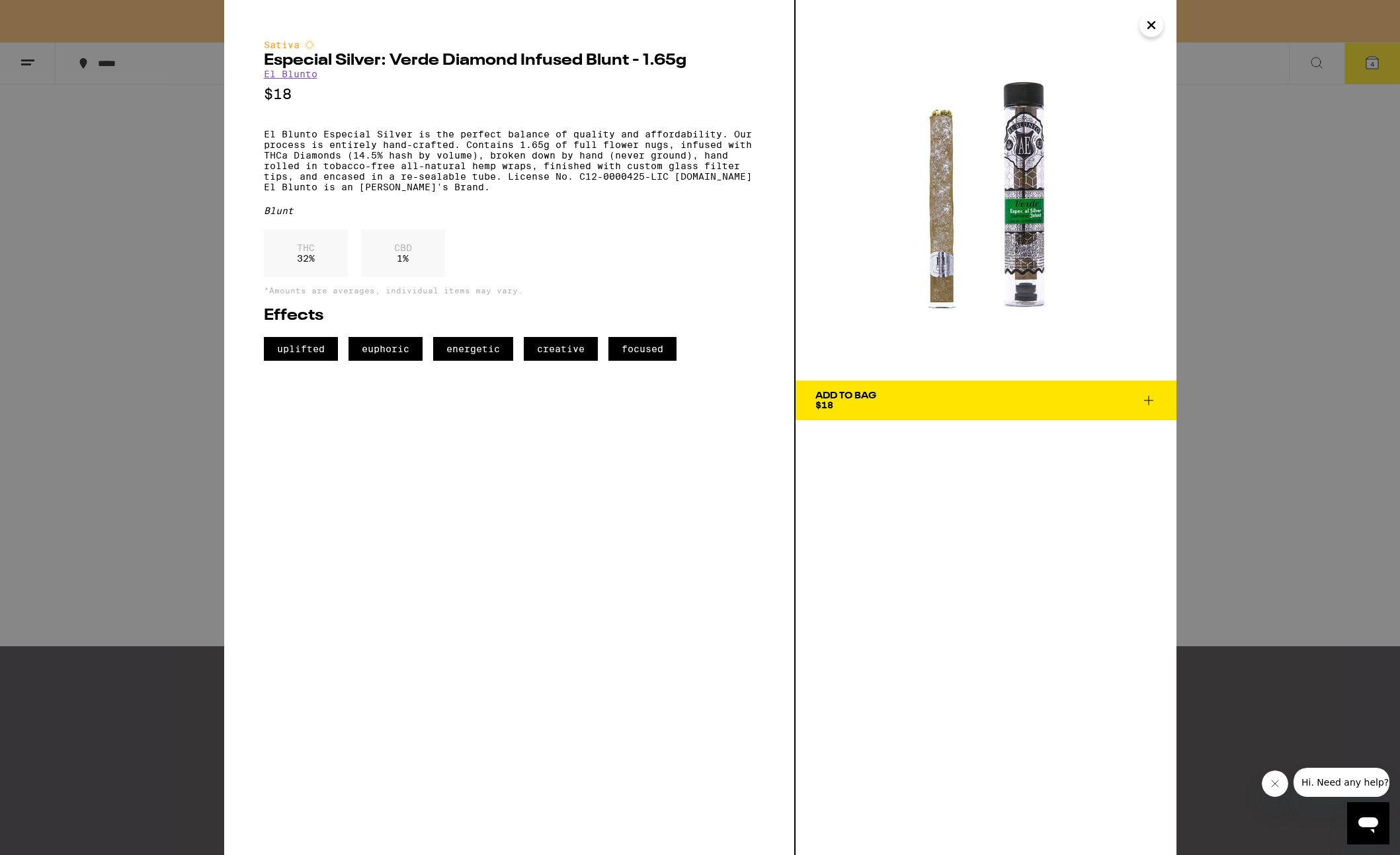
click at [864, 403] on div "Add To Bag $18" at bounding box center [845, 400] width 61 height 18
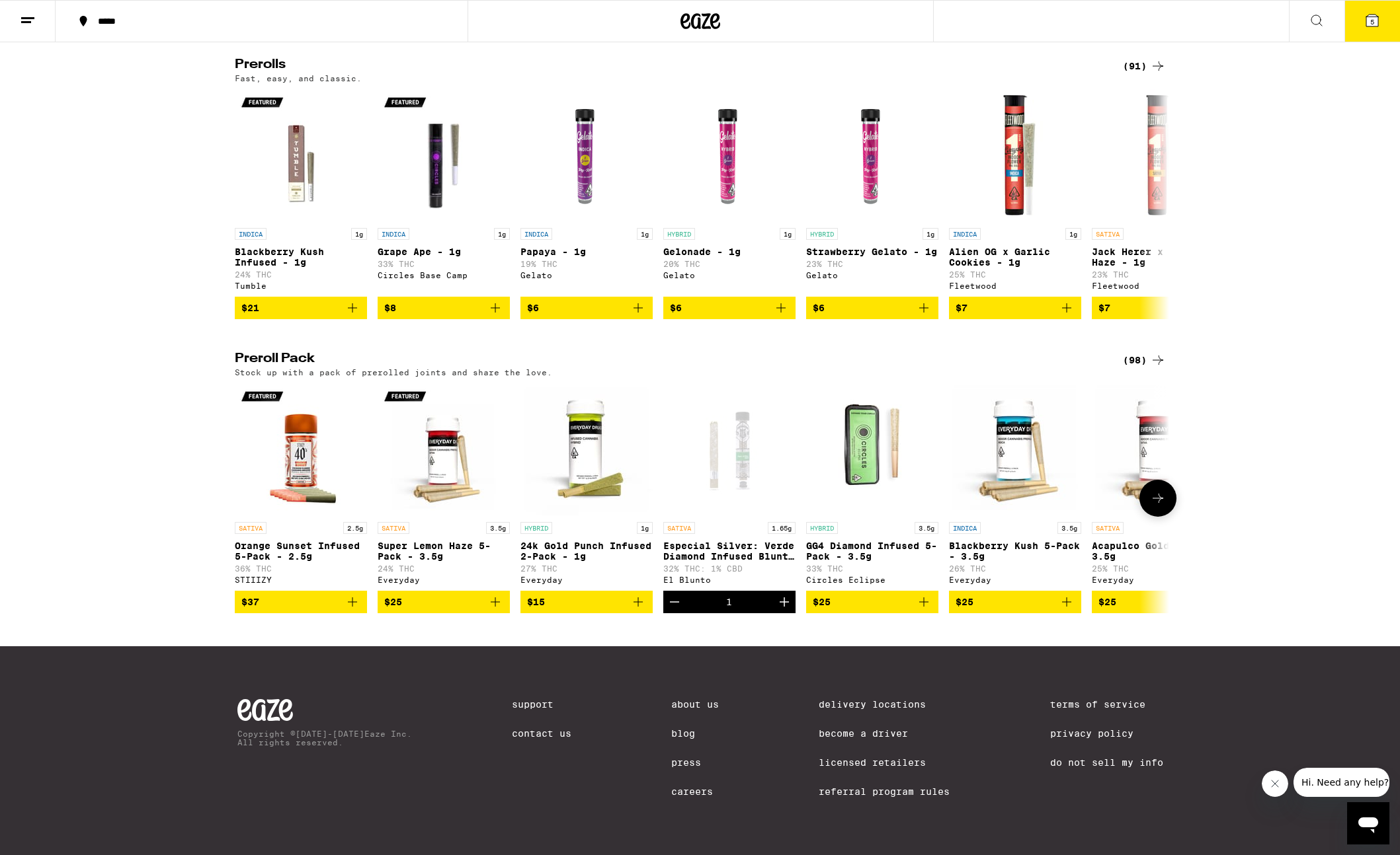
scroll to position [744, 0]
click at [989, 21] on span "5" at bounding box center [1372, 21] width 4 height 8
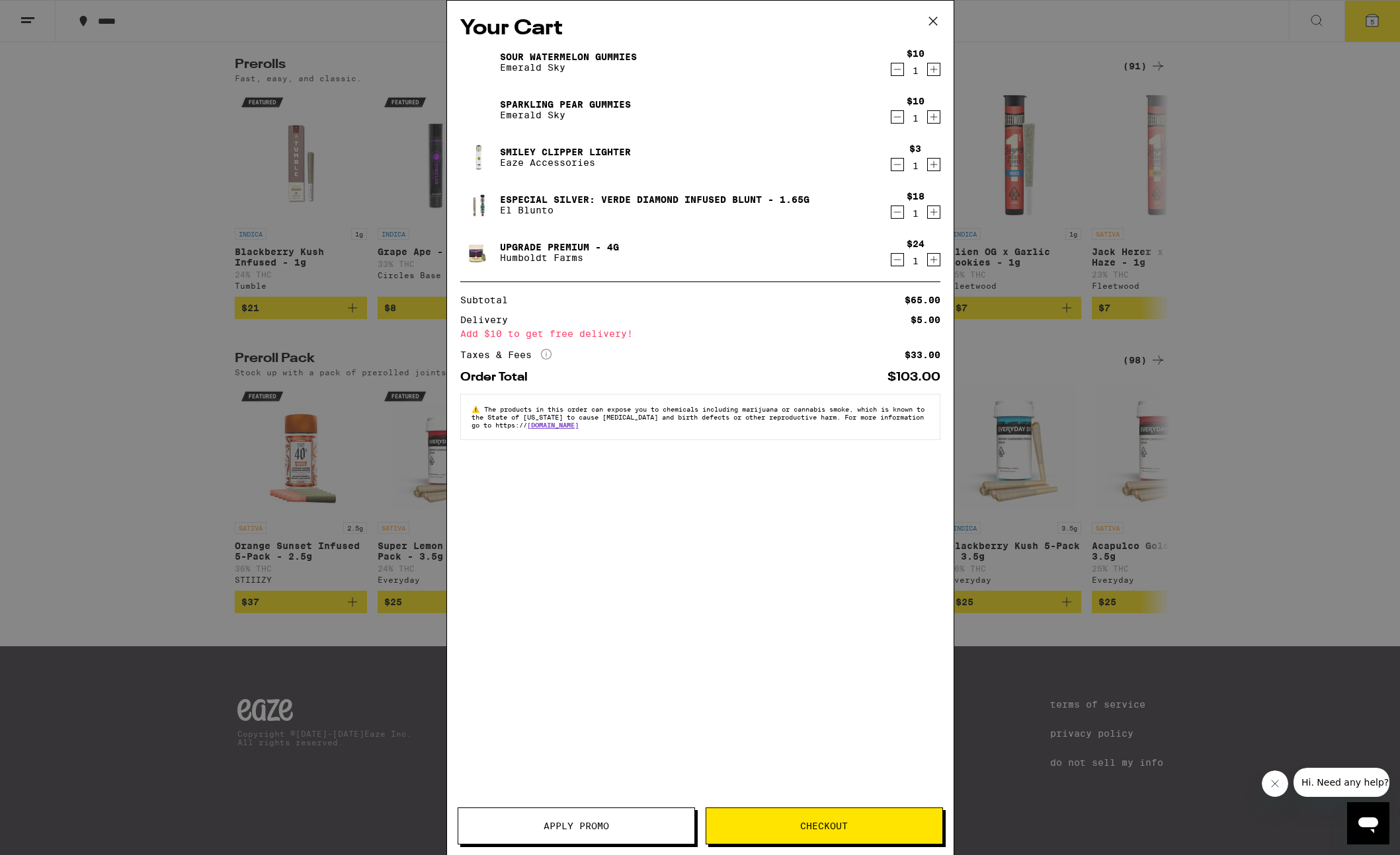
click at [834, 835] on button "Checkout" at bounding box center [824, 826] width 237 height 37
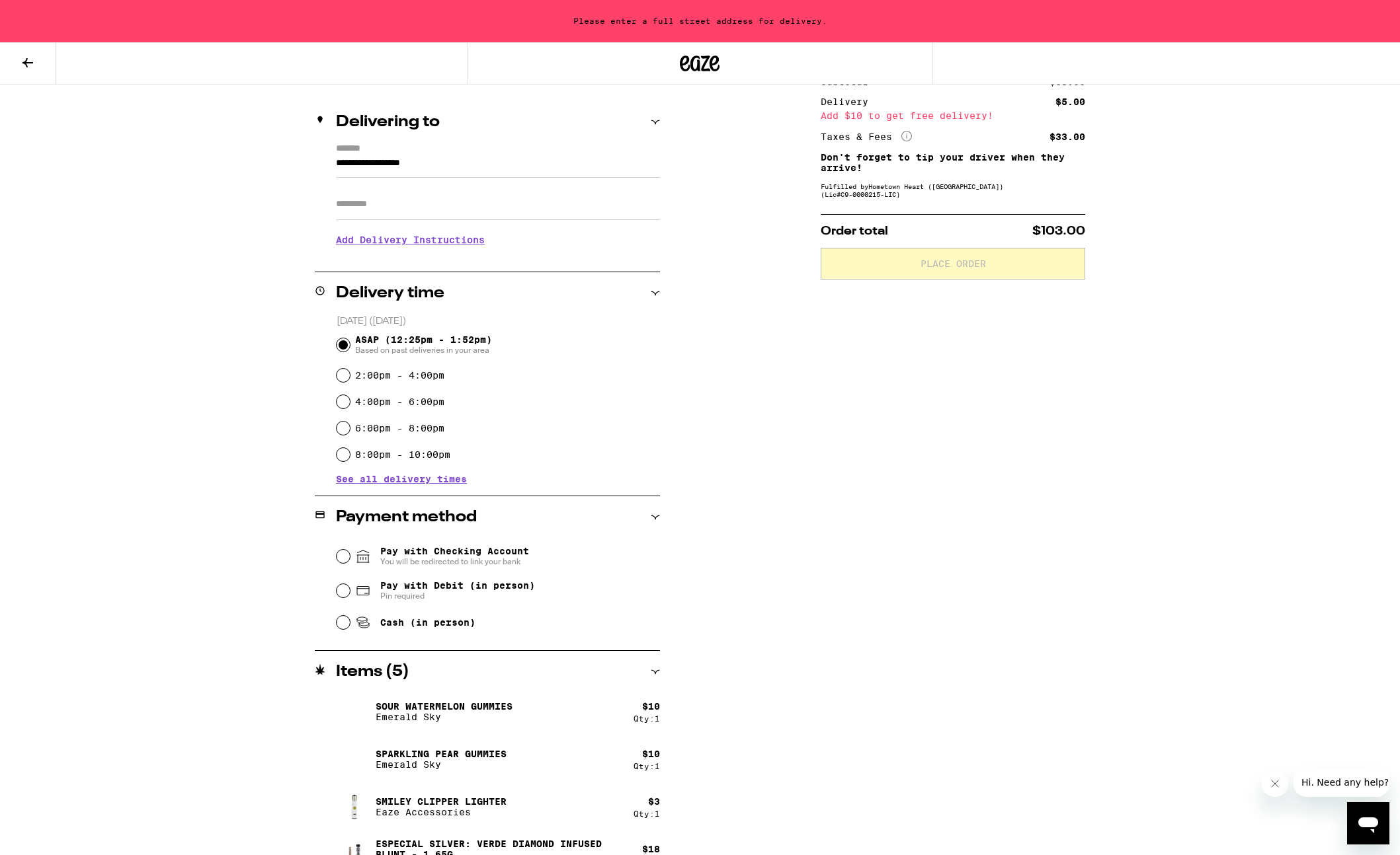
scroll to position [215, 0]
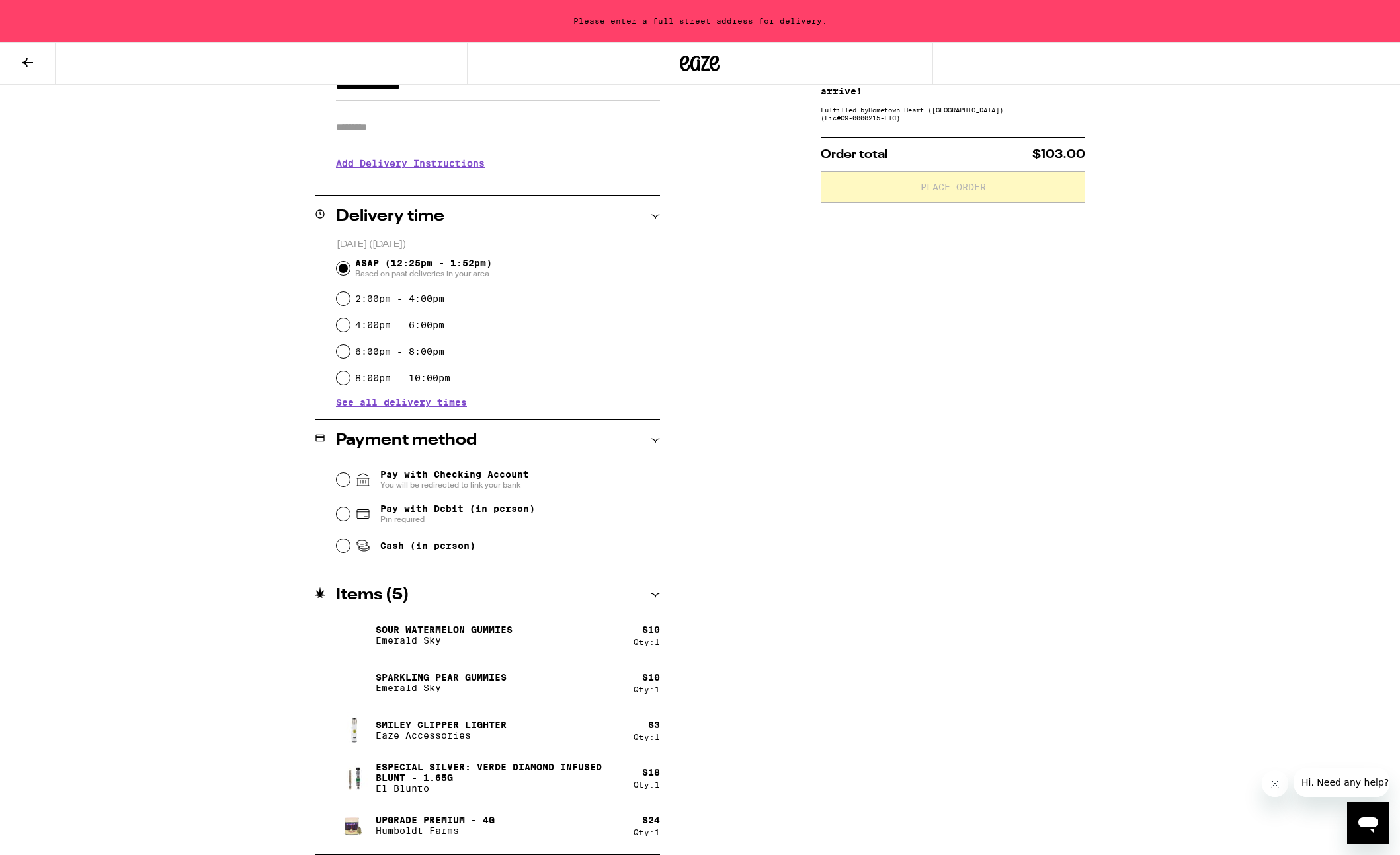
click at [420, 329] on label "4:00pm - 6:00pm" at bounding box center [400, 325] width 90 height 11
click at [349, 329] on input "4:00pm - 6:00pm" at bounding box center [343, 326] width 14 height 14
radio input "true"
click at [347, 550] on input "Cash (in person)" at bounding box center [343, 547] width 14 height 14
radio input "true"
